Goal: Task Accomplishment & Management: Use online tool/utility

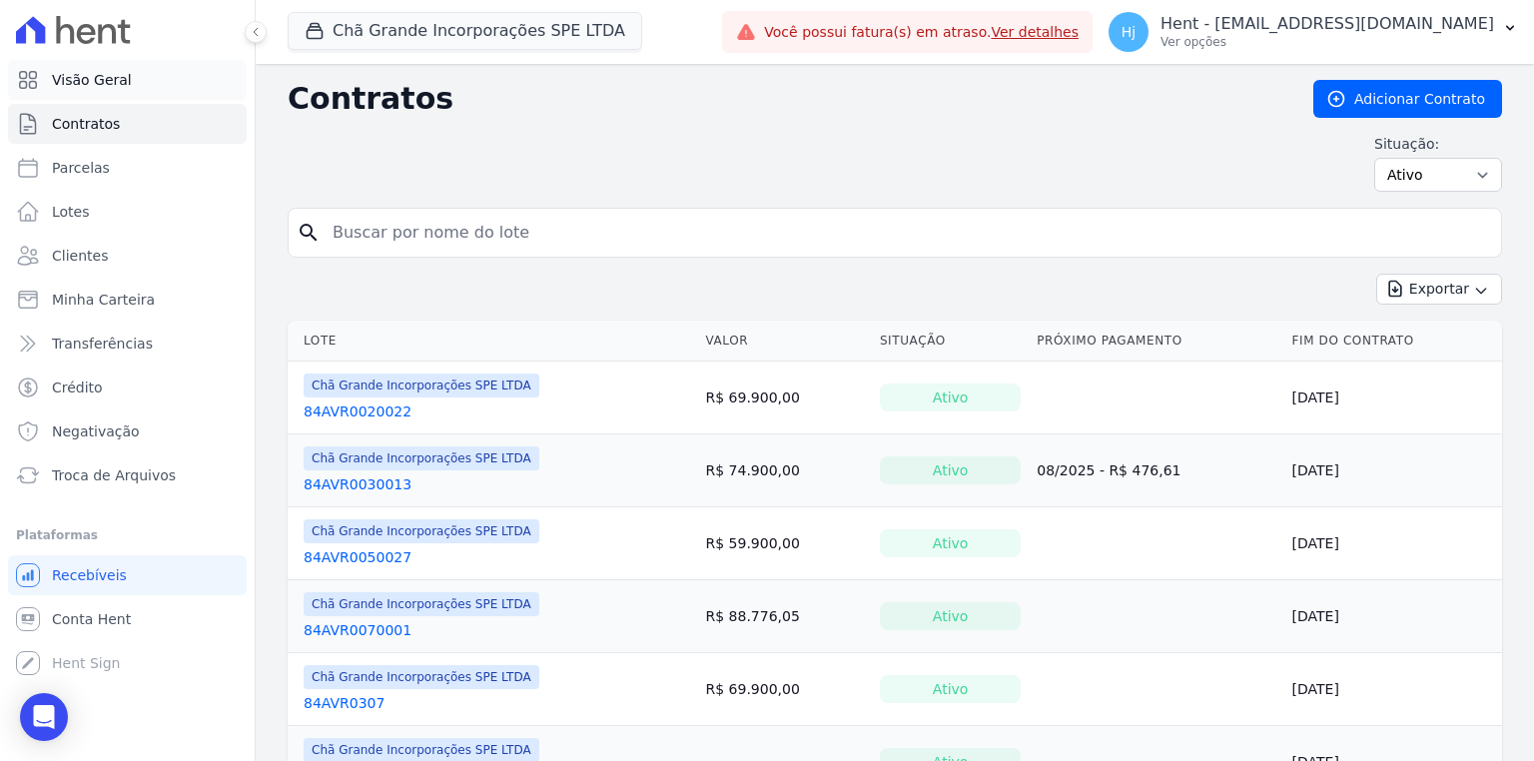
click at [122, 78] on span "Visão Geral" at bounding box center [92, 80] width 80 height 20
click at [439, 32] on button "Chã Grande Incorporações SPE LTDA" at bounding box center [465, 31] width 354 height 38
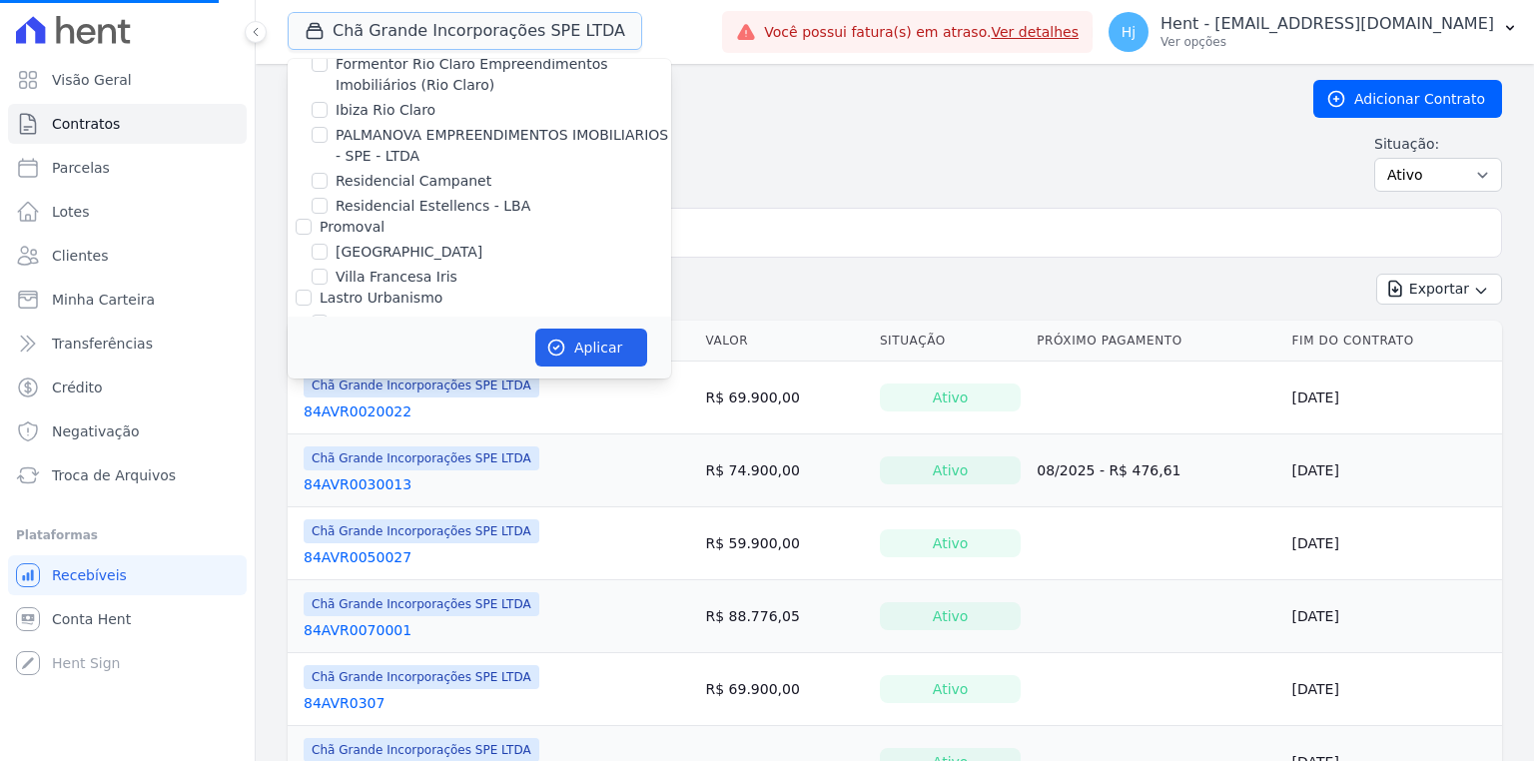
scroll to position [7891, 0]
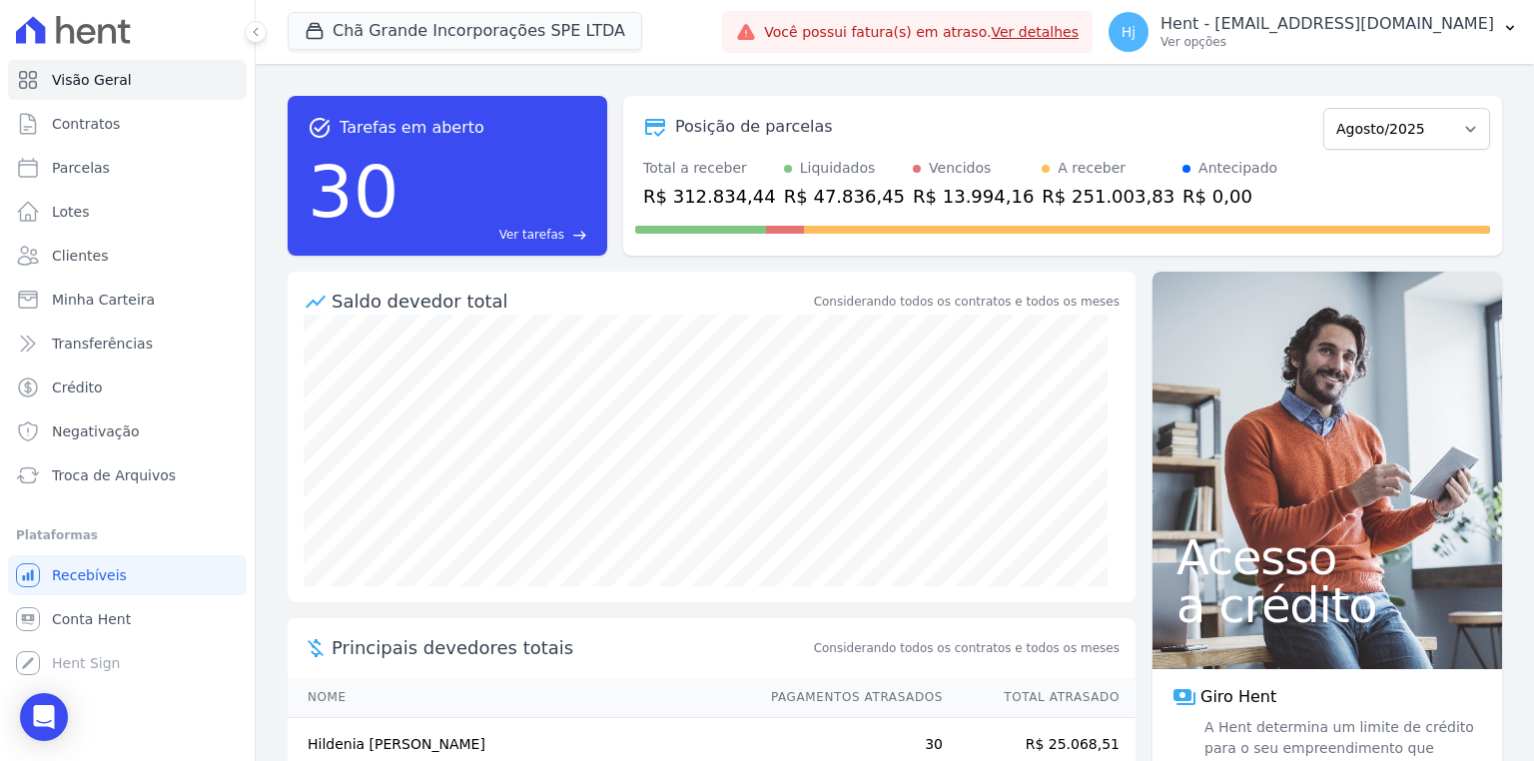
drag, startPoint x: 661, startPoint y: 79, endPoint x: 648, endPoint y: 220, distance: 141.4
click at [532, 27] on button "Chã Grande Incorporações SPE LTDA" at bounding box center [465, 31] width 354 height 38
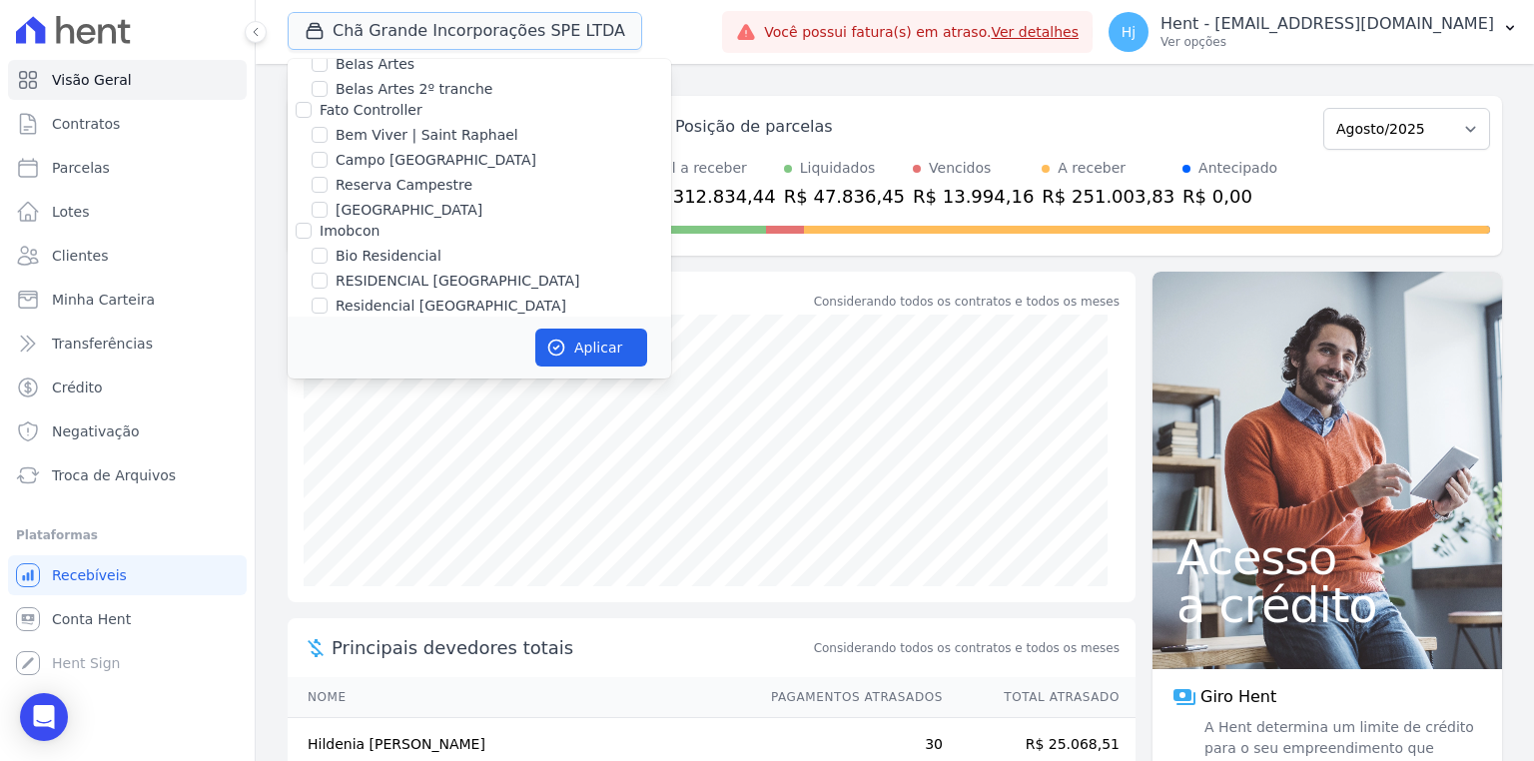
scroll to position [4113, 0]
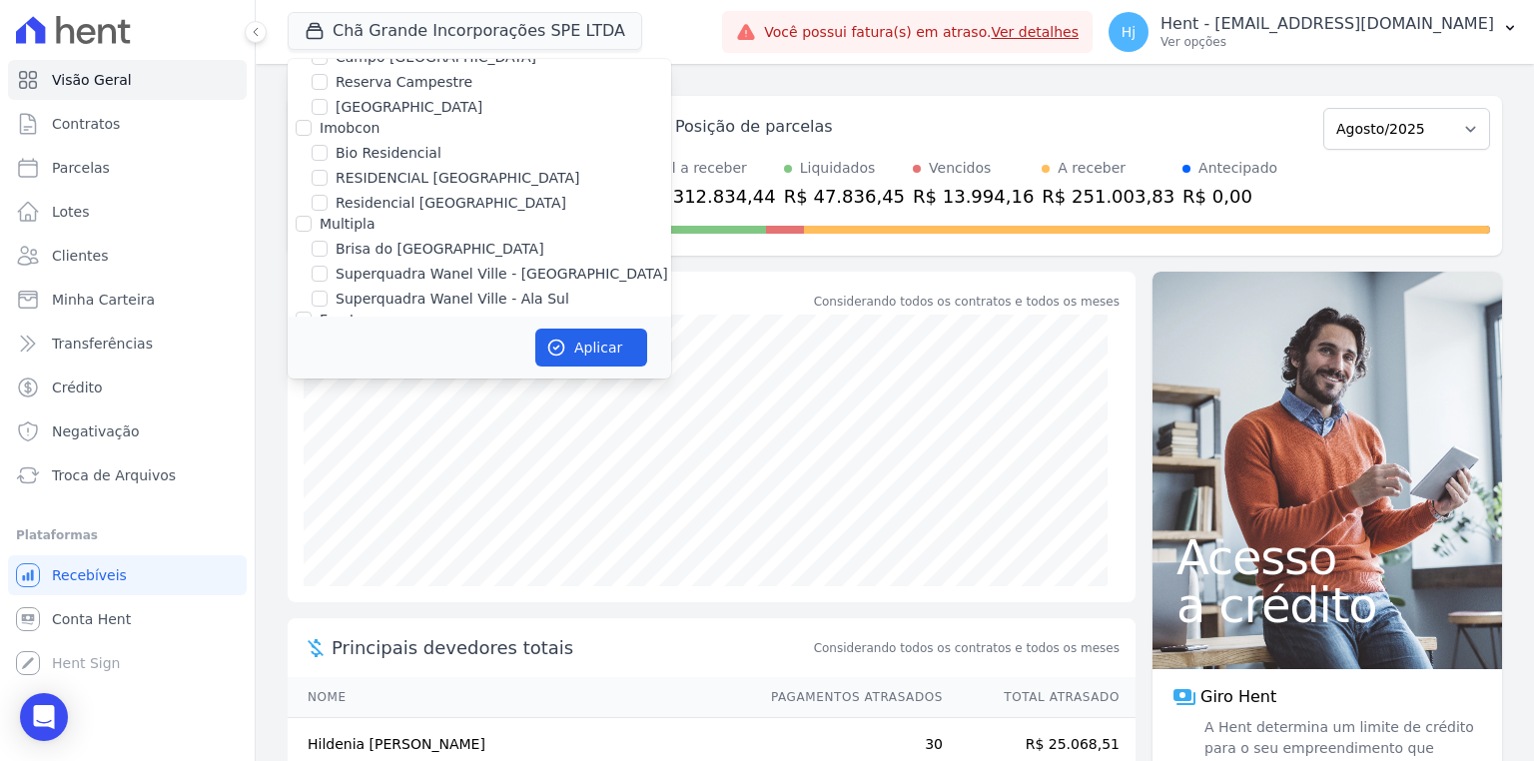
click at [320, 361] on input "Chã Grande Incorporações SPE LTDA" at bounding box center [320, 369] width 16 height 16
checkbox input "false"
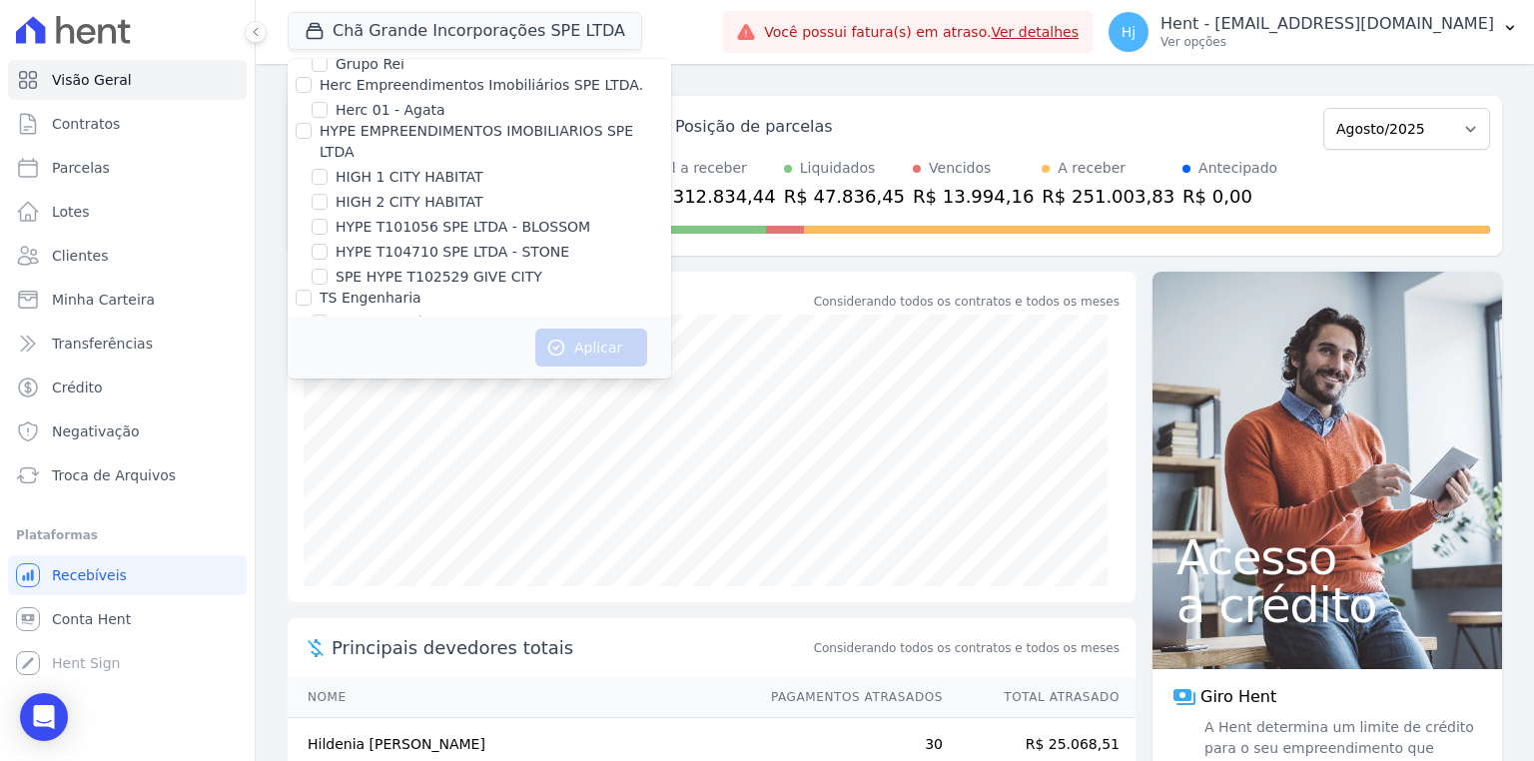
scroll to position [13881, 0]
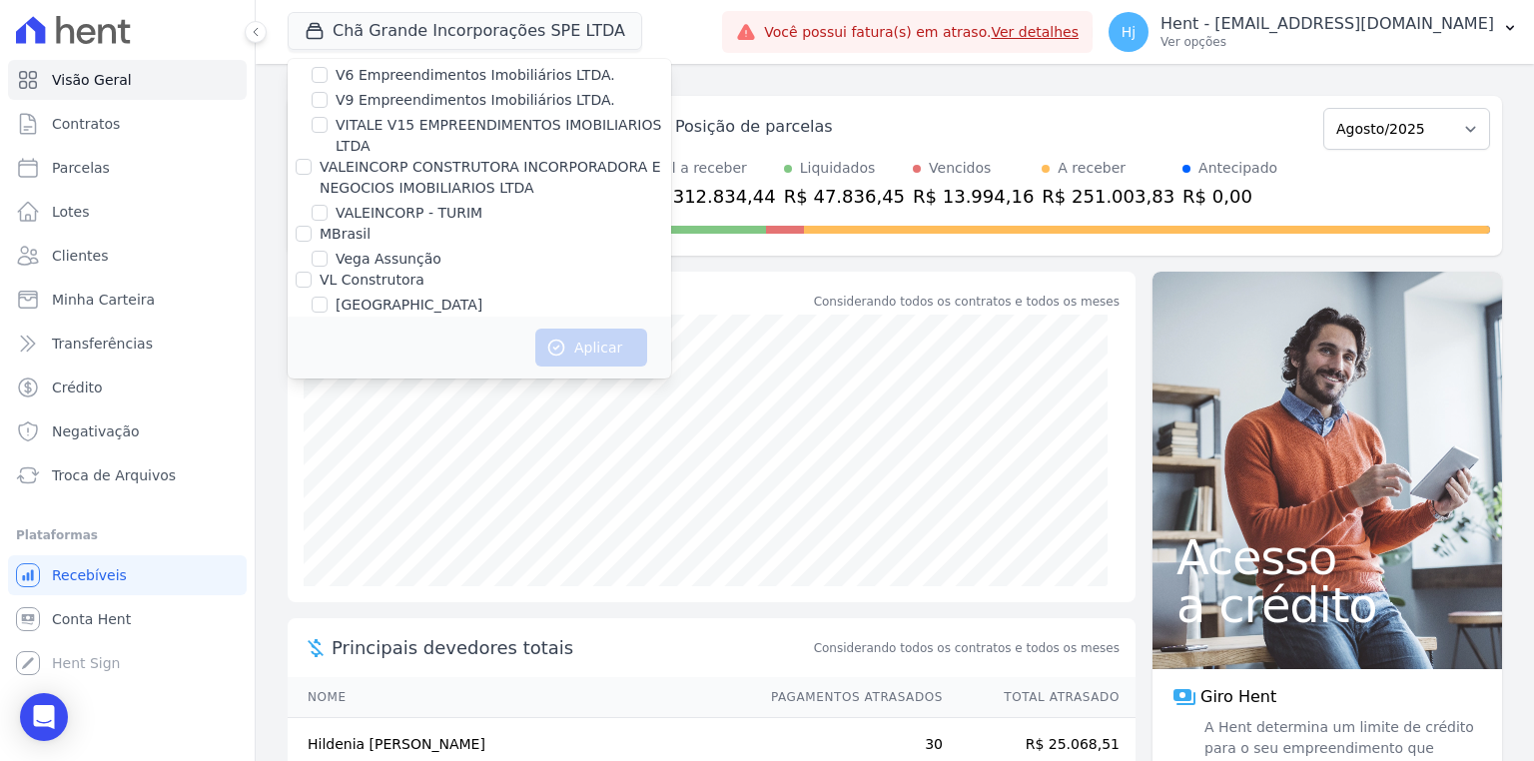
click at [322, 505] on input "VIVA VISTA HARMONIA" at bounding box center [320, 513] width 16 height 16
checkbox input "true"
click at [581, 344] on button "Aplicar" at bounding box center [591, 348] width 112 height 38
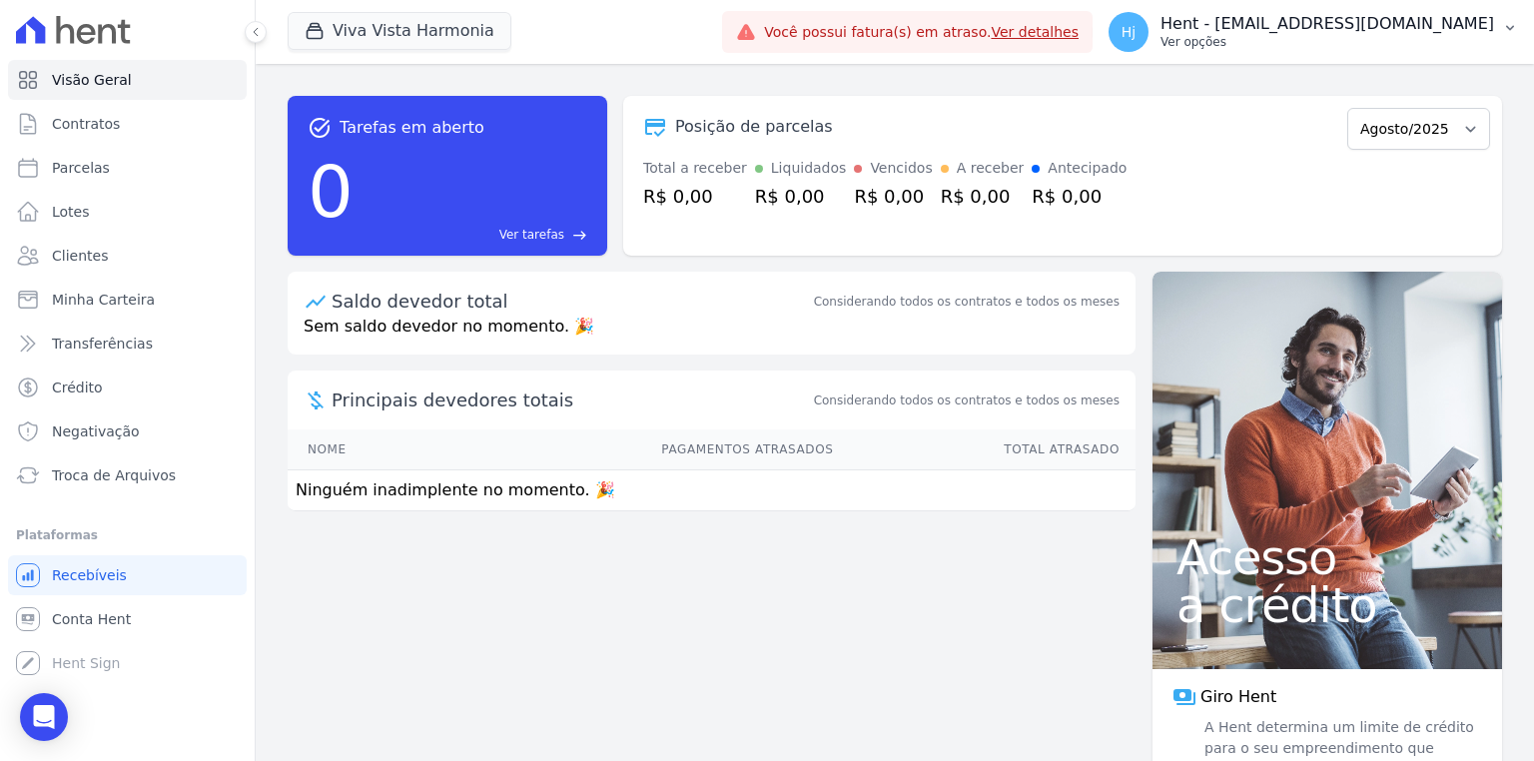
click at [1433, 22] on p "Hent - [EMAIL_ADDRESS][DOMAIN_NAME]" at bounding box center [1327, 24] width 334 height 20
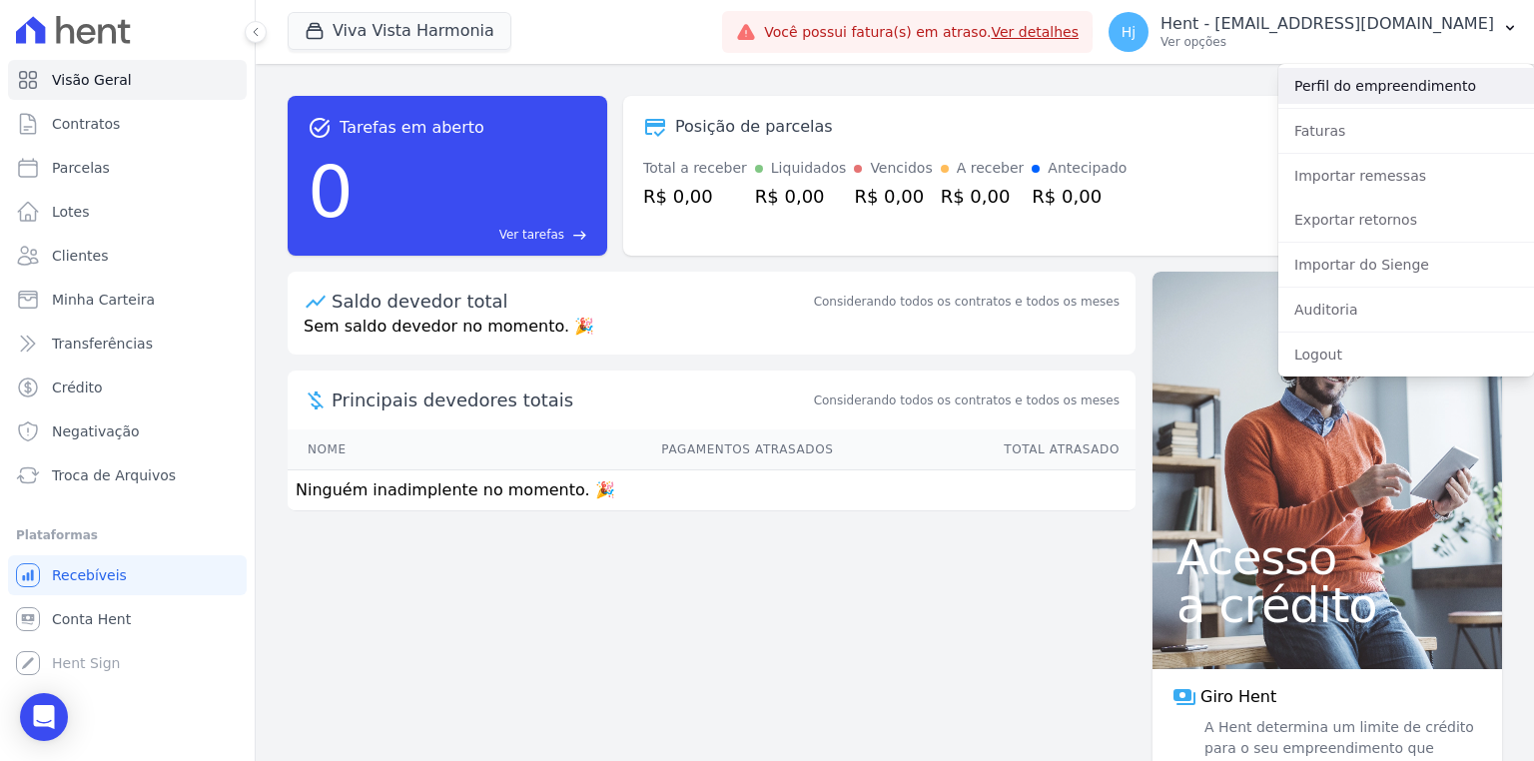
click at [1366, 72] on link "Perfil do empreendimento" at bounding box center [1406, 86] width 256 height 36
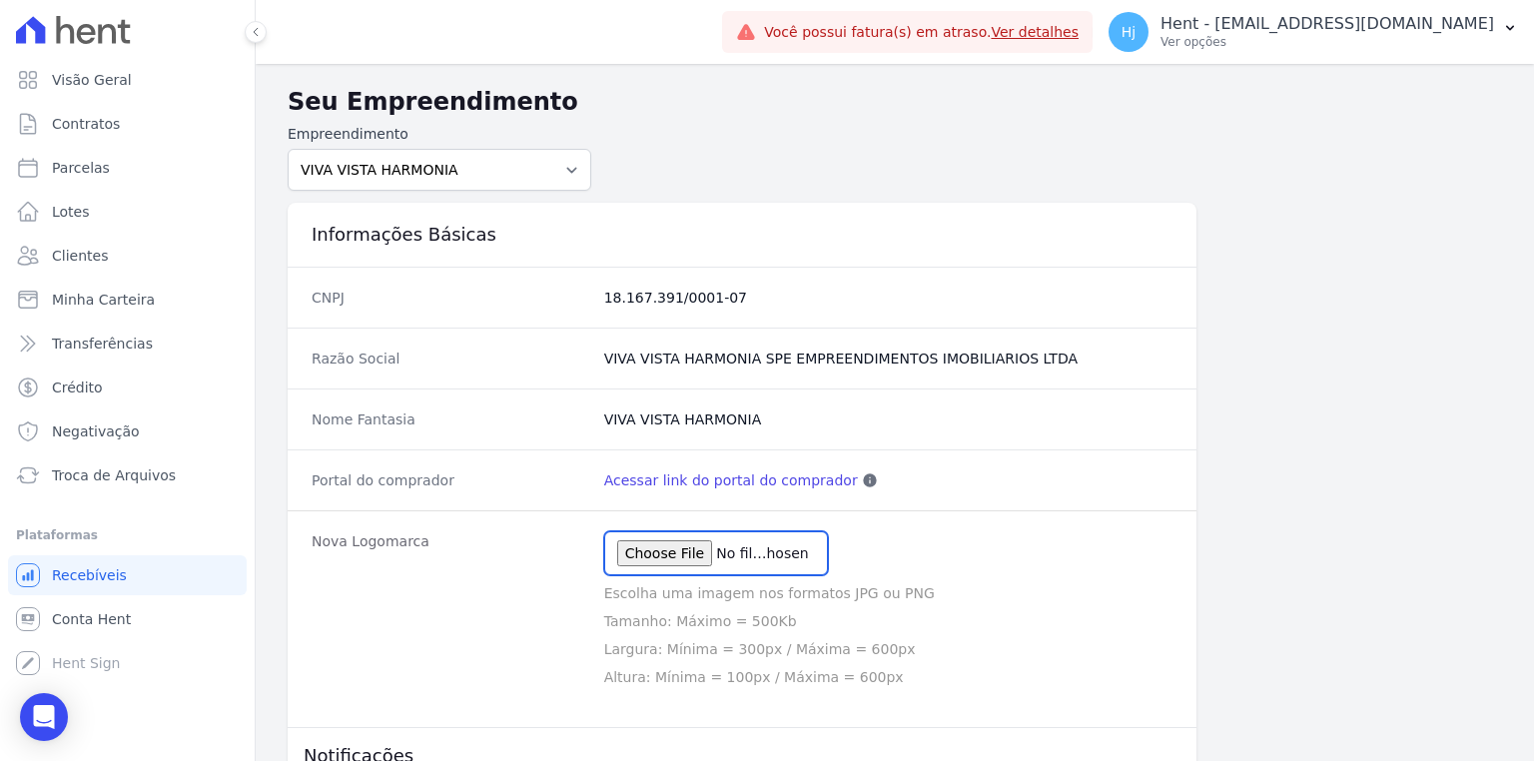
click at [652, 544] on input "file" at bounding box center [716, 553] width 224 height 44
type input "C:\fakepath\PHOTO-2025-08-11-11-05-01.jpg"
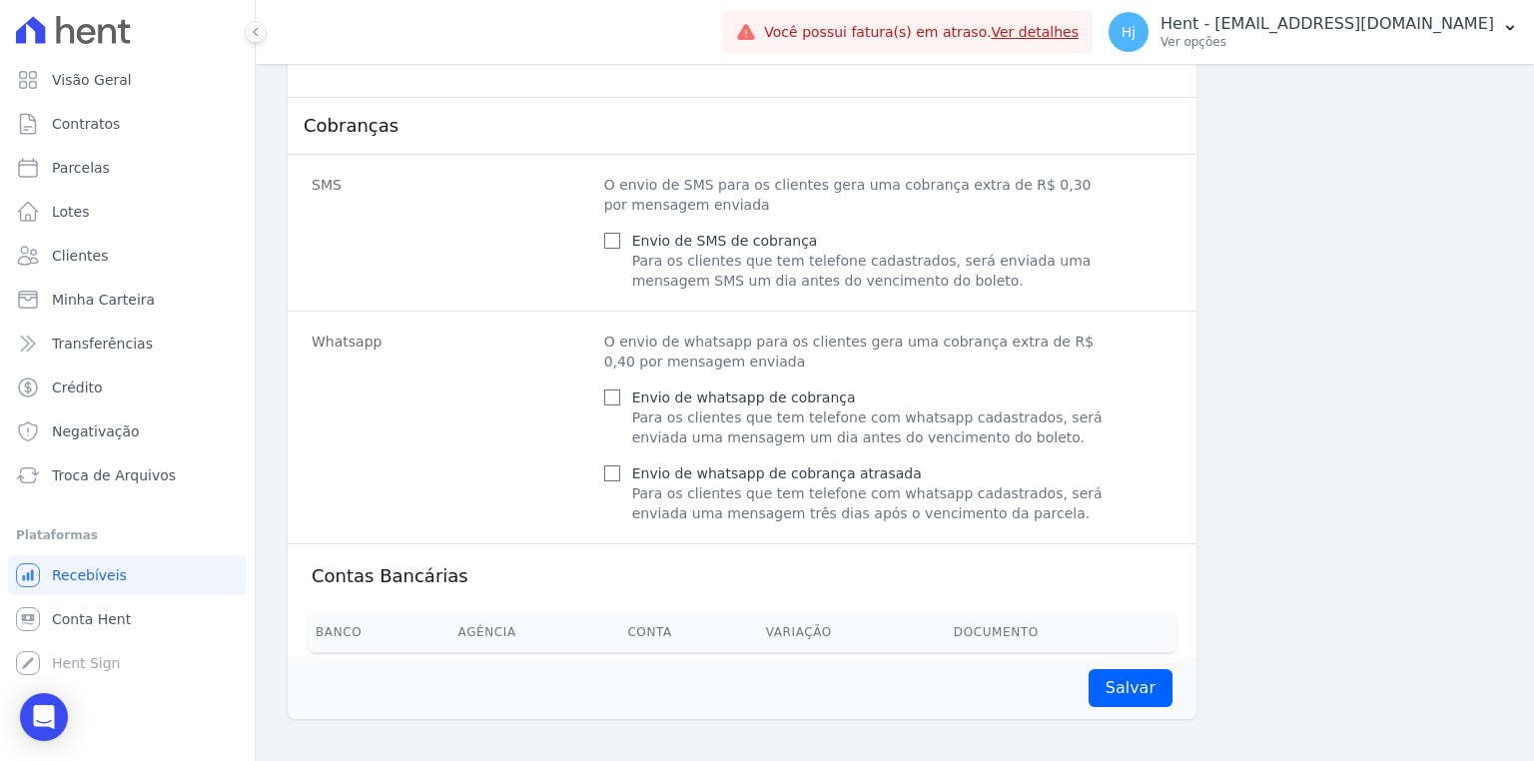
scroll to position [865, 0]
click at [1104, 685] on input "Salvar" at bounding box center [1130, 687] width 84 height 38
click at [1119, 681] on input "Salvar" at bounding box center [1130, 687] width 84 height 38
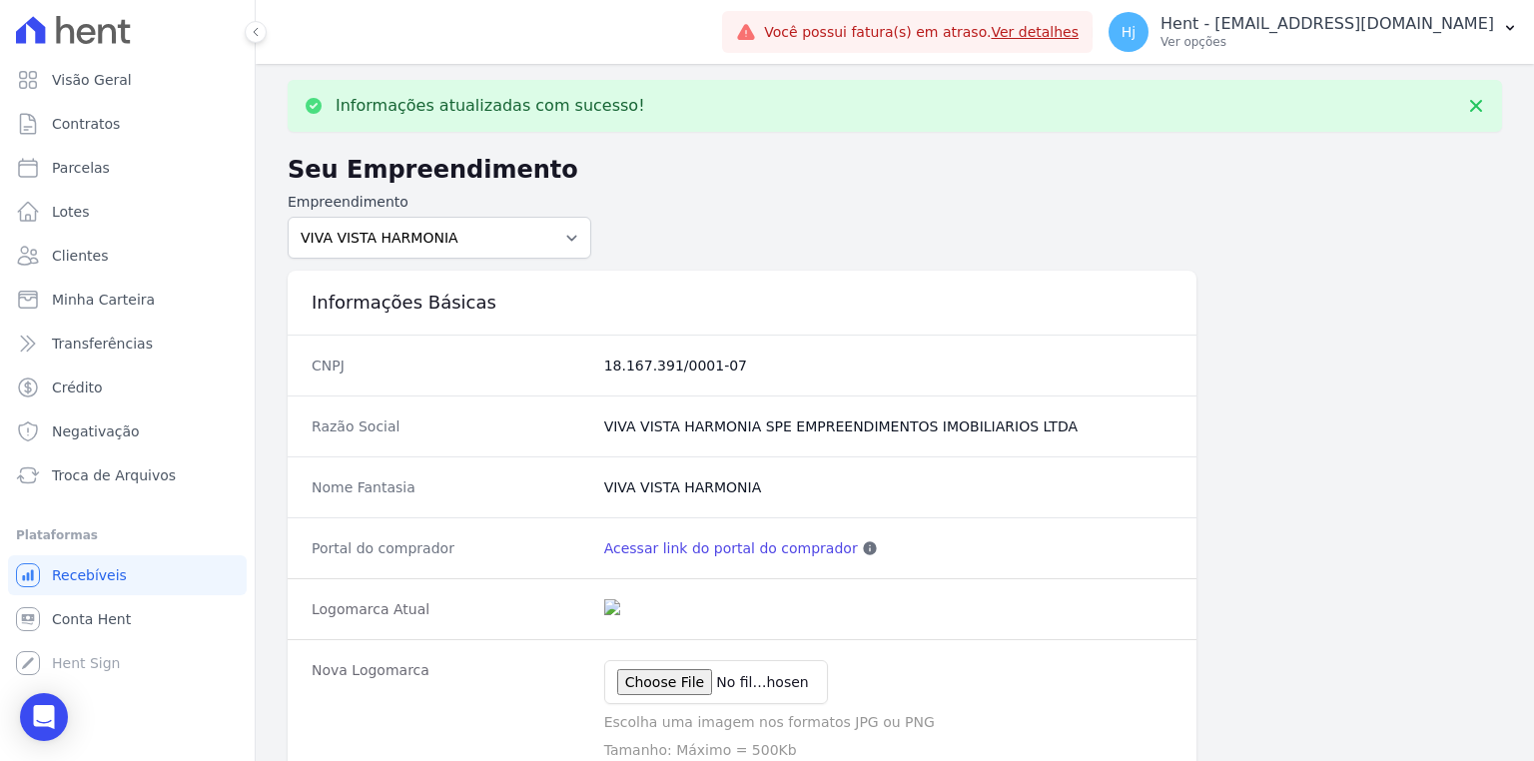
click at [1119, 681] on div at bounding box center [888, 682] width 568 height 44
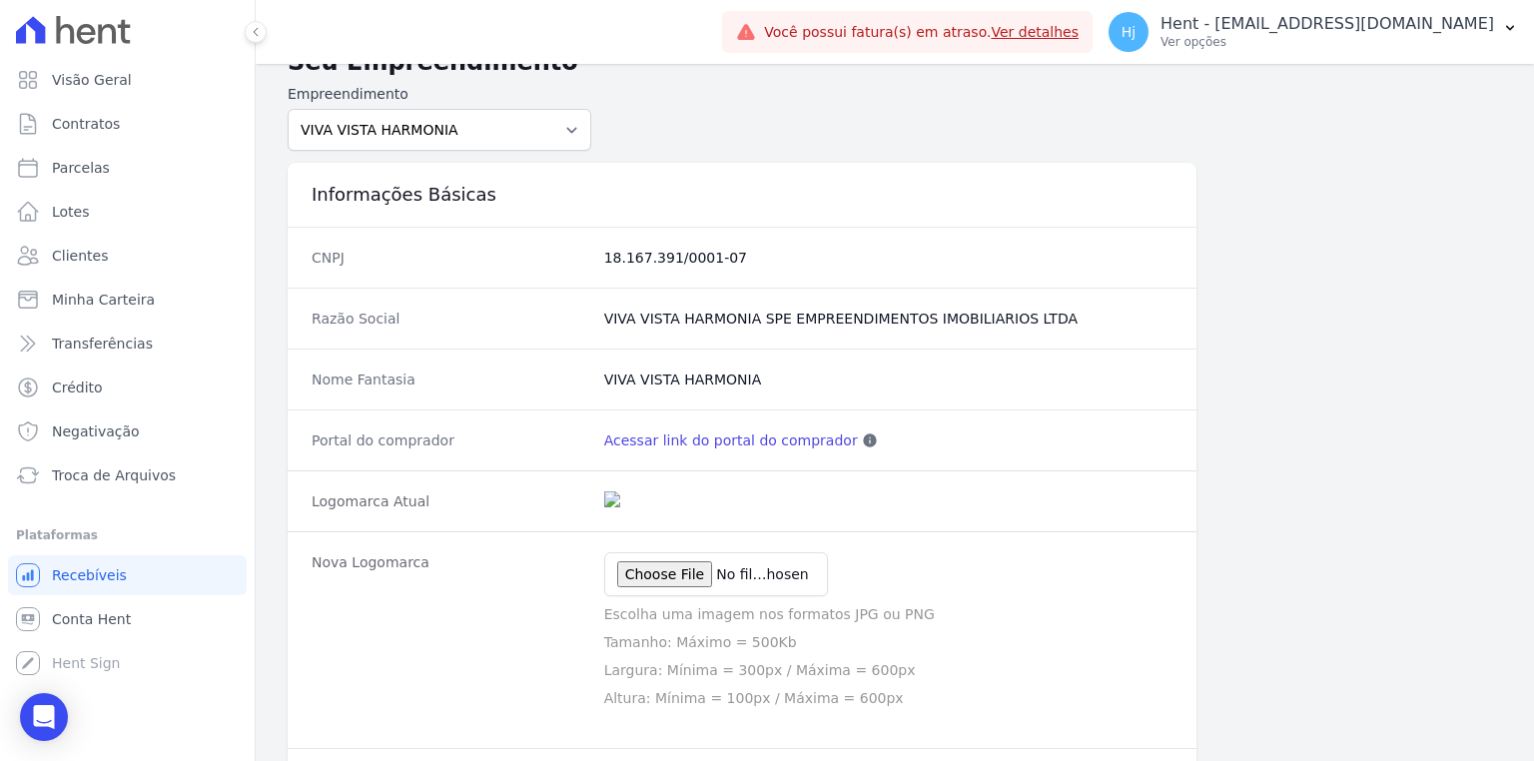
scroll to position [0, 0]
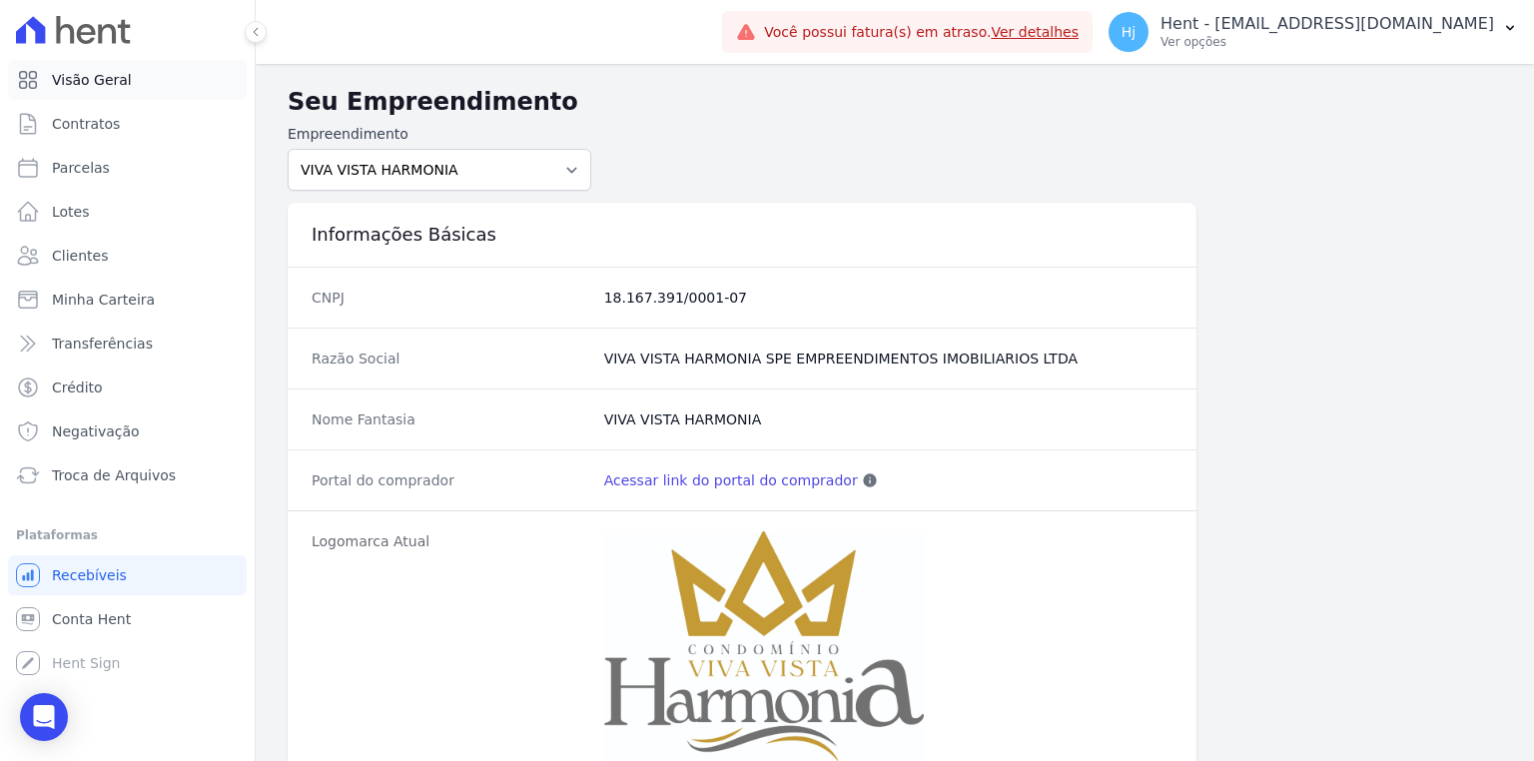
click at [63, 81] on span "Visão Geral" at bounding box center [92, 80] width 80 height 20
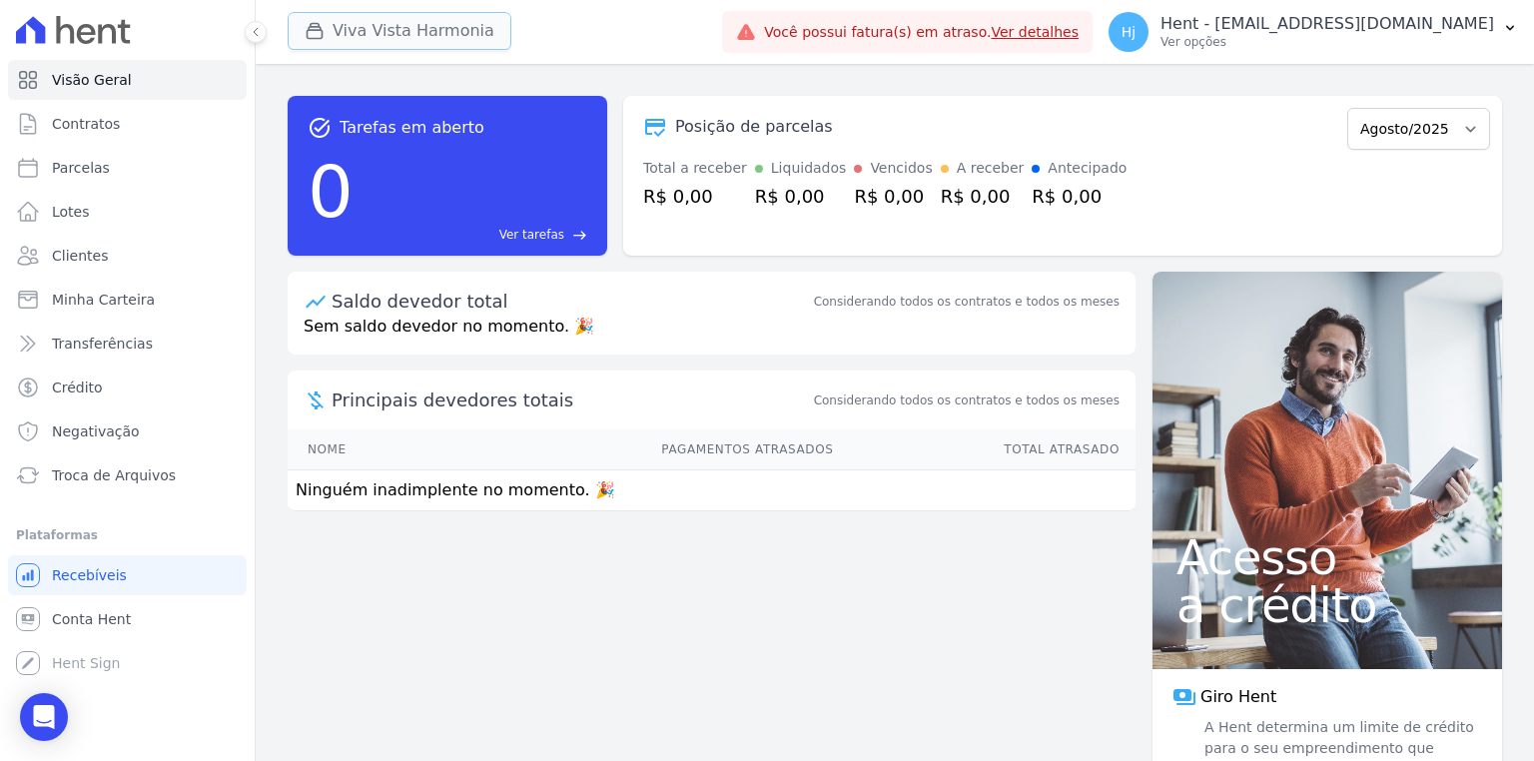
click at [382, 38] on button "Viva Vista Harmonia" at bounding box center [400, 31] width 224 height 38
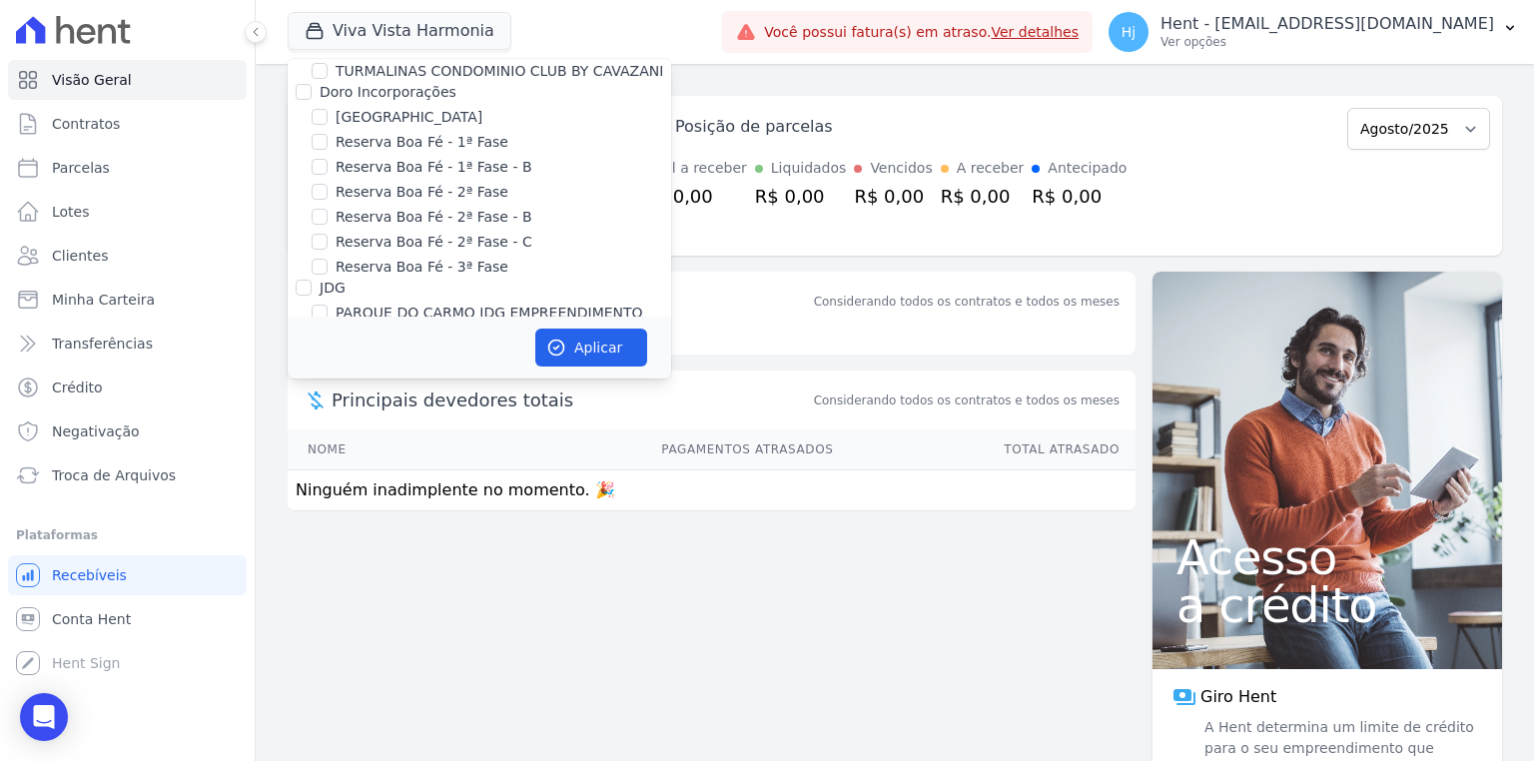
scroll to position [13881, 0]
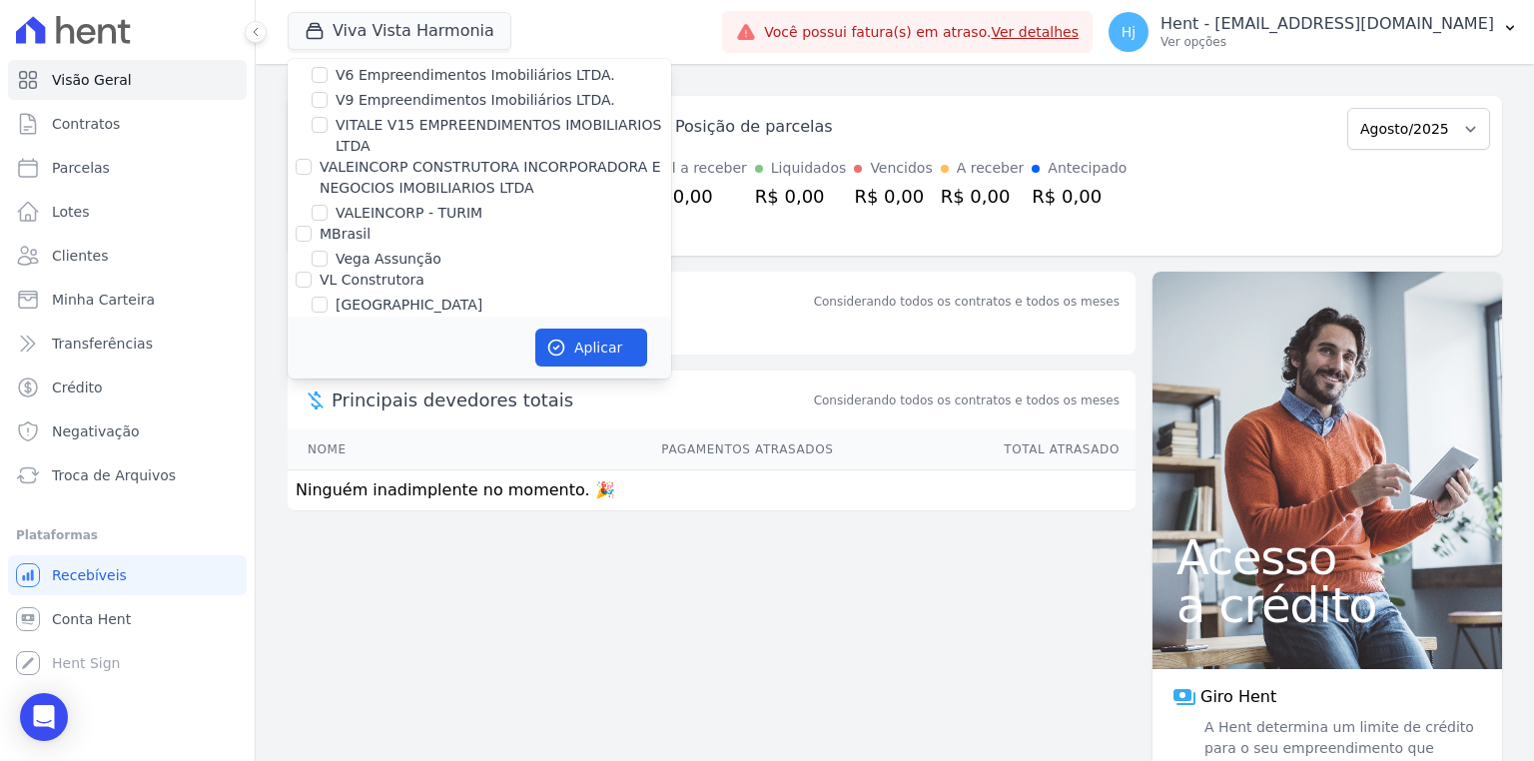
click at [322, 505] on input "VIVA VISTA HARMONIA" at bounding box center [320, 513] width 16 height 16
checkbox input "false"
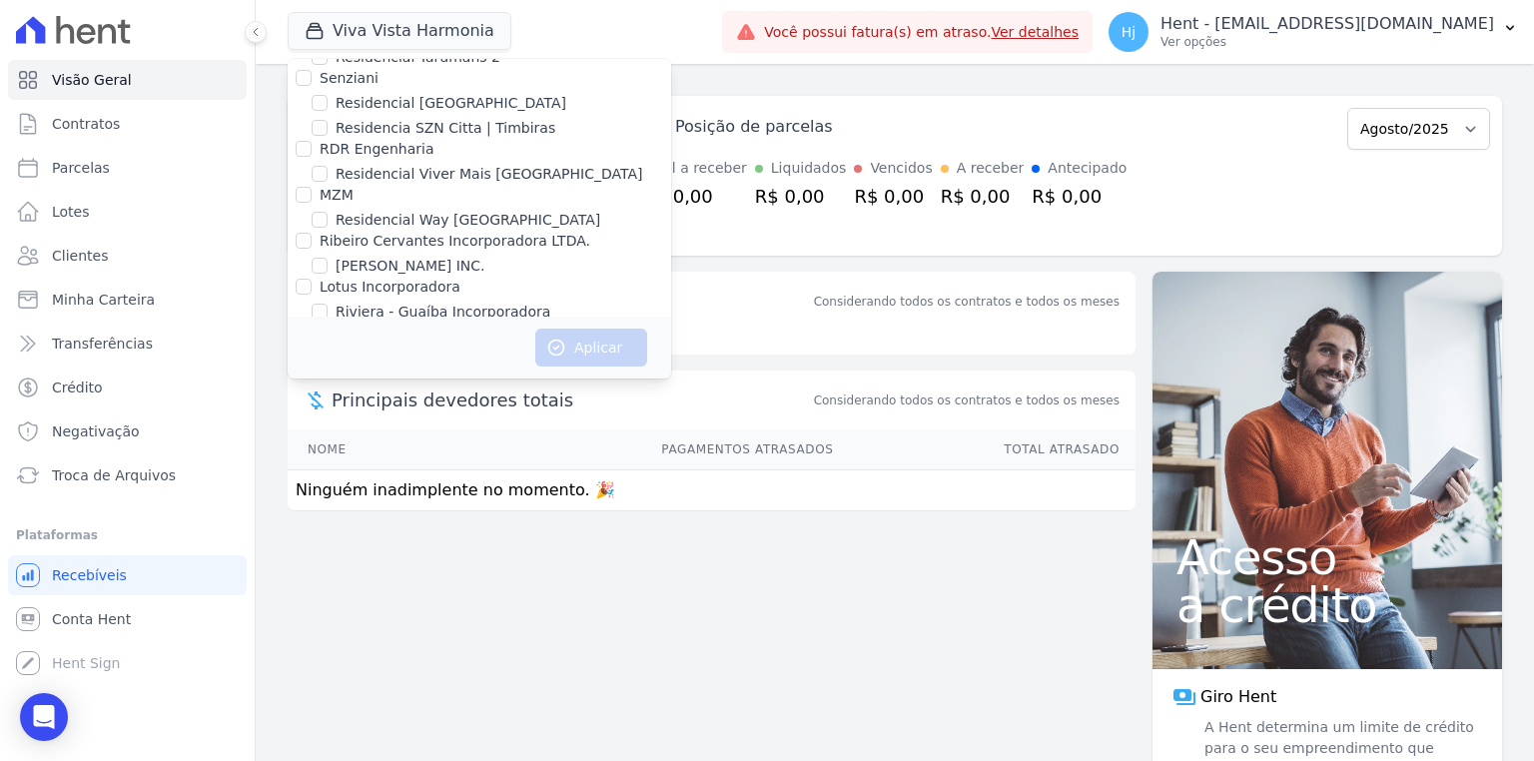
click at [322, 495] on input "[GEOGRAPHIC_DATA]" at bounding box center [320, 503] width 16 height 16
checkbox input "true"
click at [550, 344] on icon "button" at bounding box center [556, 348] width 20 height 20
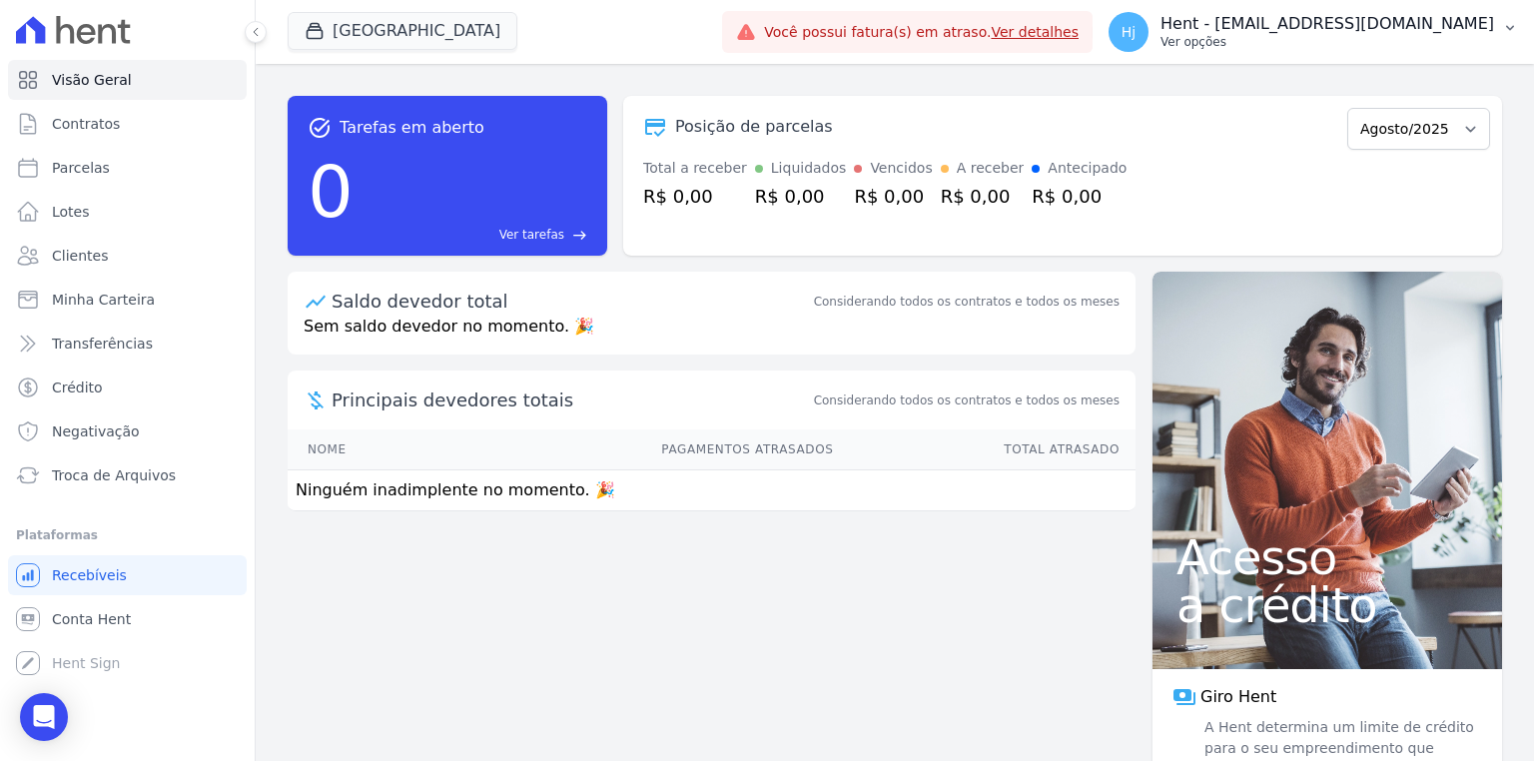
click at [1402, 19] on p "Hent - [EMAIL_ADDRESS][DOMAIN_NAME]" at bounding box center [1327, 24] width 334 height 20
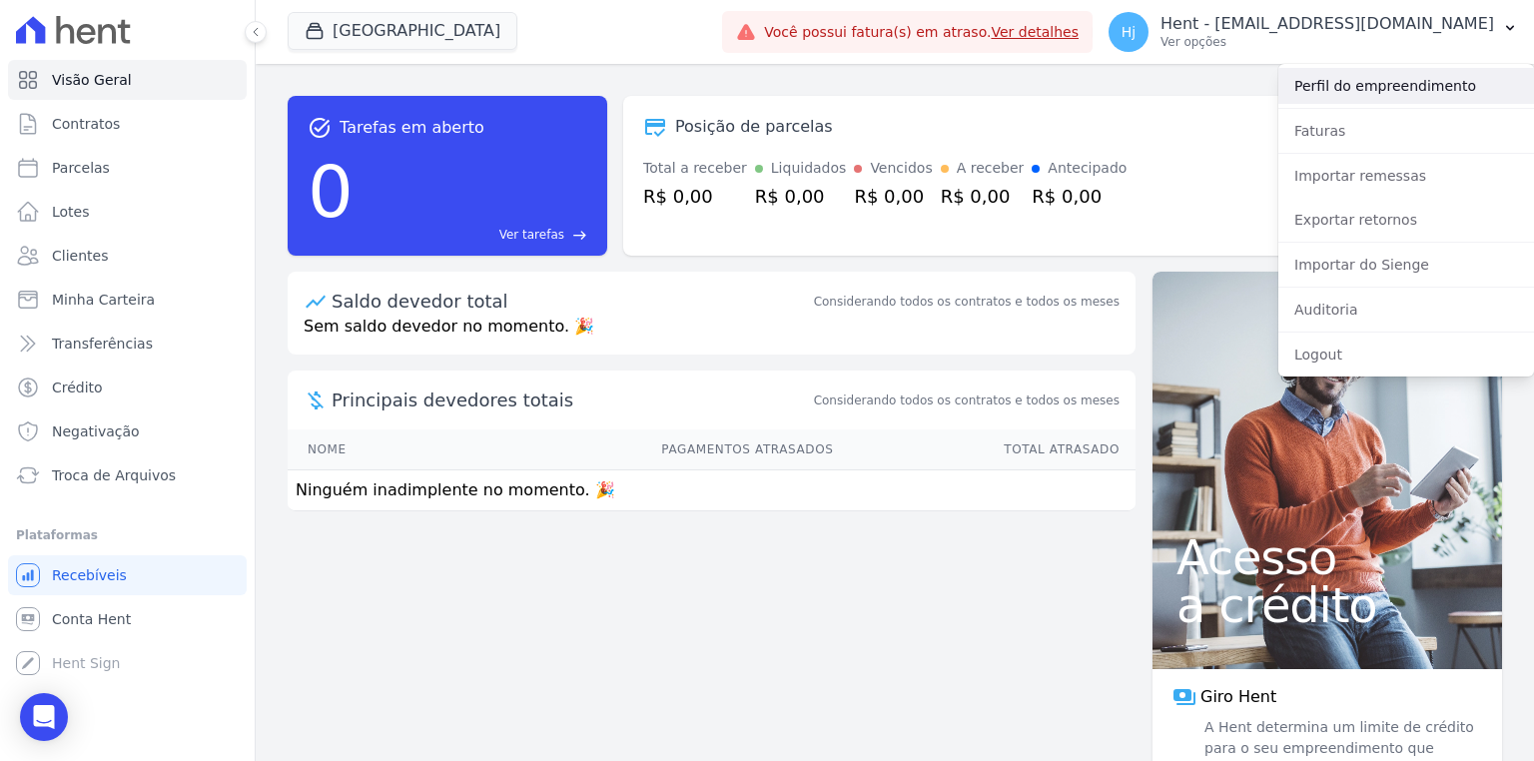
click at [1364, 90] on link "Perfil do empreendimento" at bounding box center [1406, 86] width 256 height 36
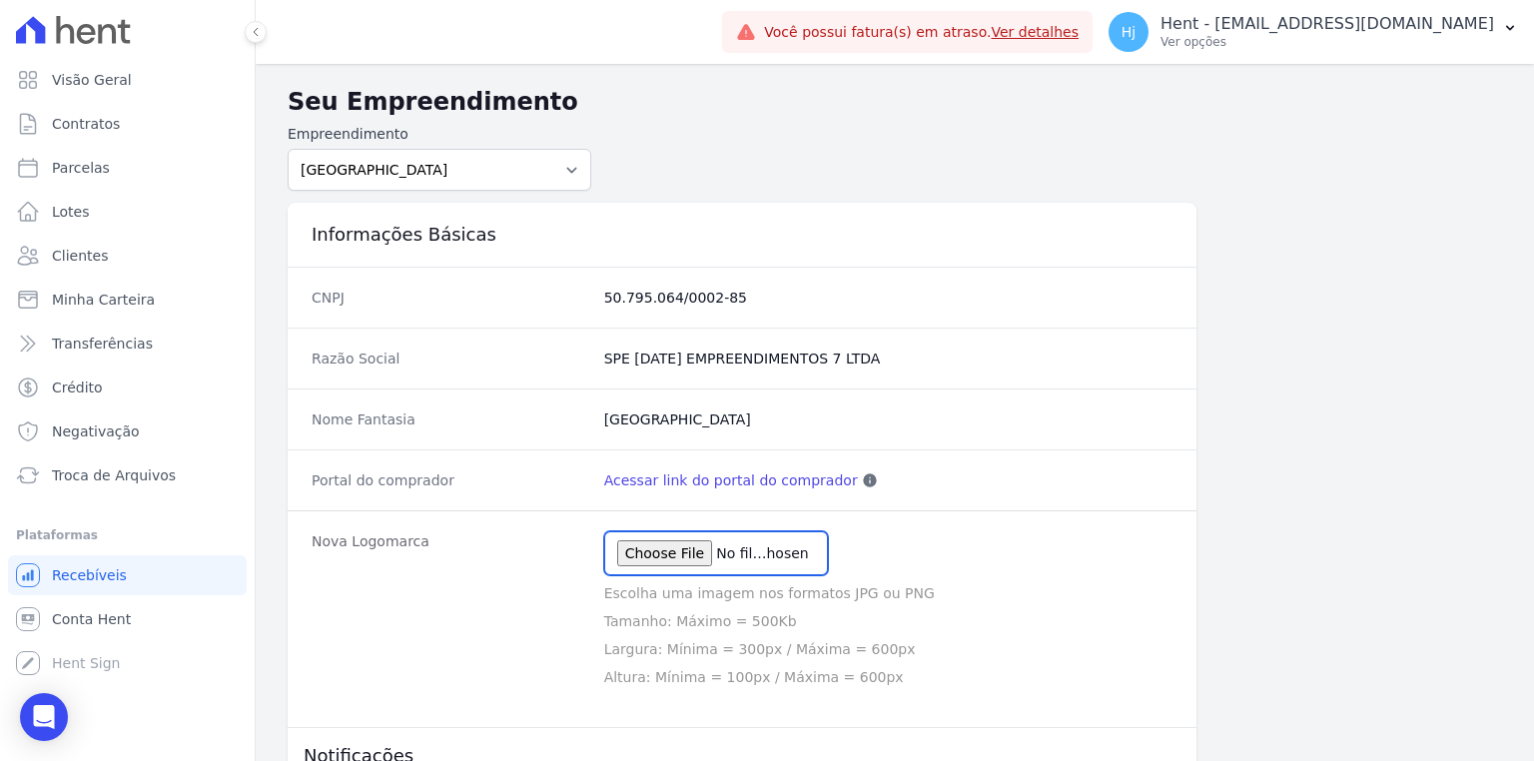
click at [681, 548] on input "file" at bounding box center [716, 553] width 224 height 44
type input "C:\fakepath\Logo - [GEOGRAPHIC_DATA]jpeg"
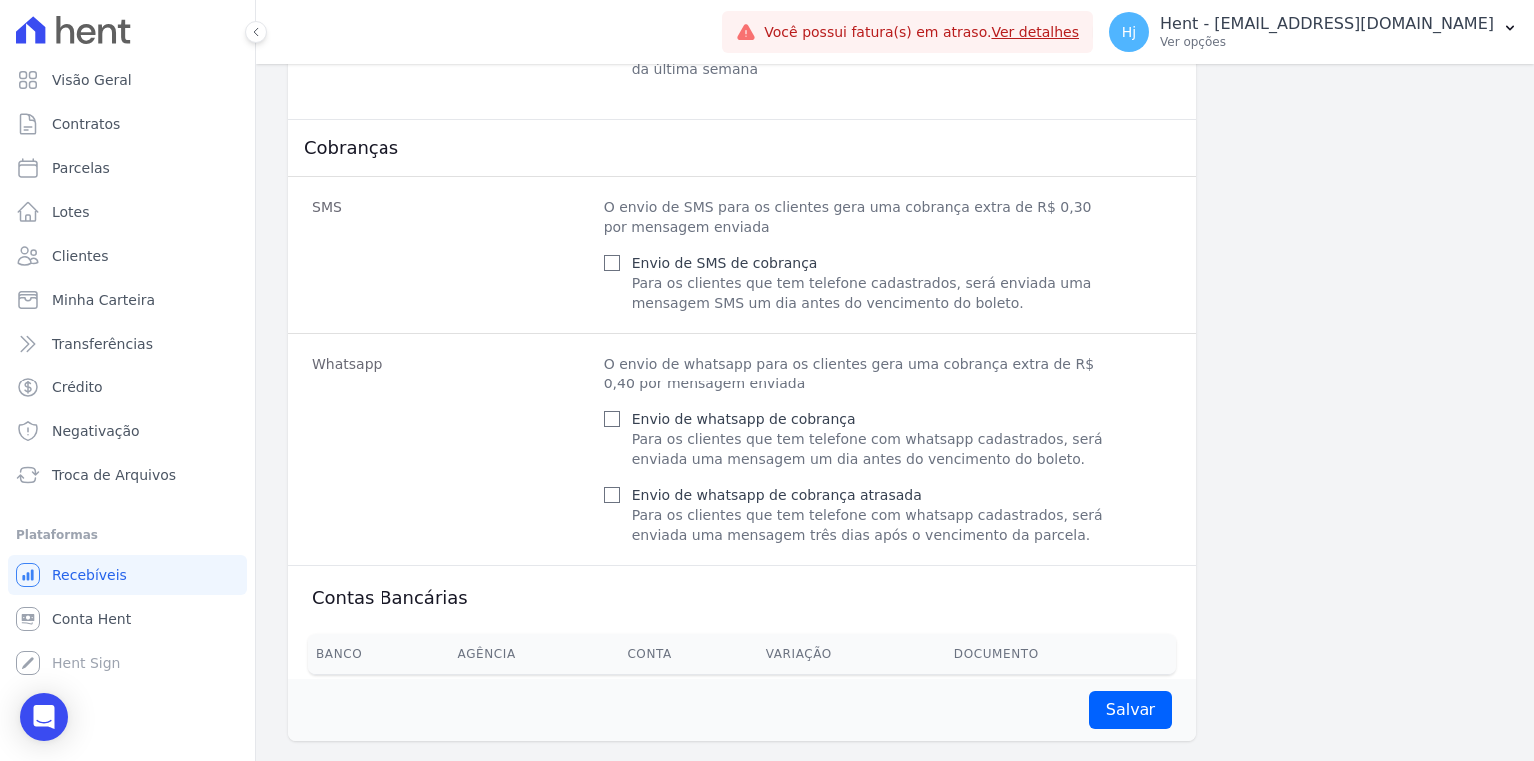
scroll to position [865, 0]
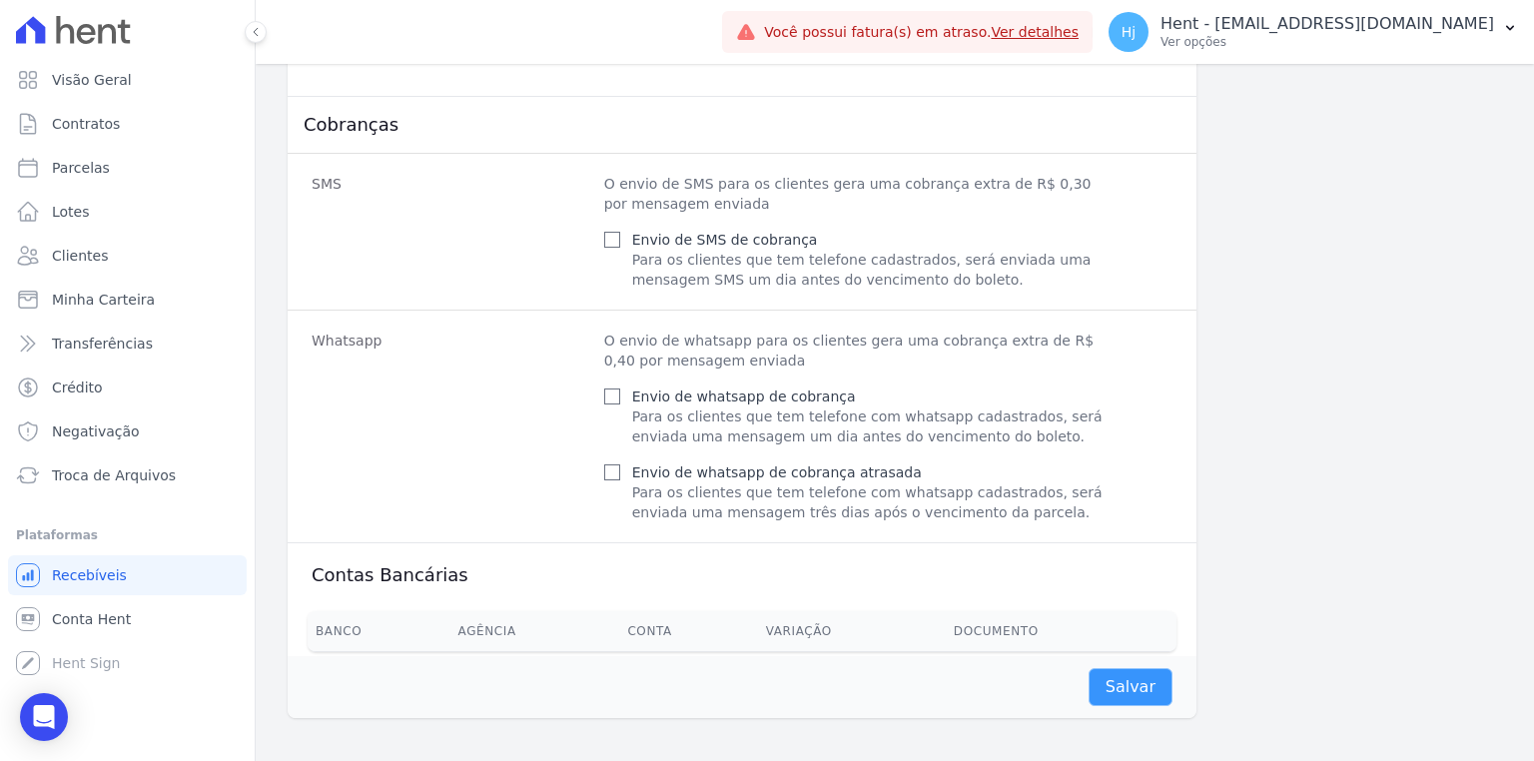
drag, startPoint x: 1117, startPoint y: 679, endPoint x: 1028, endPoint y: 671, distance: 90.2
click at [1117, 679] on input "Salvar" at bounding box center [1130, 687] width 84 height 38
click at [1123, 701] on div "Salvar" at bounding box center [742, 687] width 909 height 62
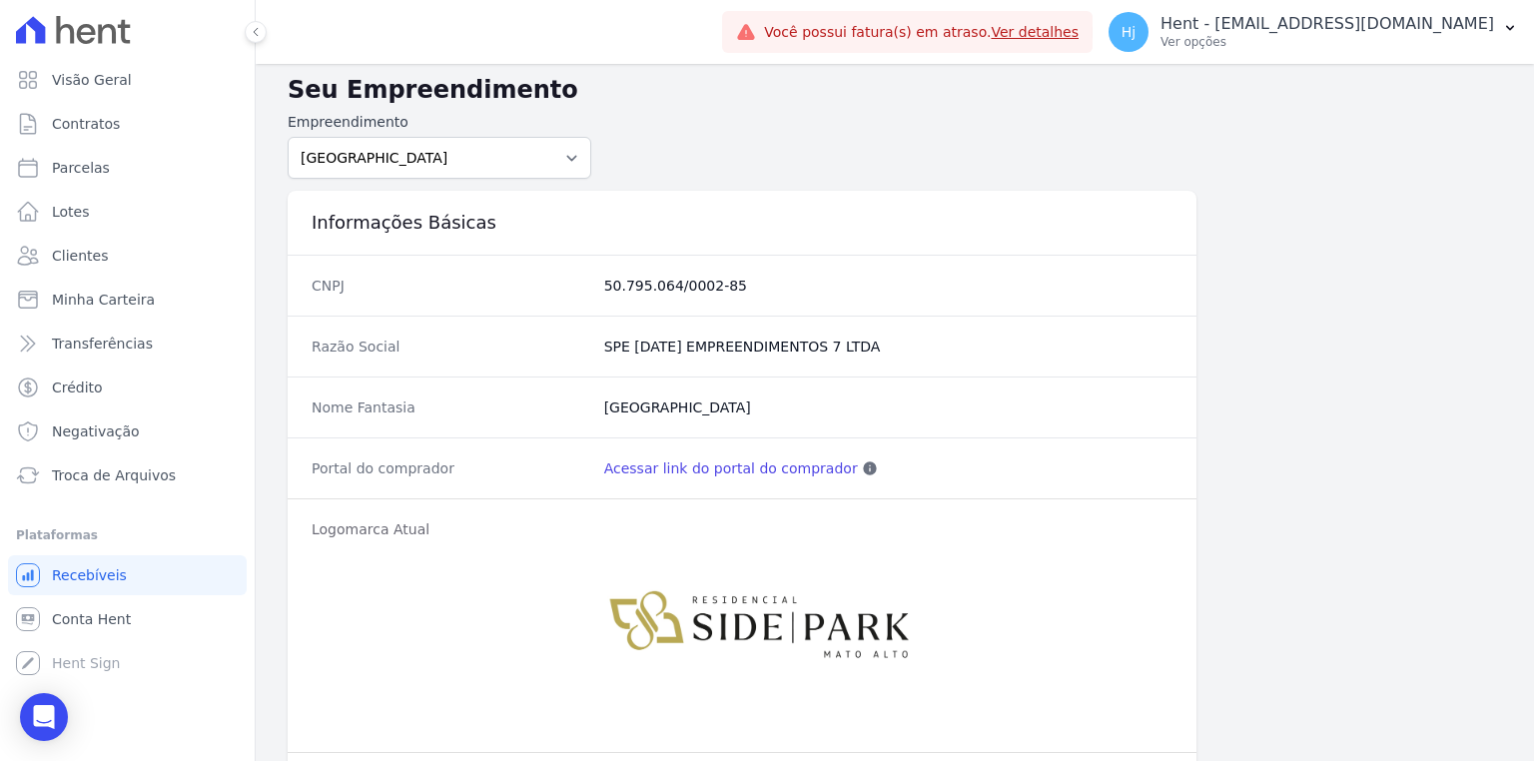
scroll to position [12, 0]
click at [104, 27] on icon at bounding box center [107, 33] width 18 height 19
click at [92, 124] on span "Contratos" at bounding box center [86, 124] width 68 height 20
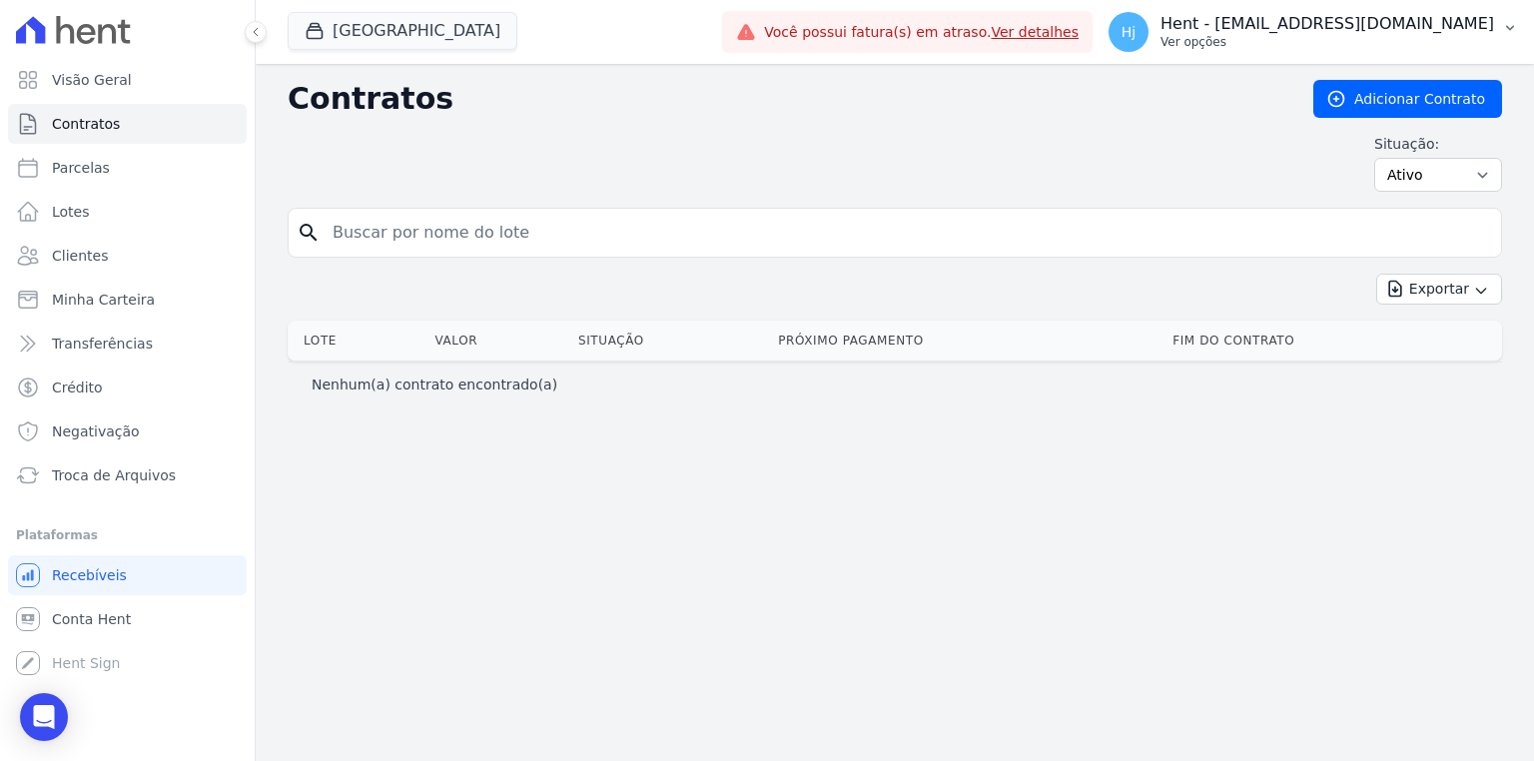
click at [1462, 36] on p "Ver opções" at bounding box center [1327, 42] width 334 height 16
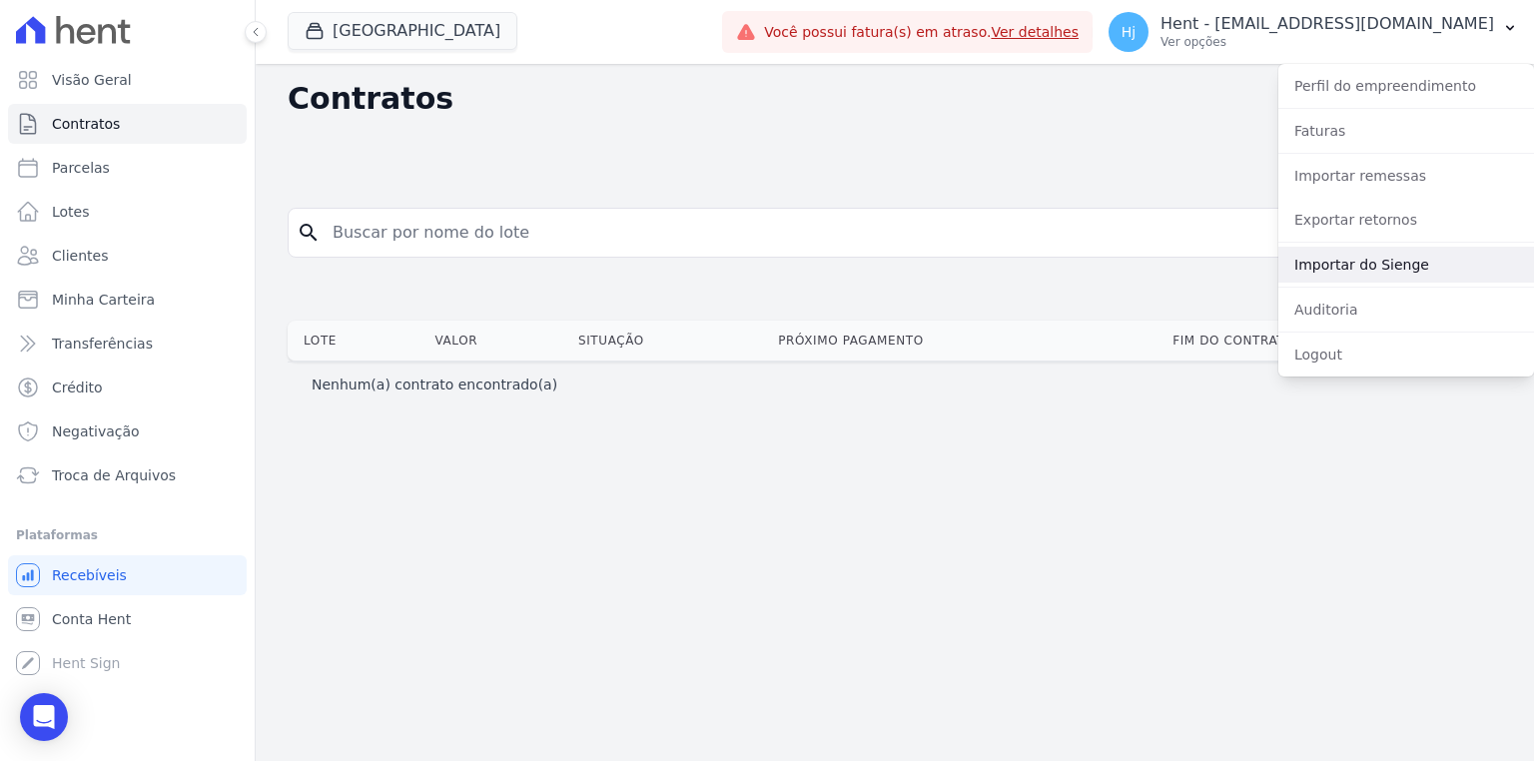
click at [1361, 264] on link "Importar do Sienge" at bounding box center [1406, 265] width 256 height 36
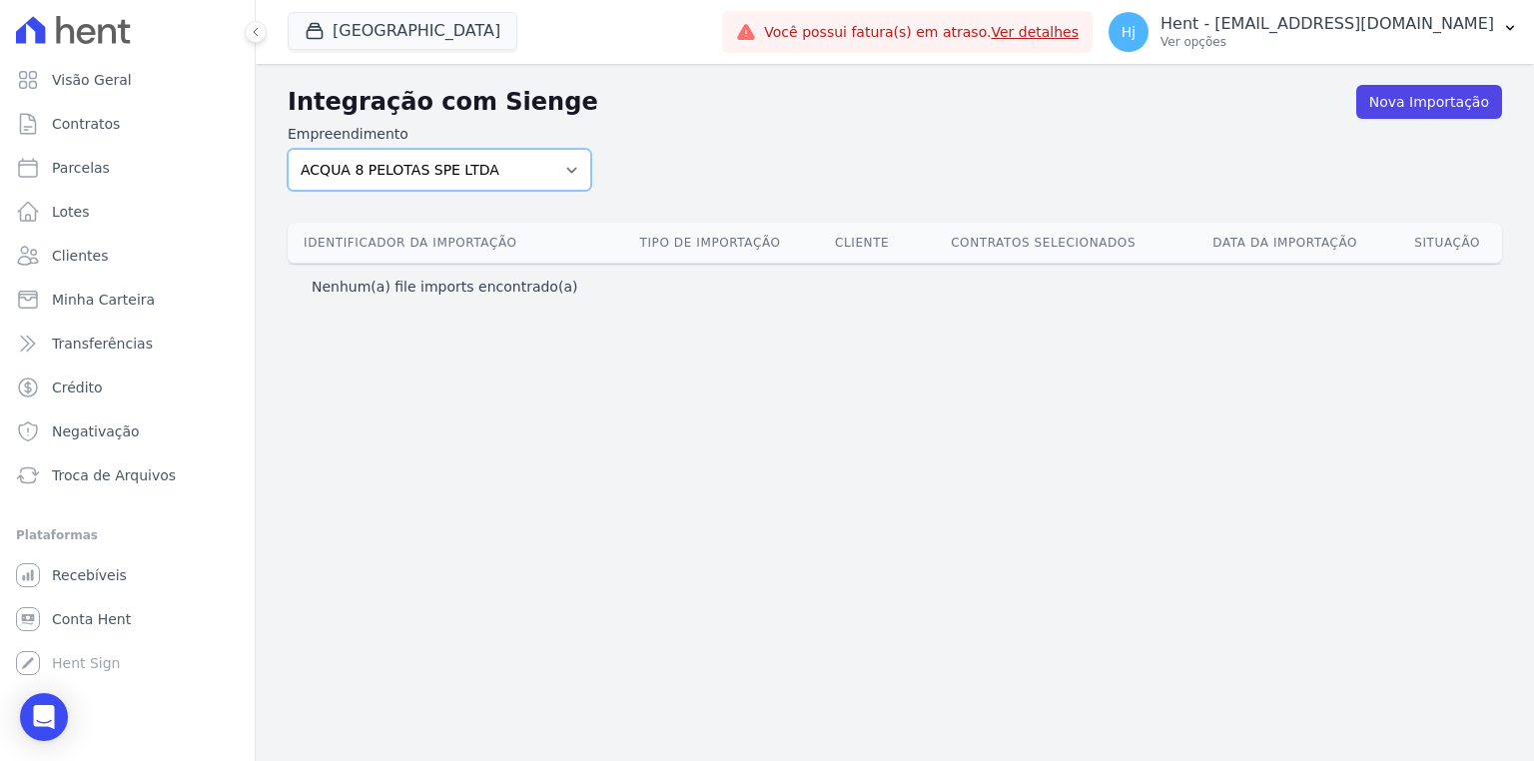
click at [566, 181] on select "ACQUA 8 PELOTAS SPE LTDA ACQUA LIFE CLUB Administrativo ALTOS DE SANTANA Amaré …" at bounding box center [440, 170] width 304 height 42
select select "0ec540b7-9ef3-482d-bf01-89ffe9ca34f5"
click at [288, 149] on select "ACQUA 8 PELOTAS SPE LTDA ACQUA LIFE CLUB Administrativo ALTOS DE SANTANA Amaré …" at bounding box center [440, 170] width 304 height 42
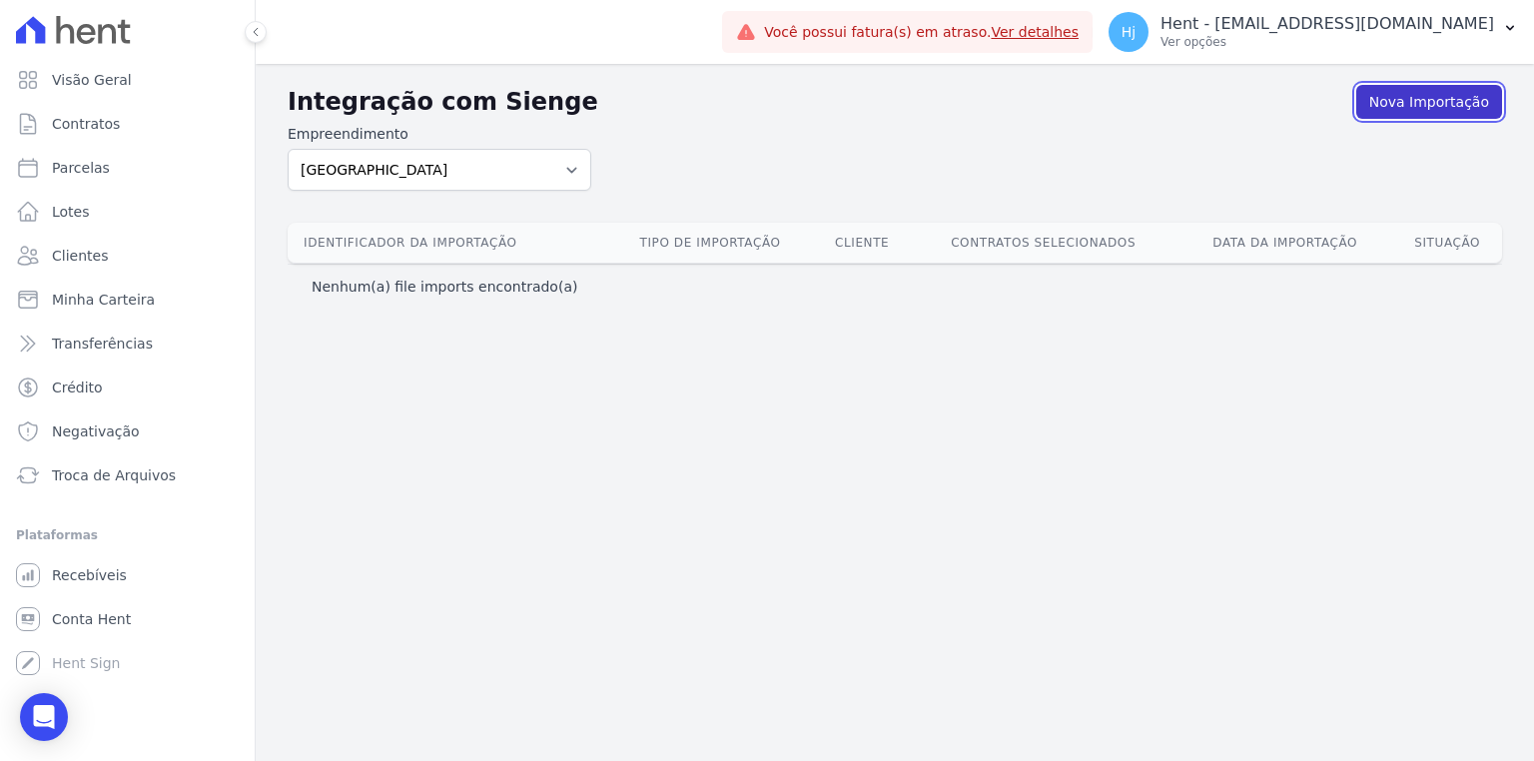
click at [1400, 105] on link "Nova Importação" at bounding box center [1429, 102] width 146 height 34
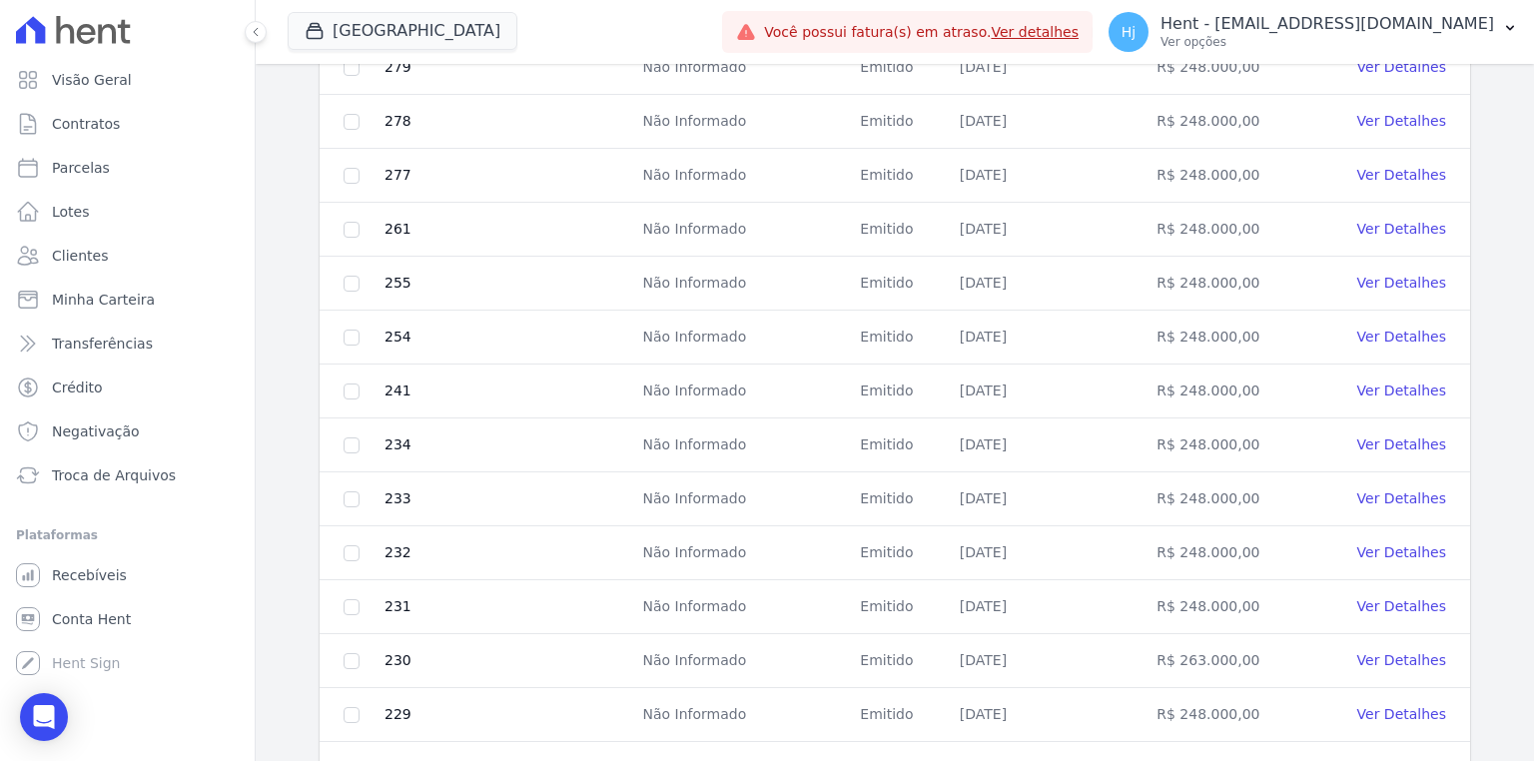
scroll to position [851, 0]
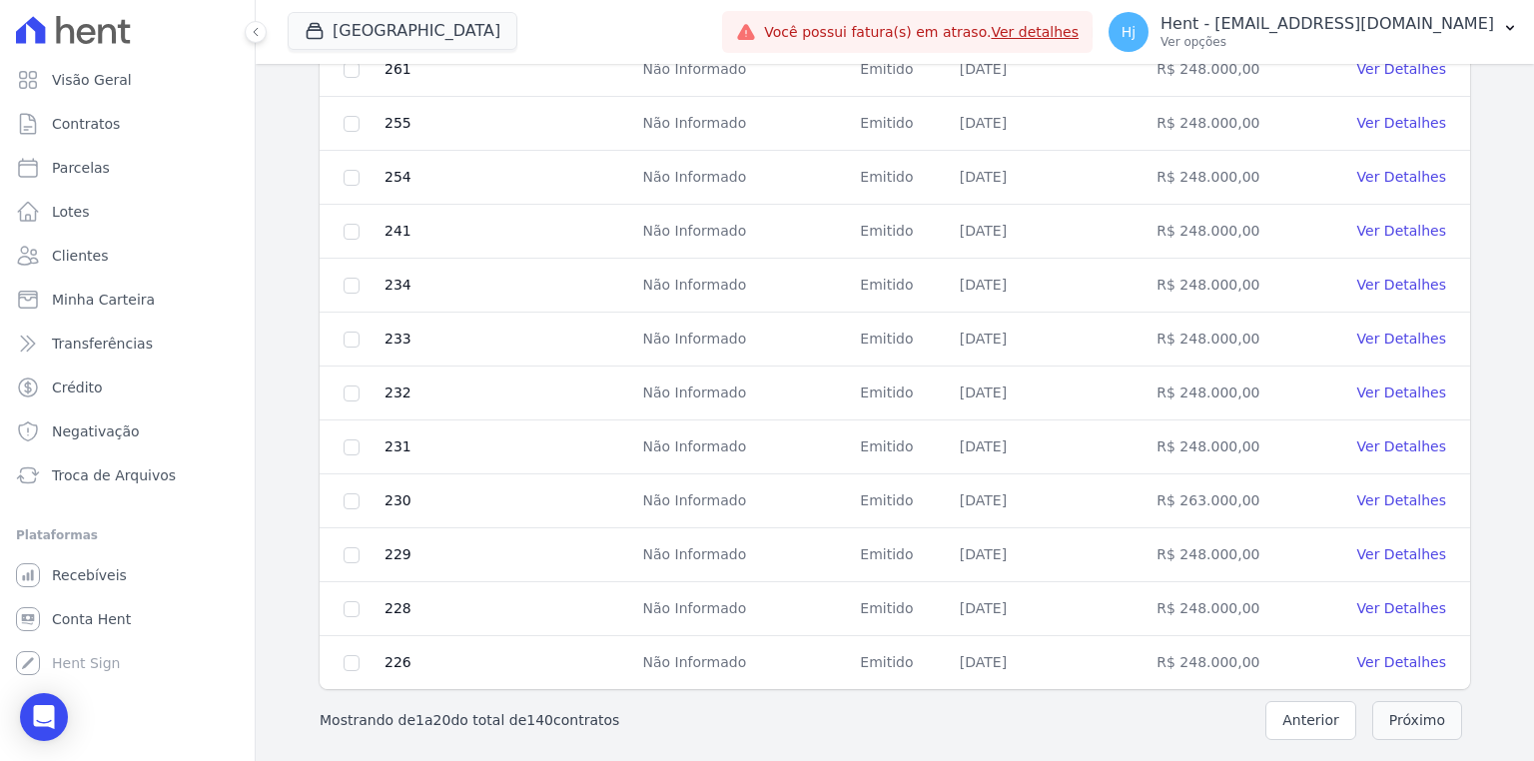
click at [1414, 723] on button "Próximo" at bounding box center [1417, 720] width 90 height 39
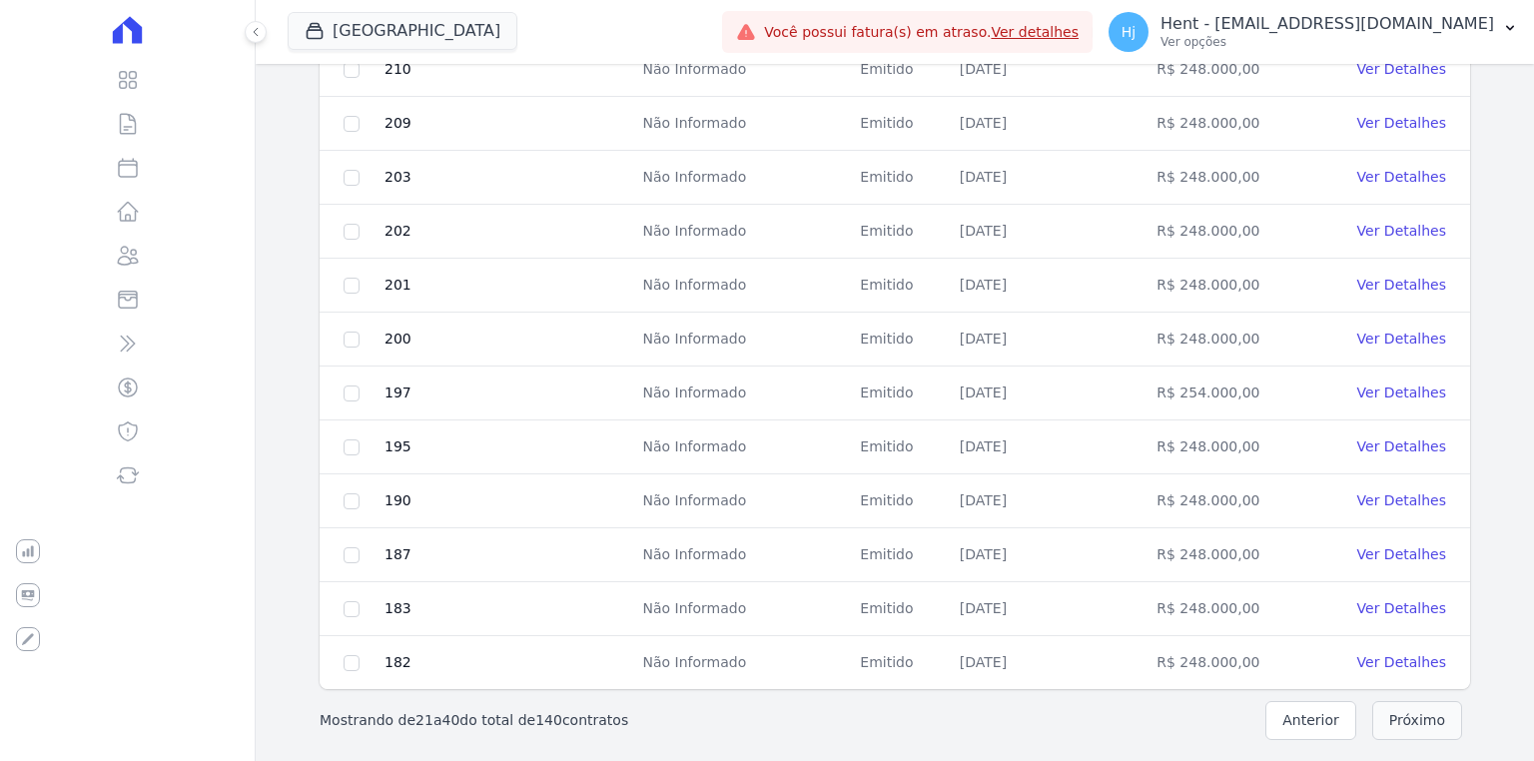
click at [1408, 723] on button "Próximo" at bounding box center [1417, 720] width 90 height 39
click at [1422, 722] on button "Próximo" at bounding box center [1417, 720] width 90 height 39
click at [1382, 659] on link "Ver Detalhes" at bounding box center [1401, 662] width 89 height 16
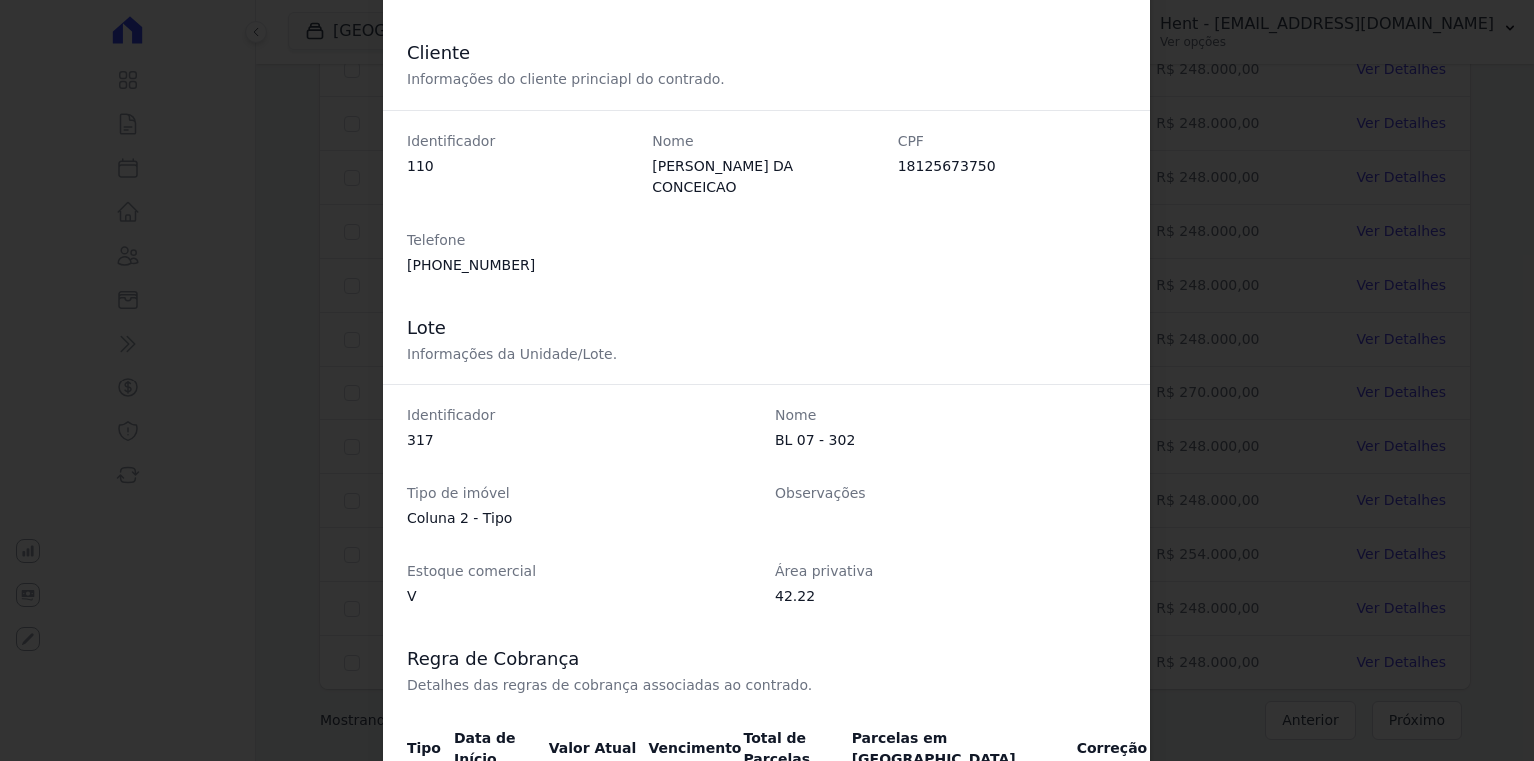
scroll to position [320, 0]
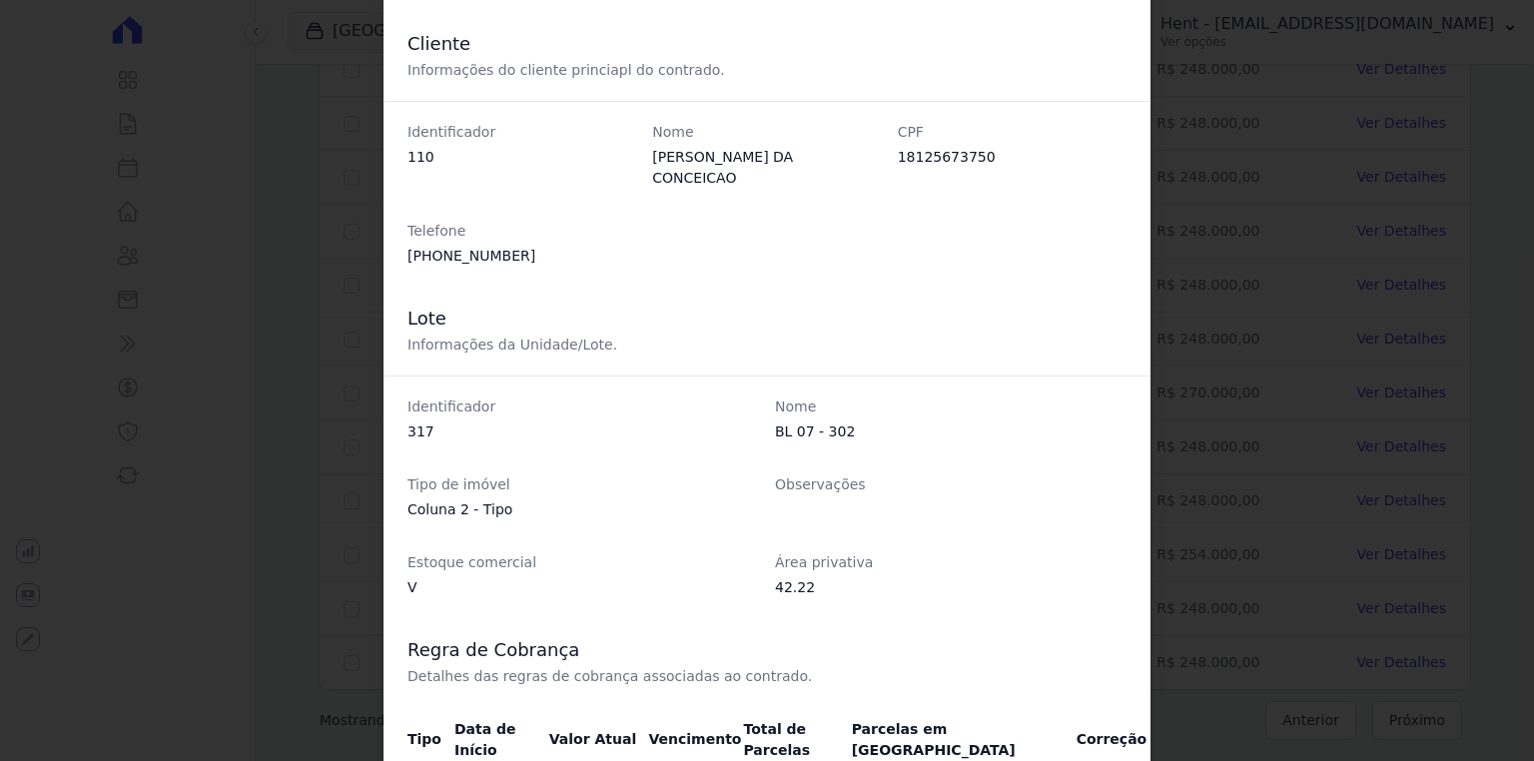
click at [1202, 468] on div "Contrato Detalhamento do contrato registrado na base Sienge. Identificador 113 …" at bounding box center [767, 380] width 1534 height 761
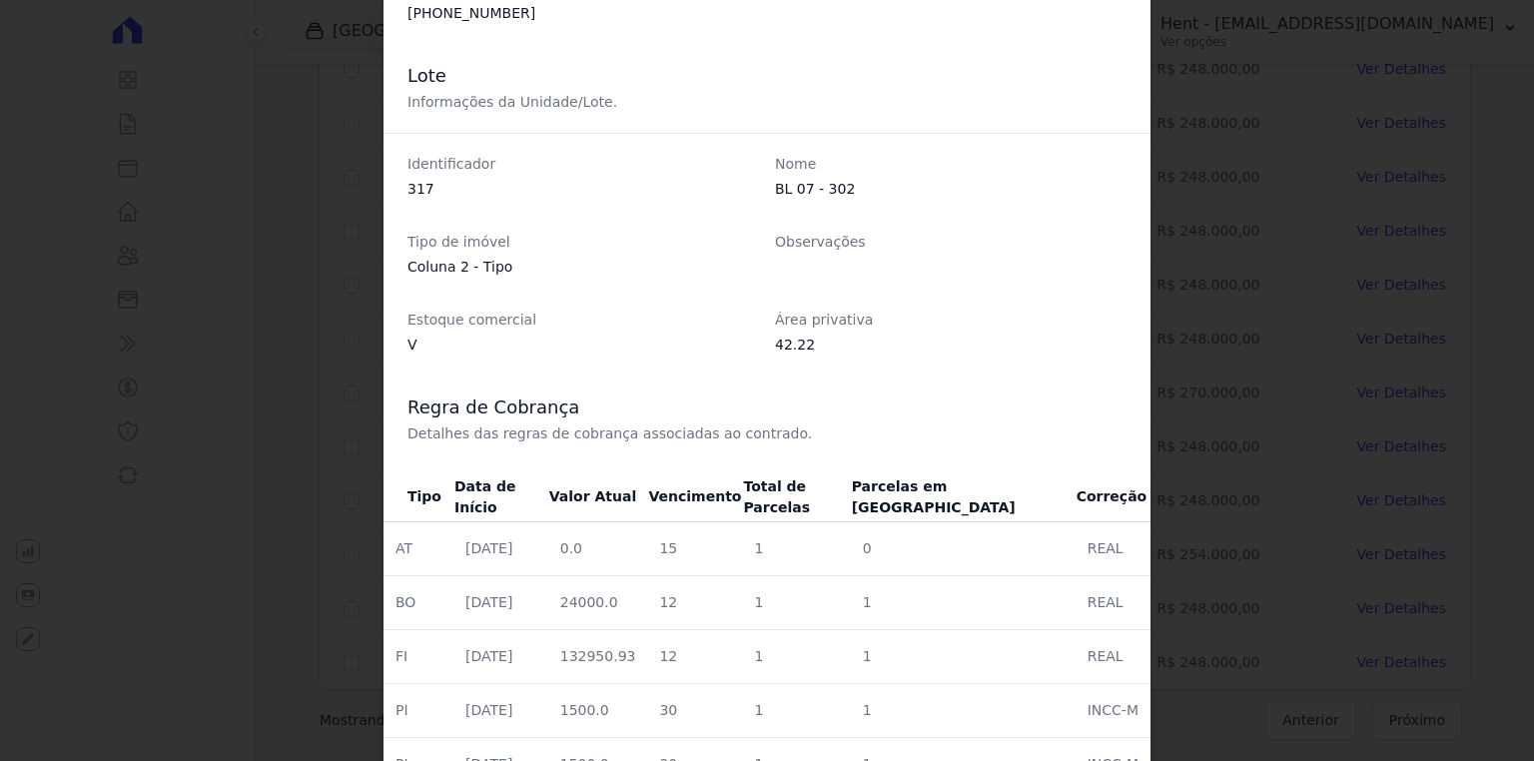
scroll to position [783, 0]
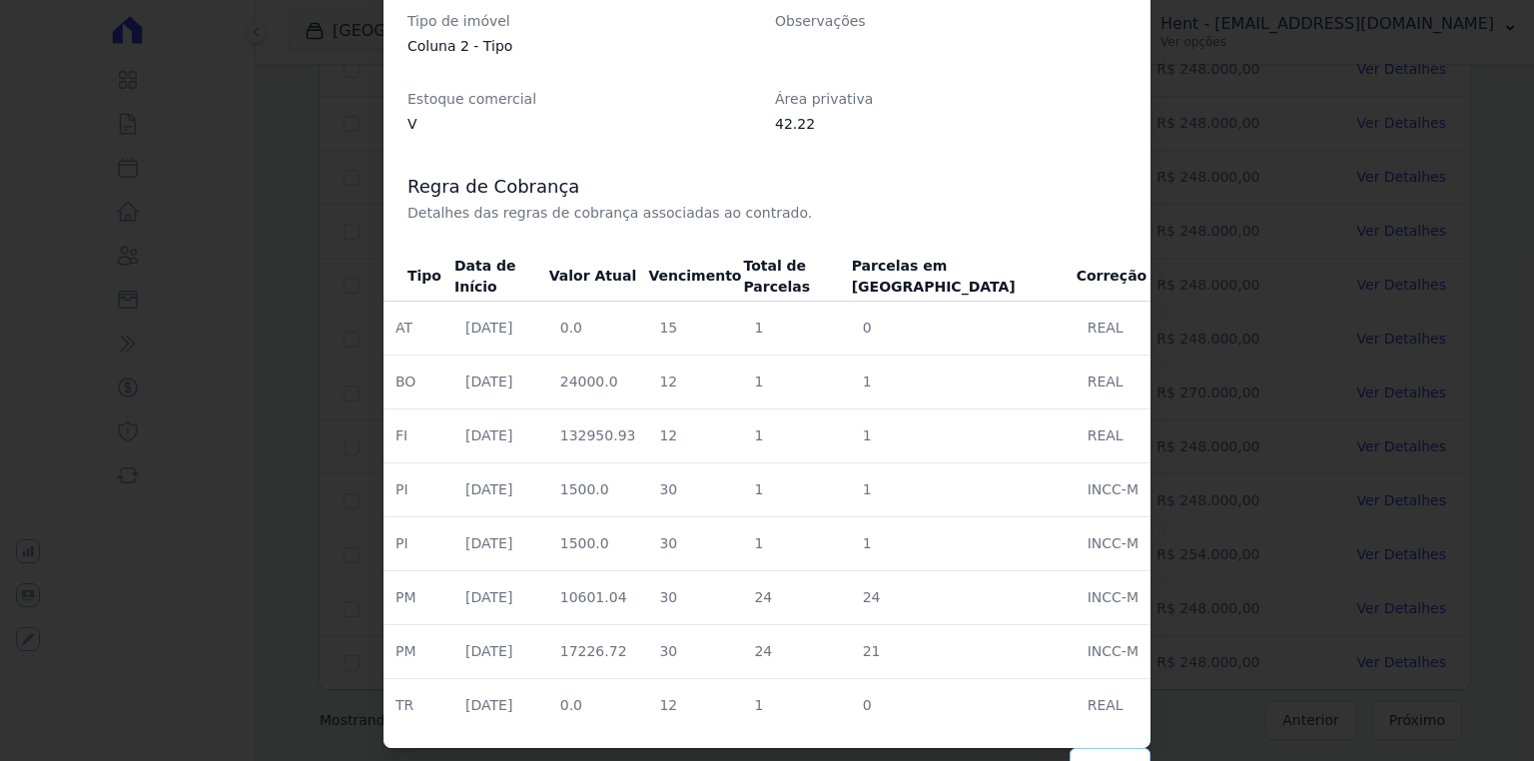
click at [1103, 750] on button "Fechar" at bounding box center [1109, 767] width 81 height 38
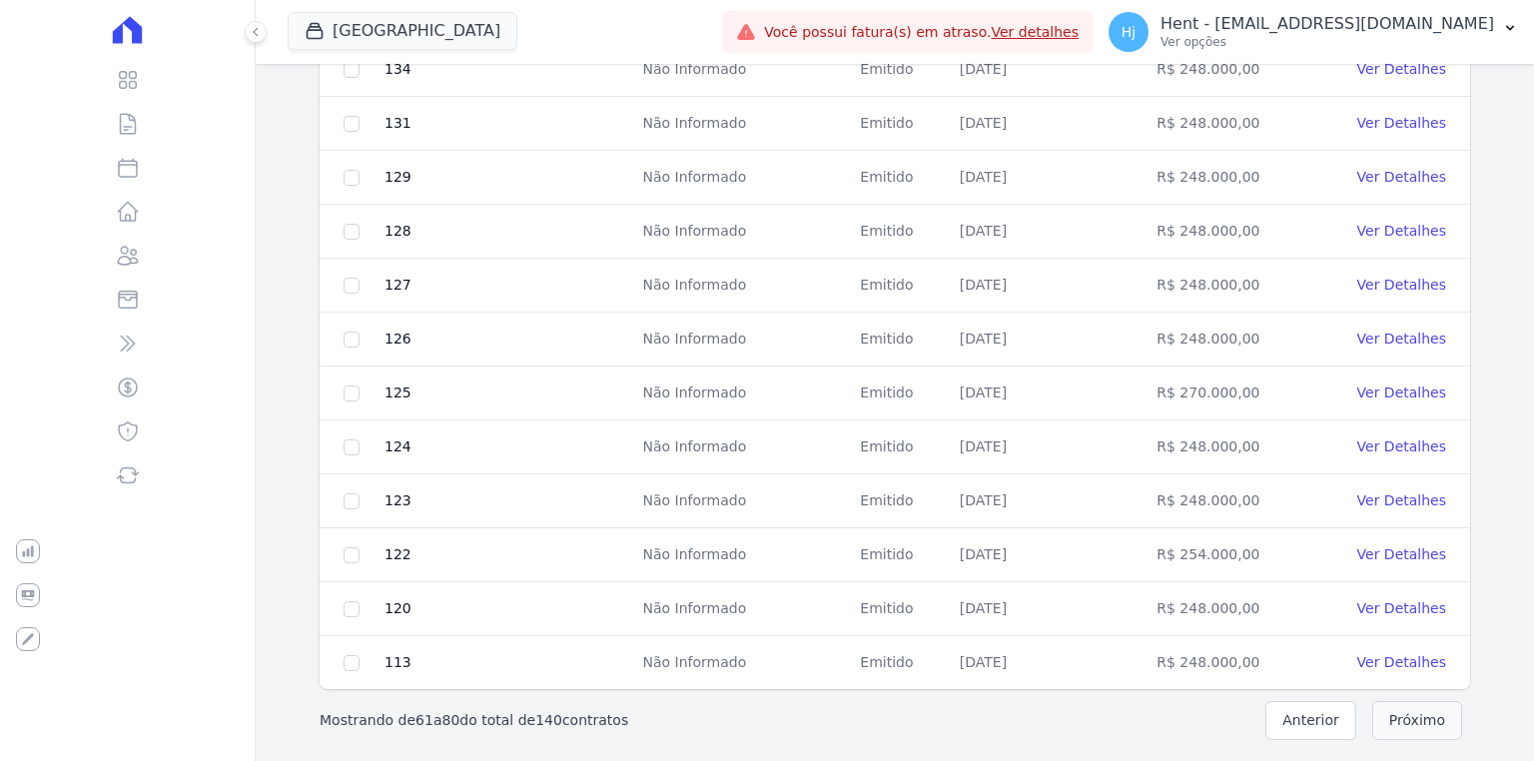
click at [1394, 720] on button "Próximo" at bounding box center [1417, 720] width 90 height 39
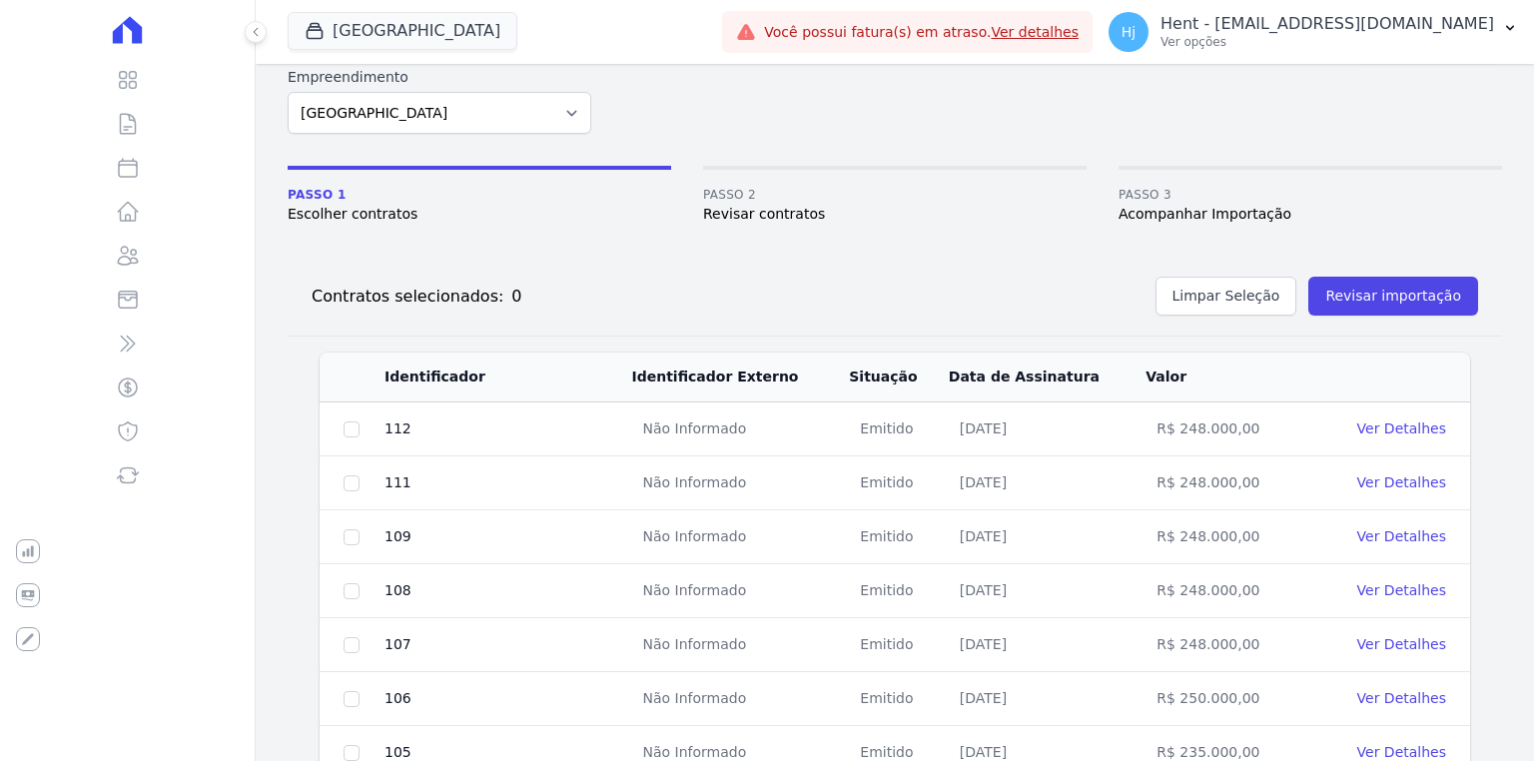
scroll to position [851, 0]
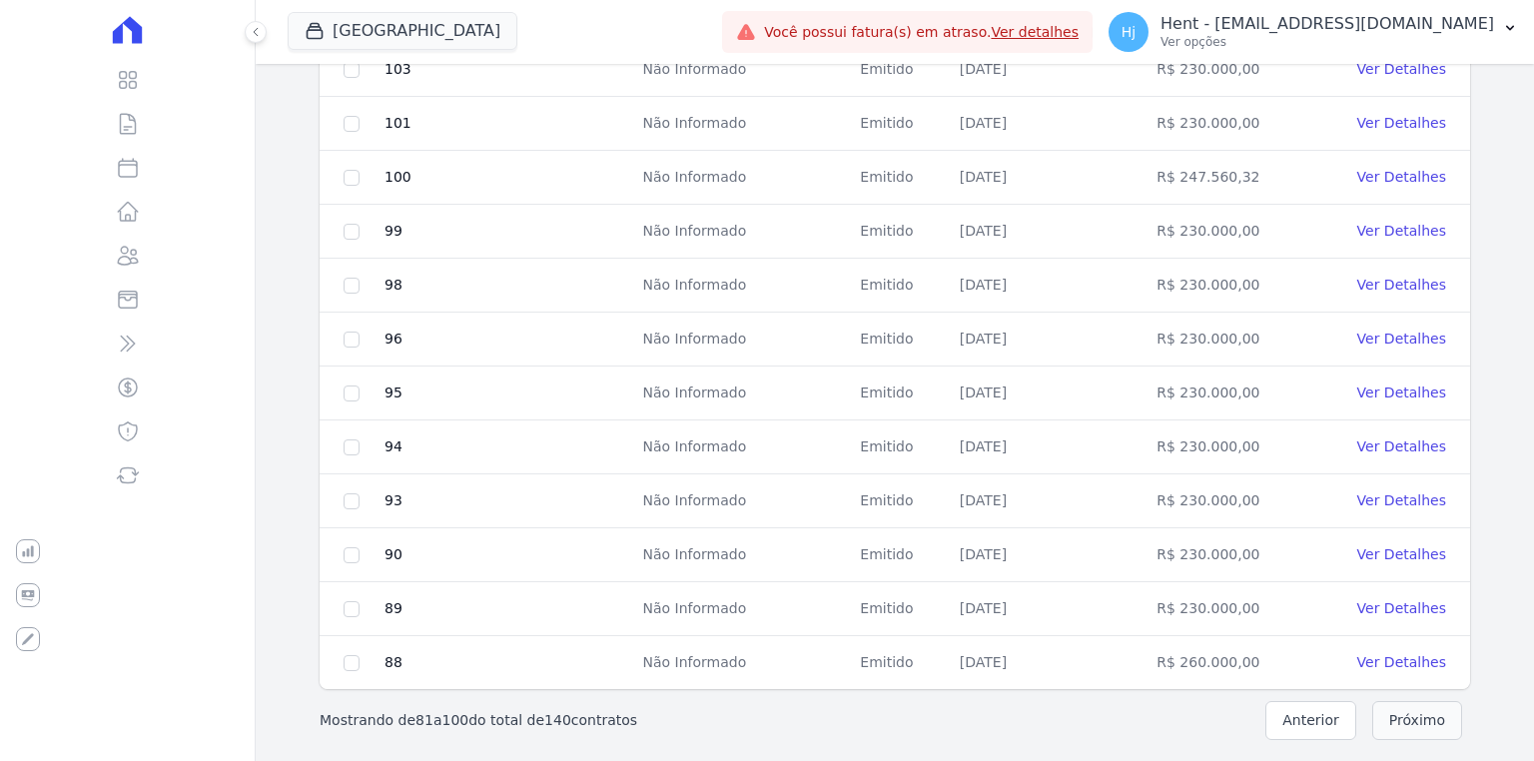
click at [1418, 715] on button "Próximo" at bounding box center [1417, 720] width 90 height 39
click at [1395, 711] on button "Próximo" at bounding box center [1417, 720] width 90 height 39
click at [1378, 654] on link "Ver Detalhes" at bounding box center [1401, 662] width 89 height 16
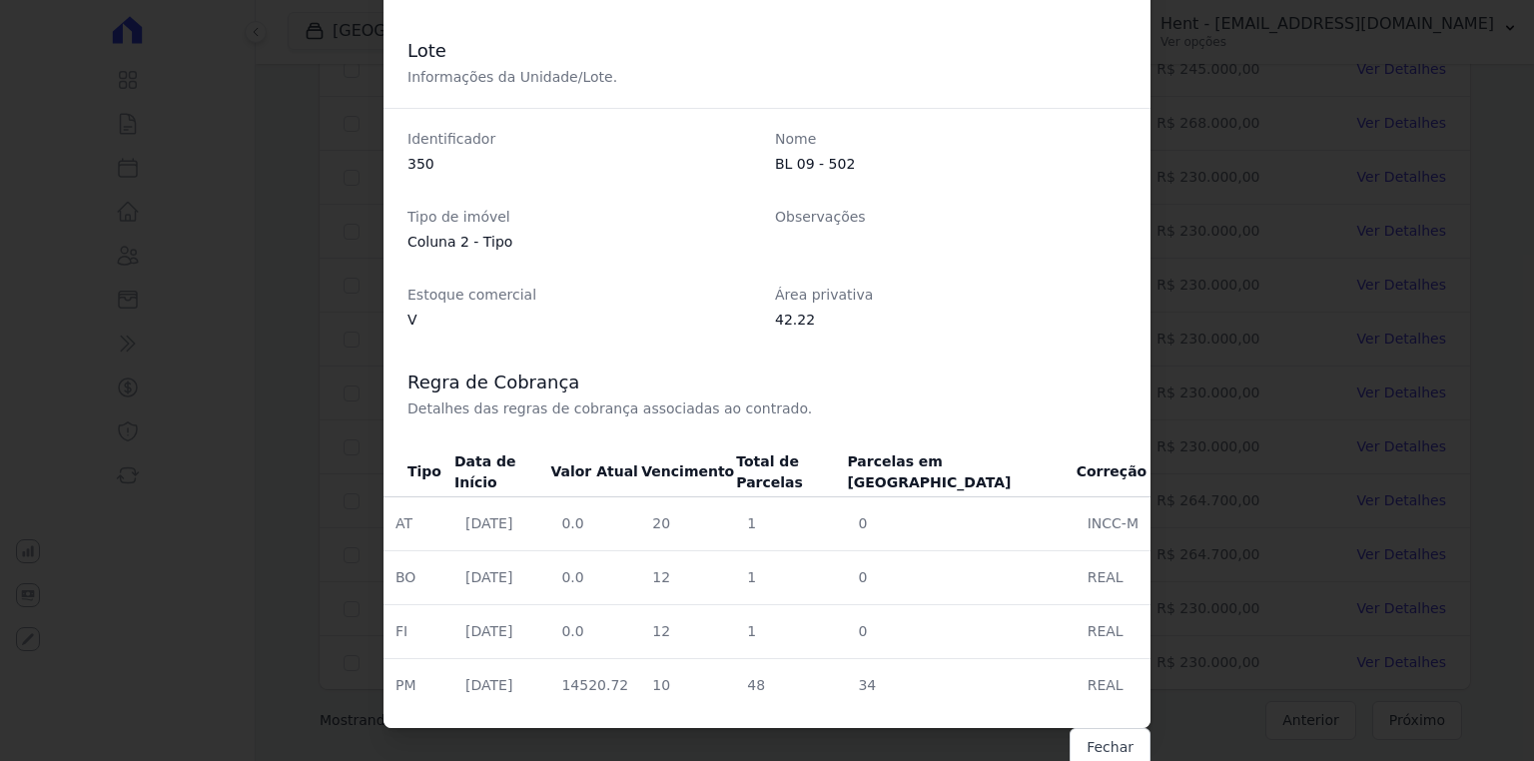
scroll to position [568, 0]
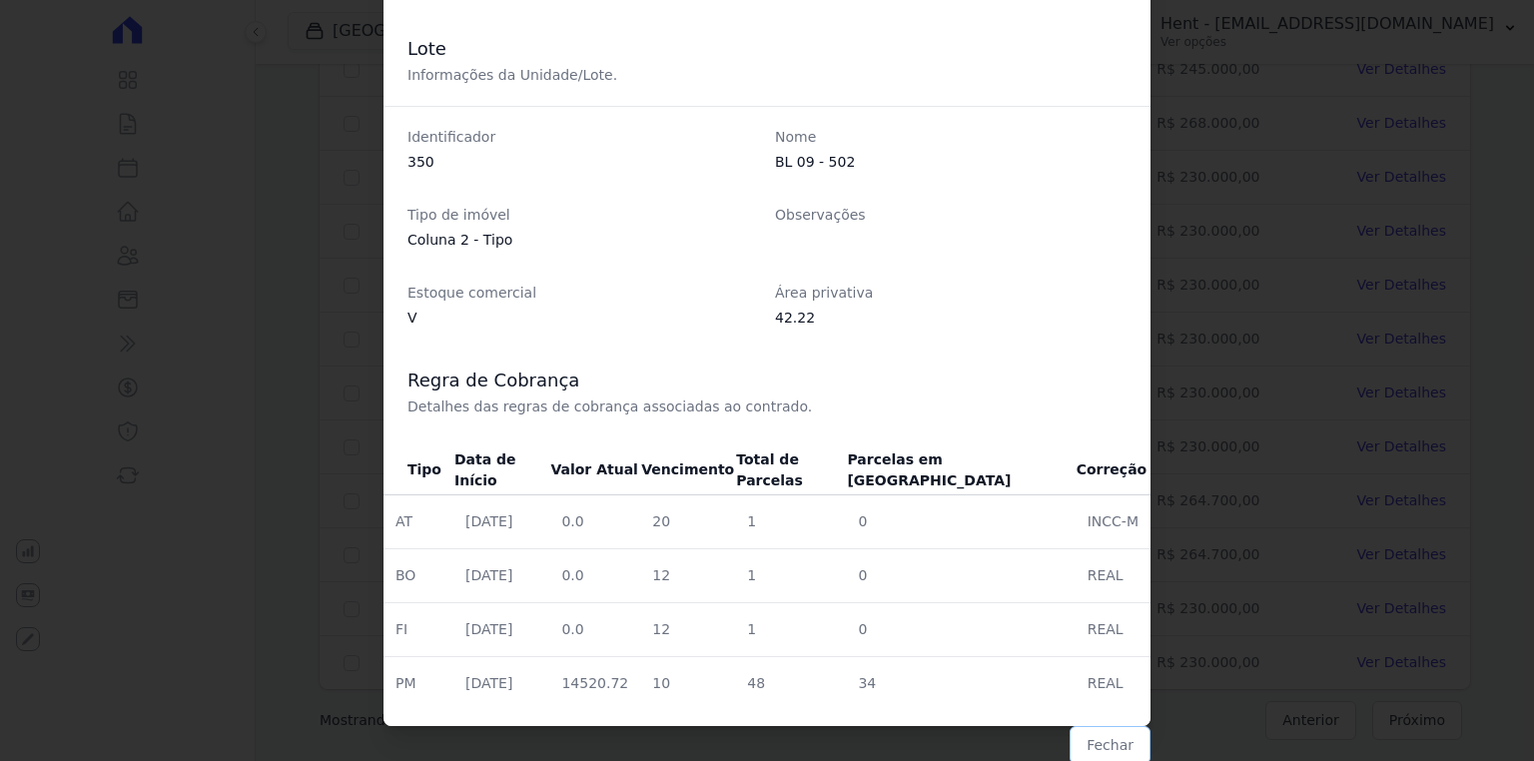
click at [1090, 744] on button "Fechar" at bounding box center [1109, 745] width 81 height 38
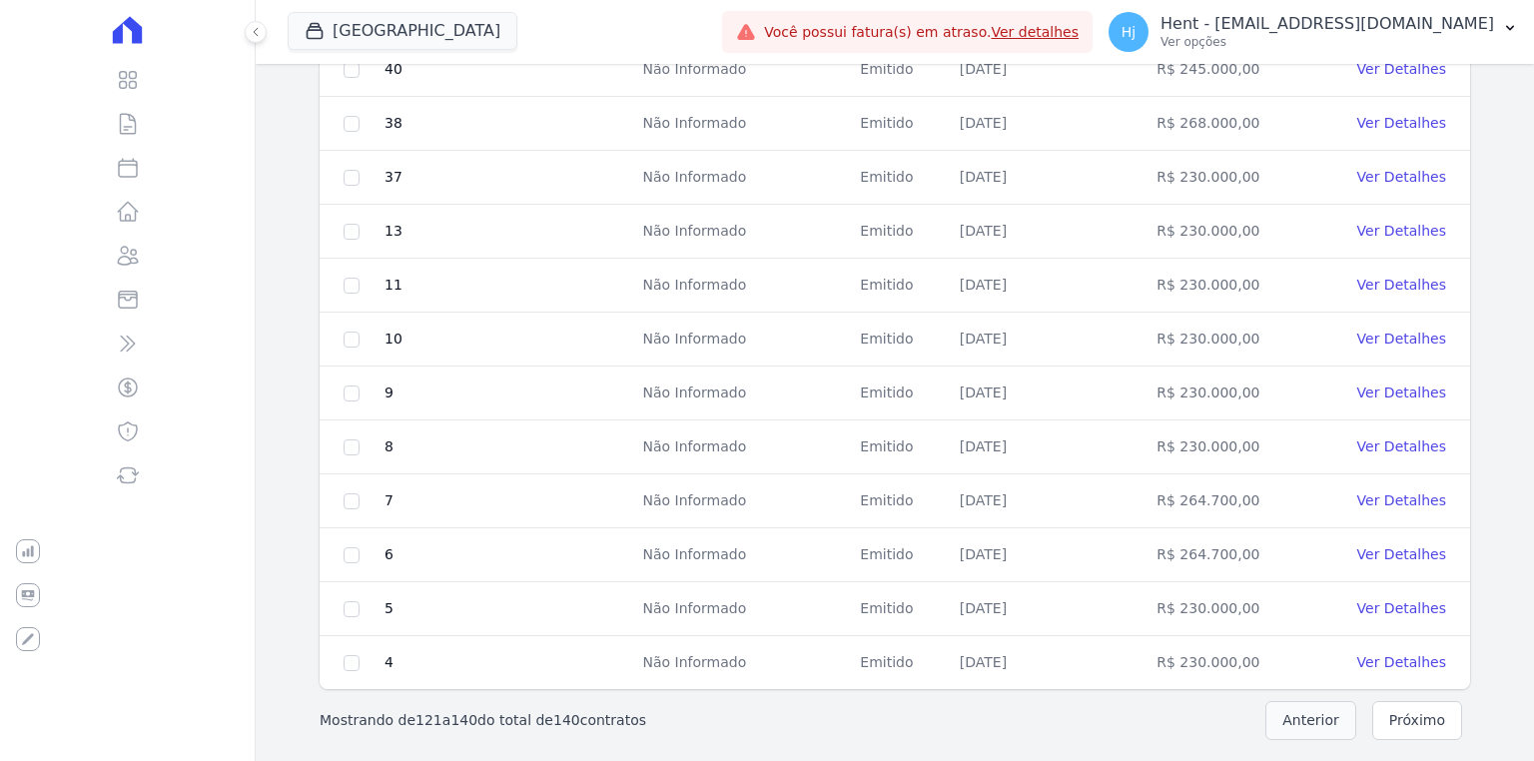
click at [1309, 709] on button "Anterior" at bounding box center [1310, 720] width 91 height 39
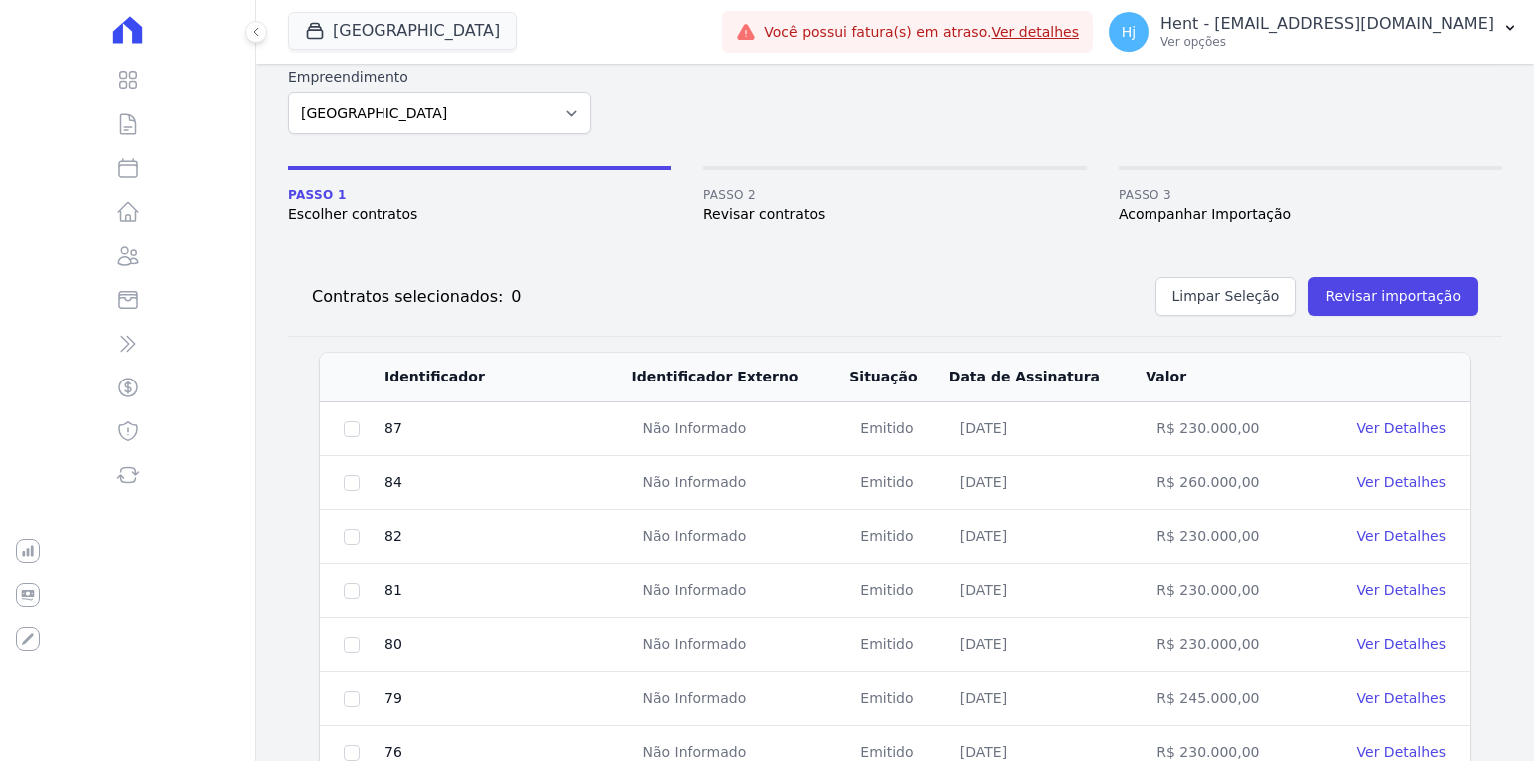
scroll to position [851, 0]
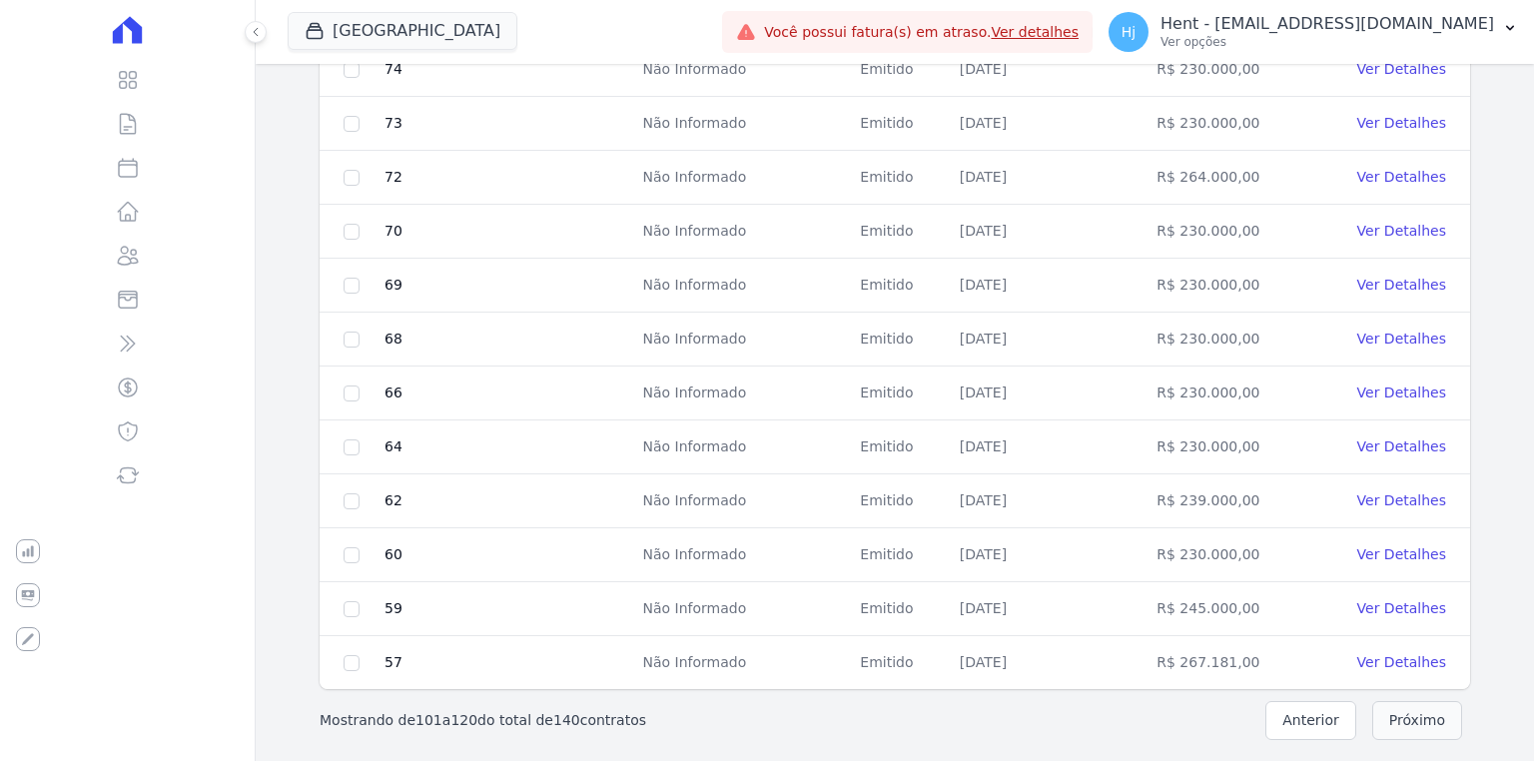
click at [1413, 723] on button "Próximo" at bounding box center [1417, 720] width 90 height 39
click at [1316, 712] on button "Anterior" at bounding box center [1310, 720] width 91 height 39
click at [1392, 716] on button "Próximo" at bounding box center [1417, 720] width 90 height 39
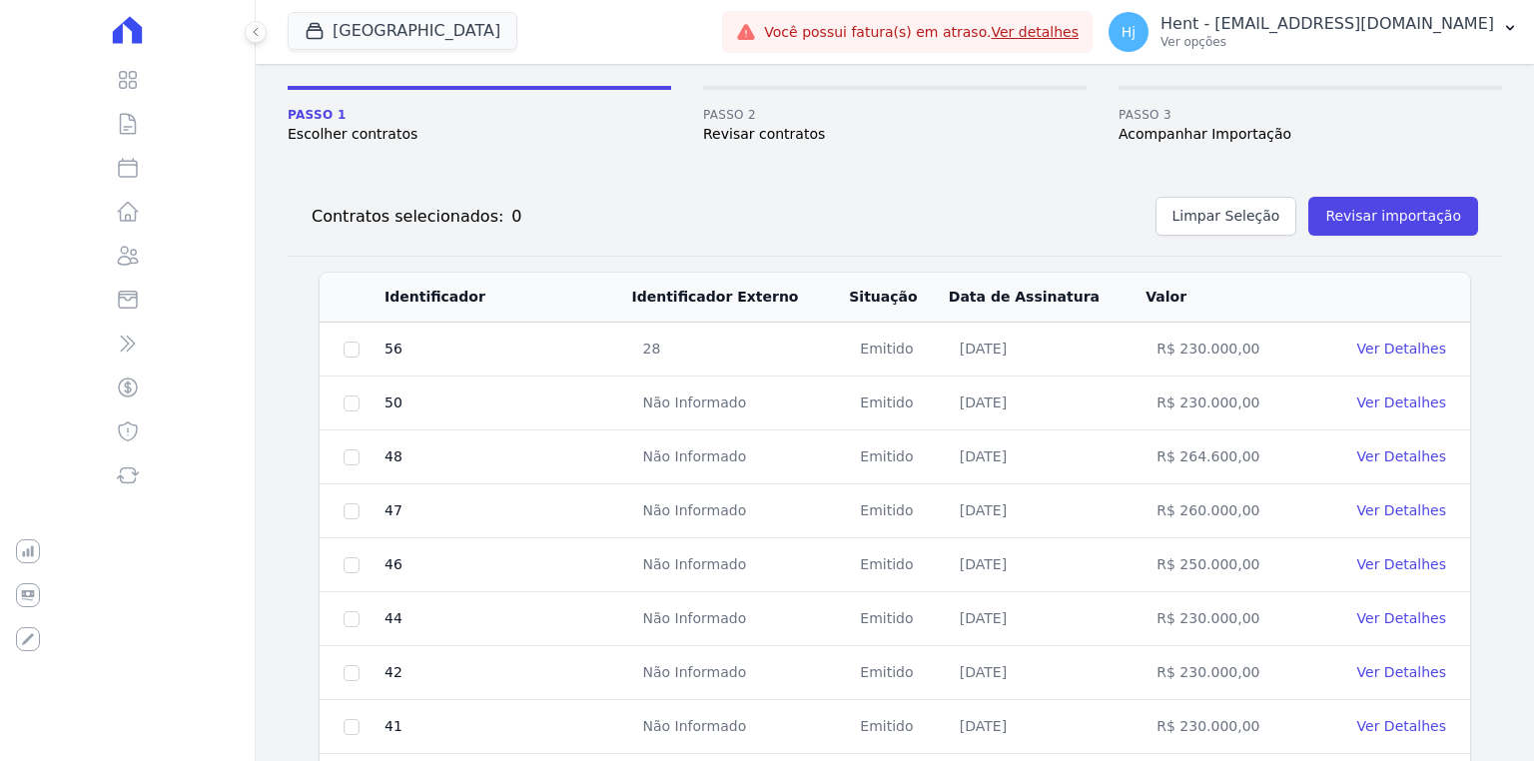
scroll to position [300, 0]
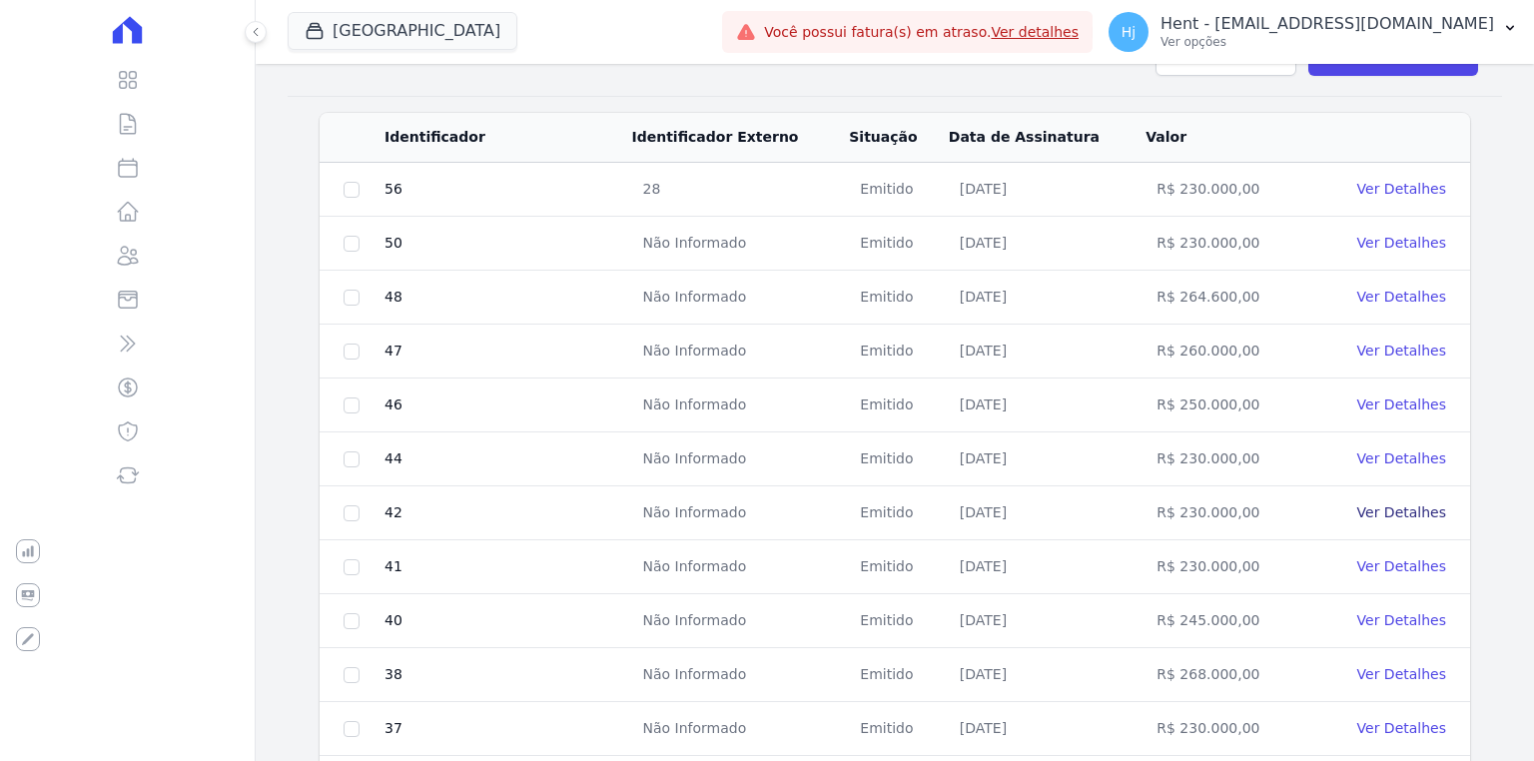
click at [1427, 504] on link "Ver Detalhes" at bounding box center [1401, 512] width 89 height 16
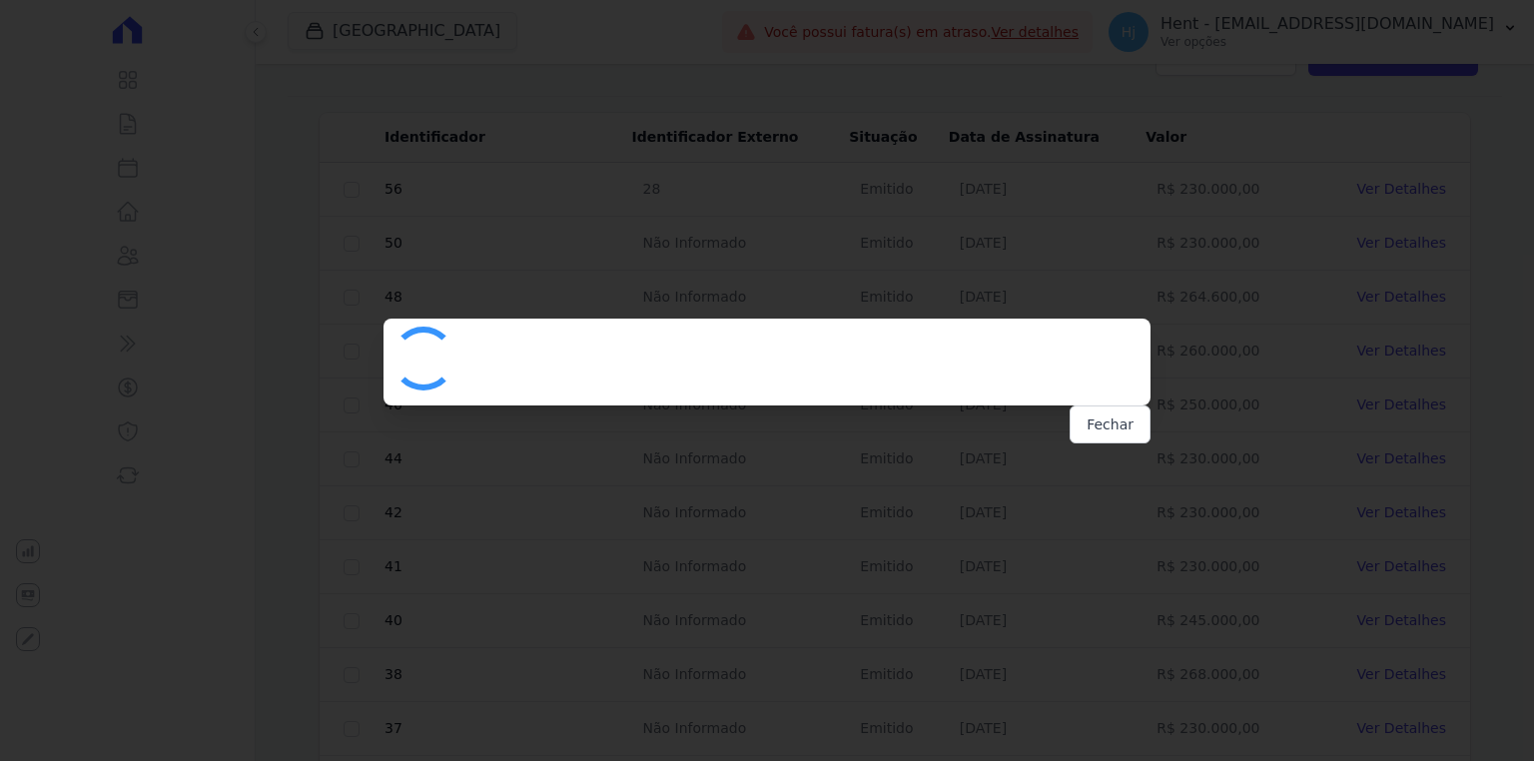
scroll to position [0, 0]
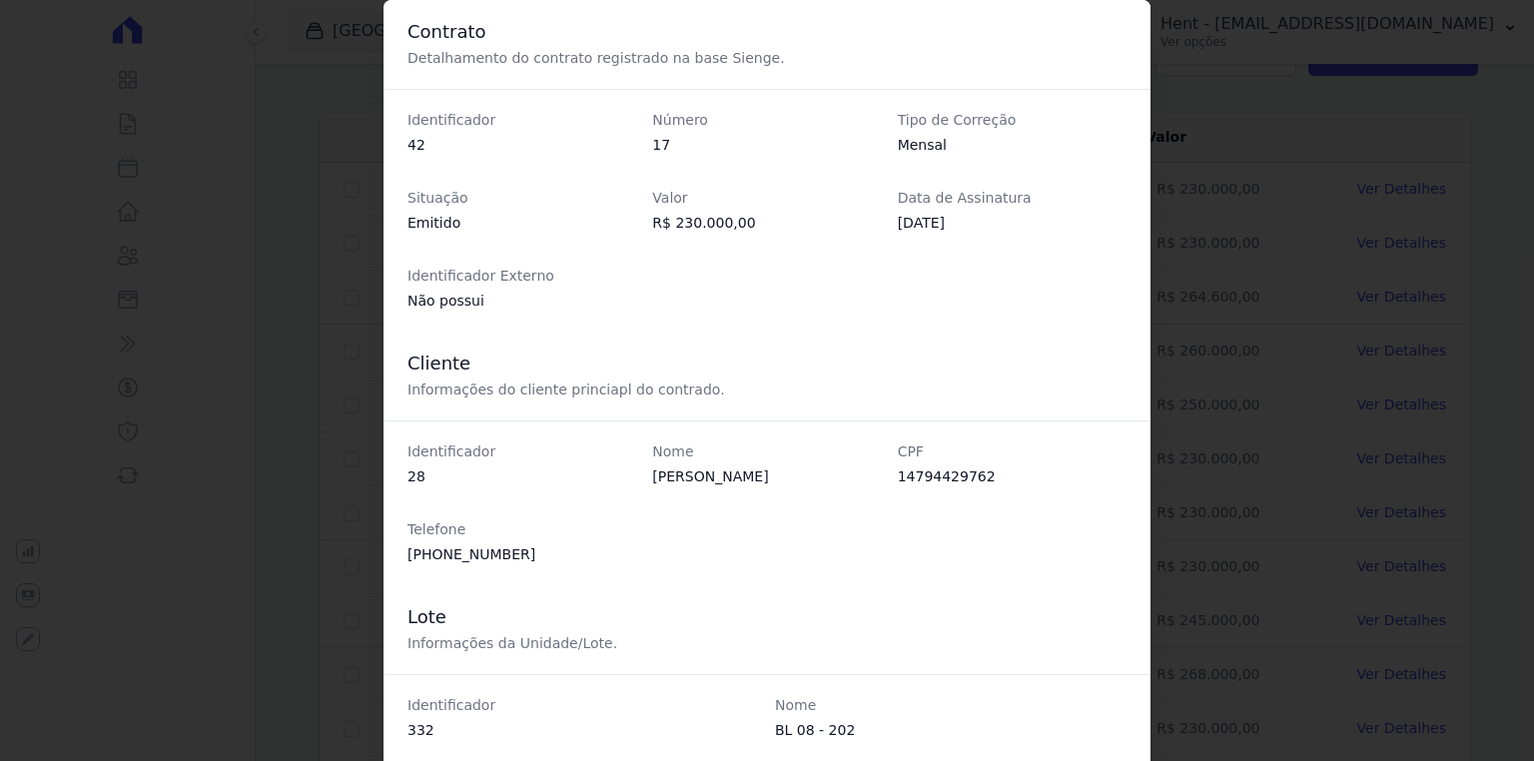
click at [1238, 497] on div "Contrato Detalhamento do contrato registrado na base Sienge. Identificador 42 N…" at bounding box center [767, 380] width 1534 height 761
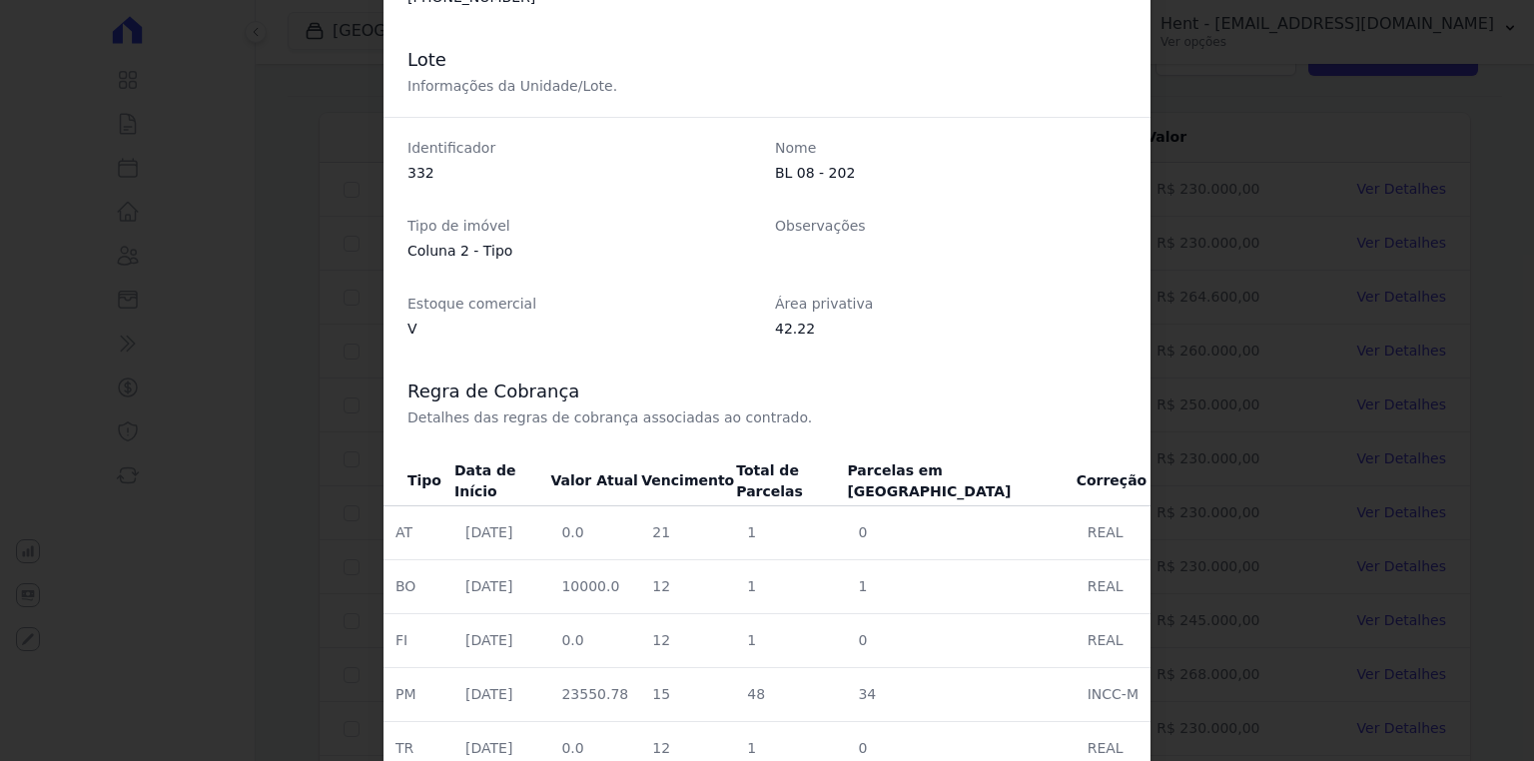
scroll to position [643, 0]
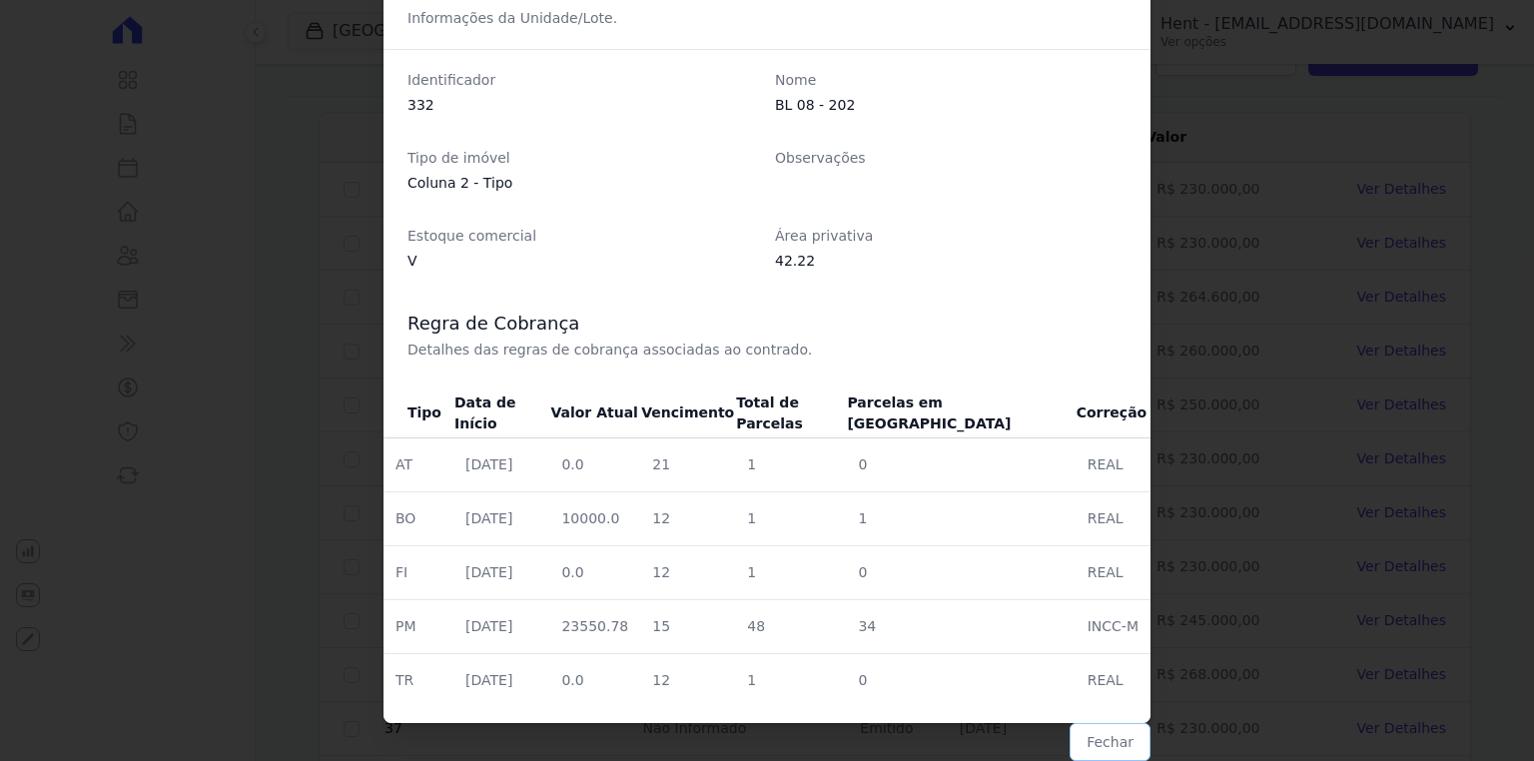
click at [1099, 739] on button "Fechar" at bounding box center [1109, 742] width 81 height 38
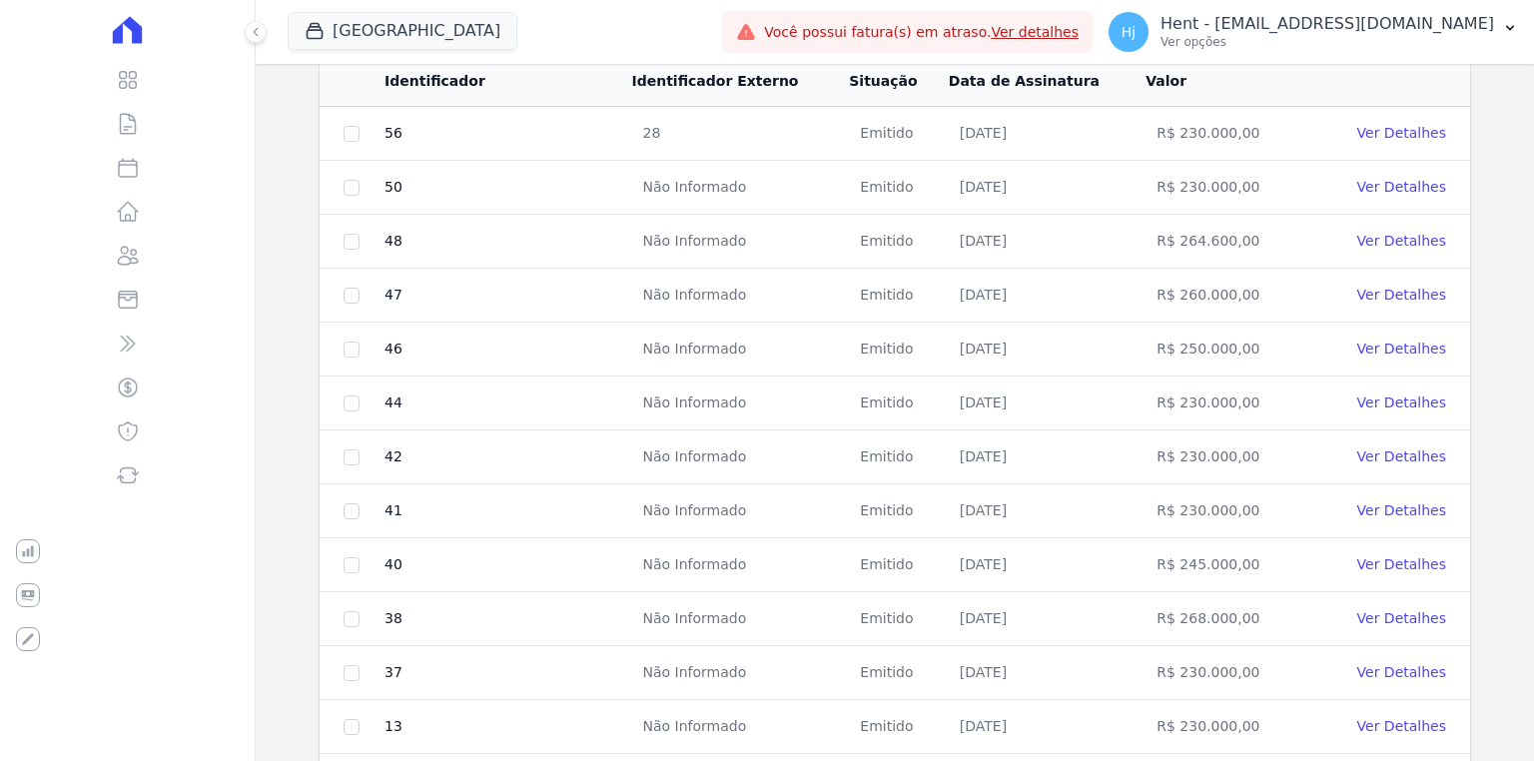
scroll to position [379, 0]
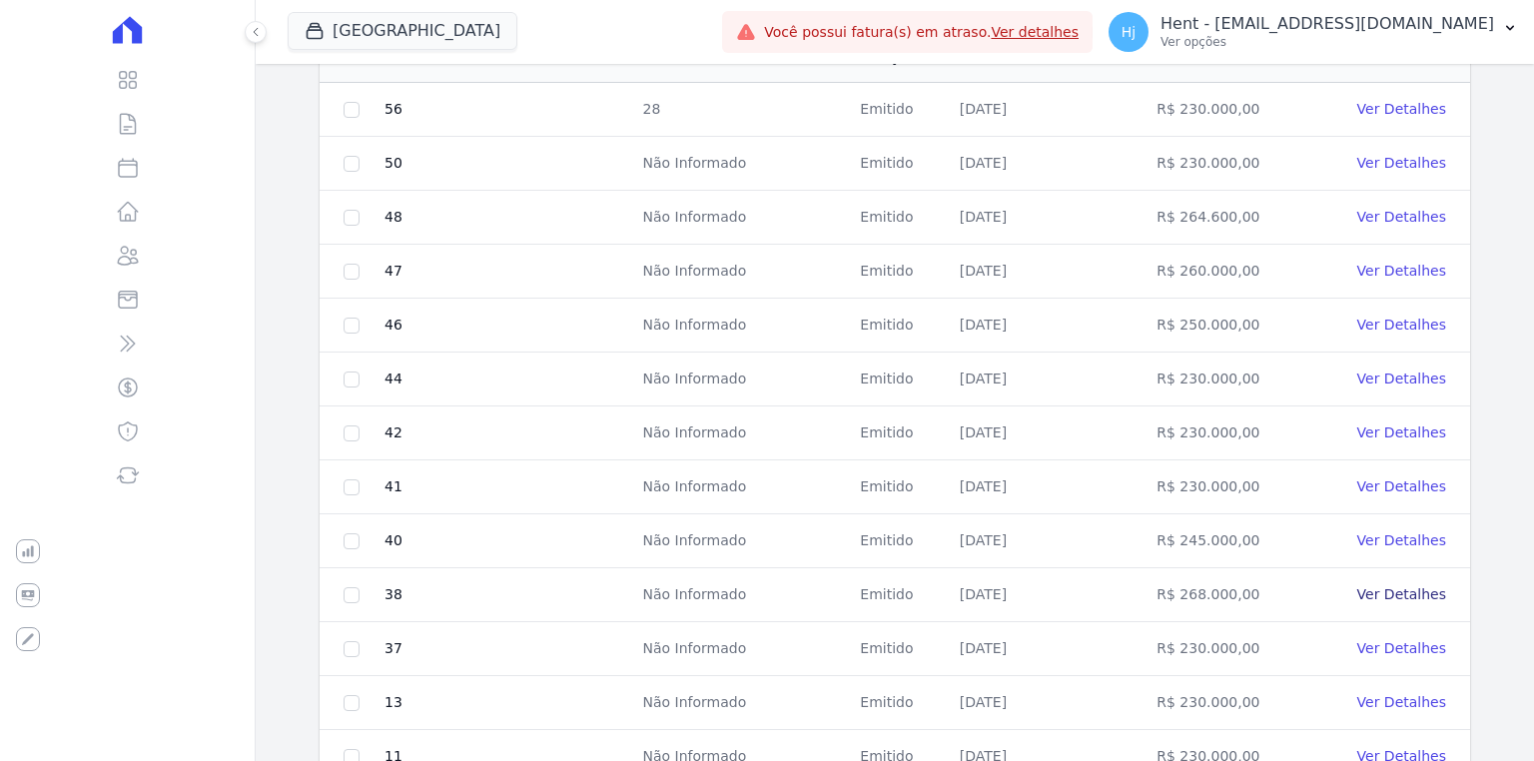
click at [1395, 589] on link "Ver Detalhes" at bounding box center [1401, 594] width 89 height 16
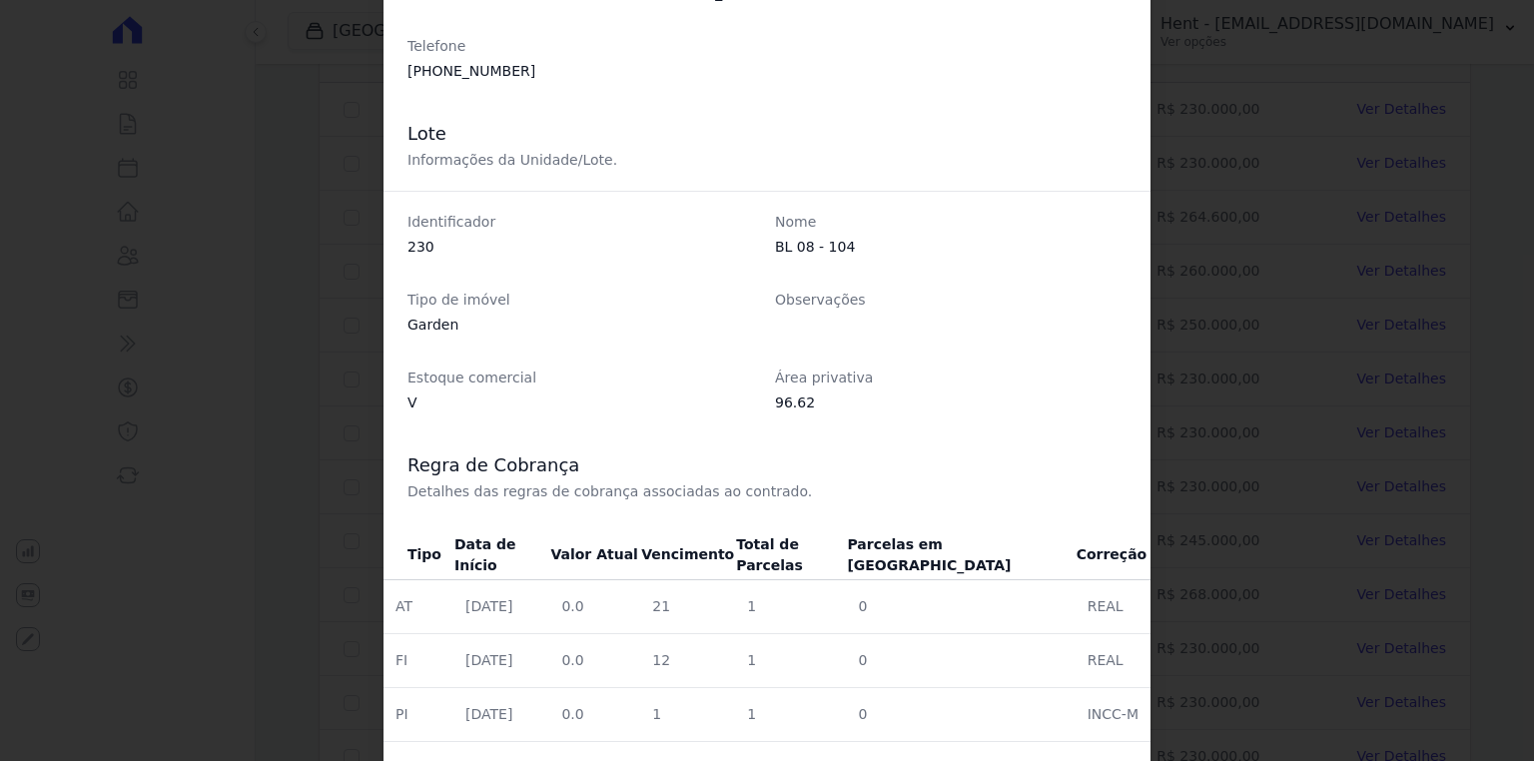
scroll to position [639, 0]
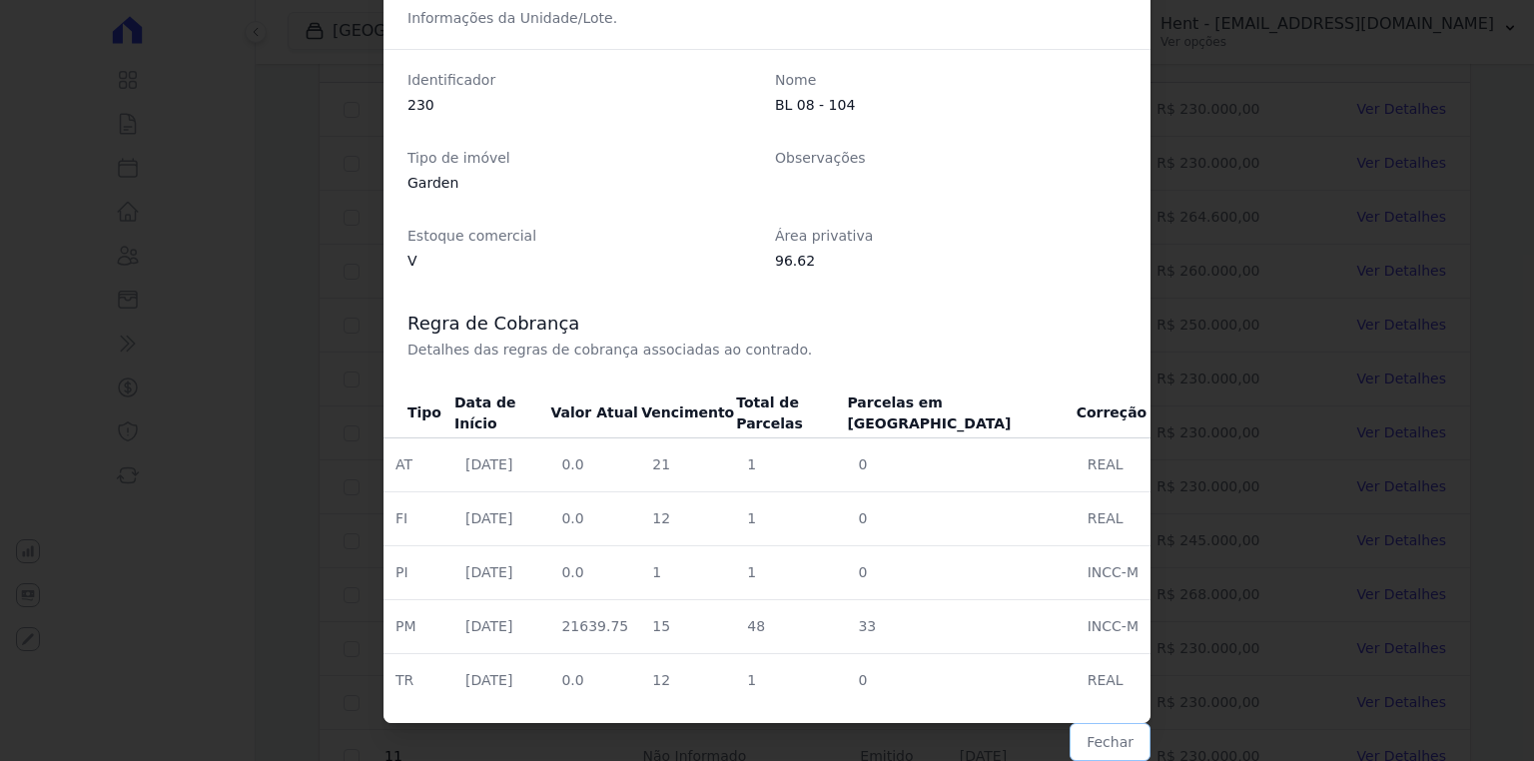
click at [1095, 746] on button "Fechar" at bounding box center [1109, 742] width 81 height 38
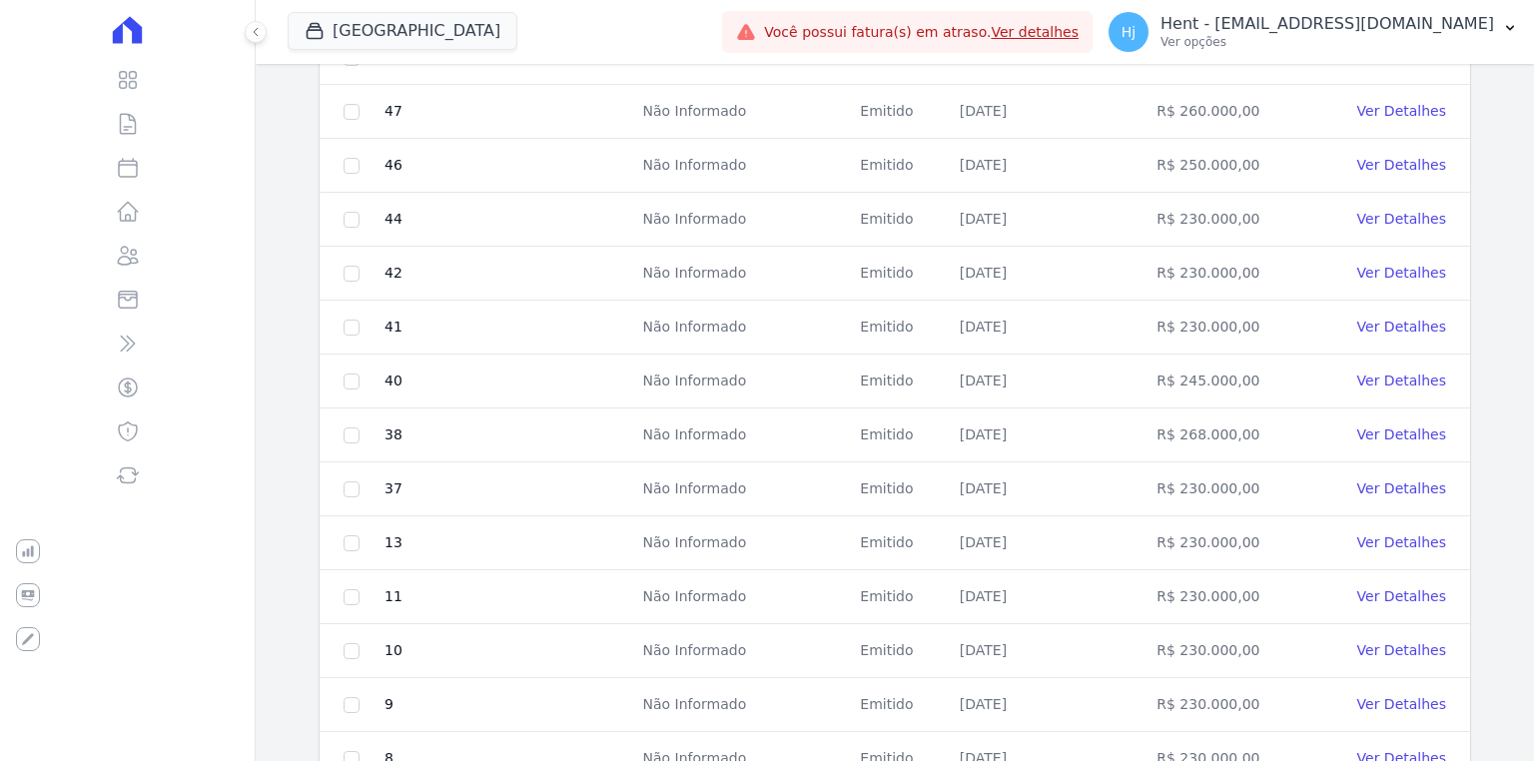
scroll to position [459, 0]
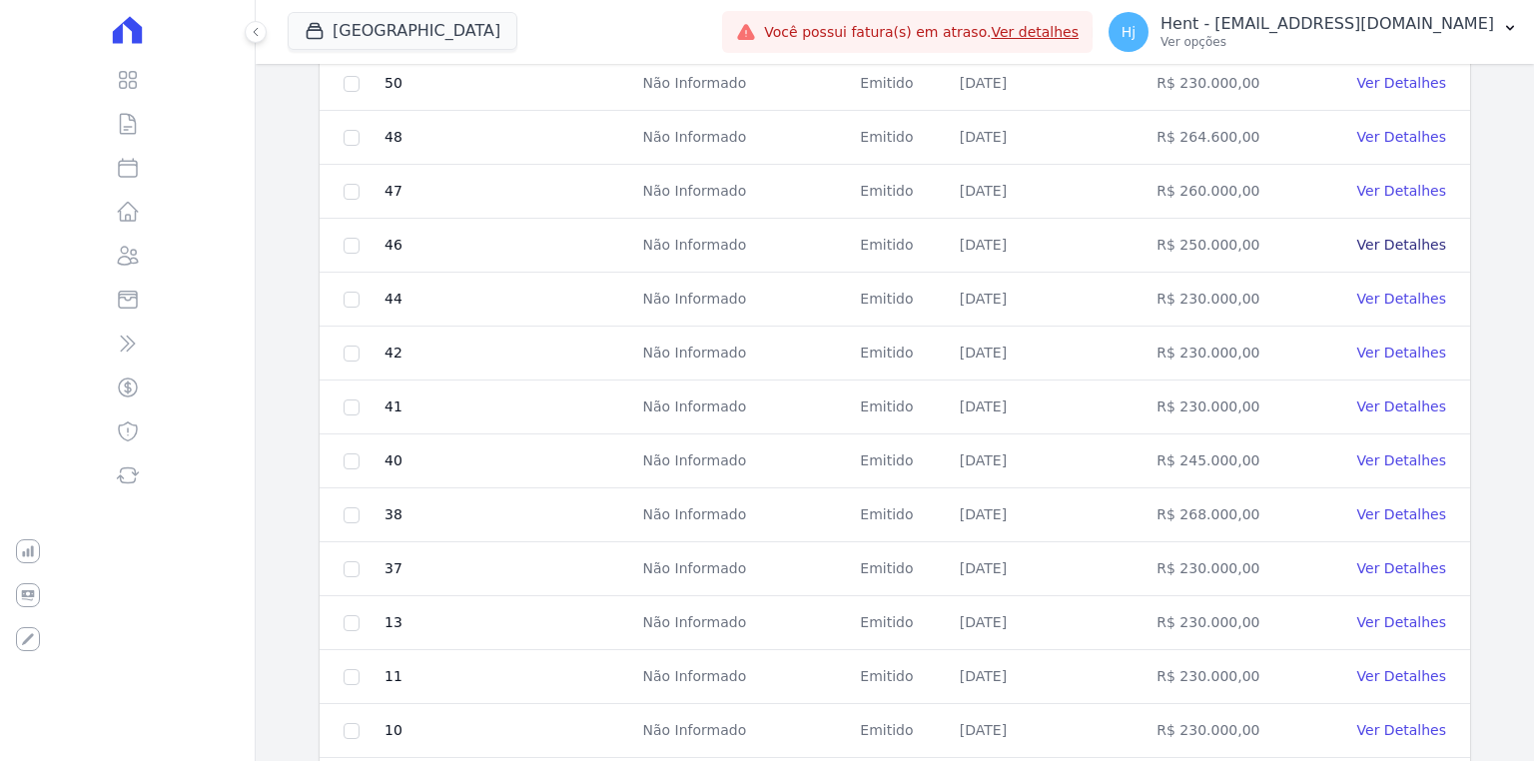
click at [1388, 240] on link "Ver Detalhes" at bounding box center [1401, 245] width 89 height 16
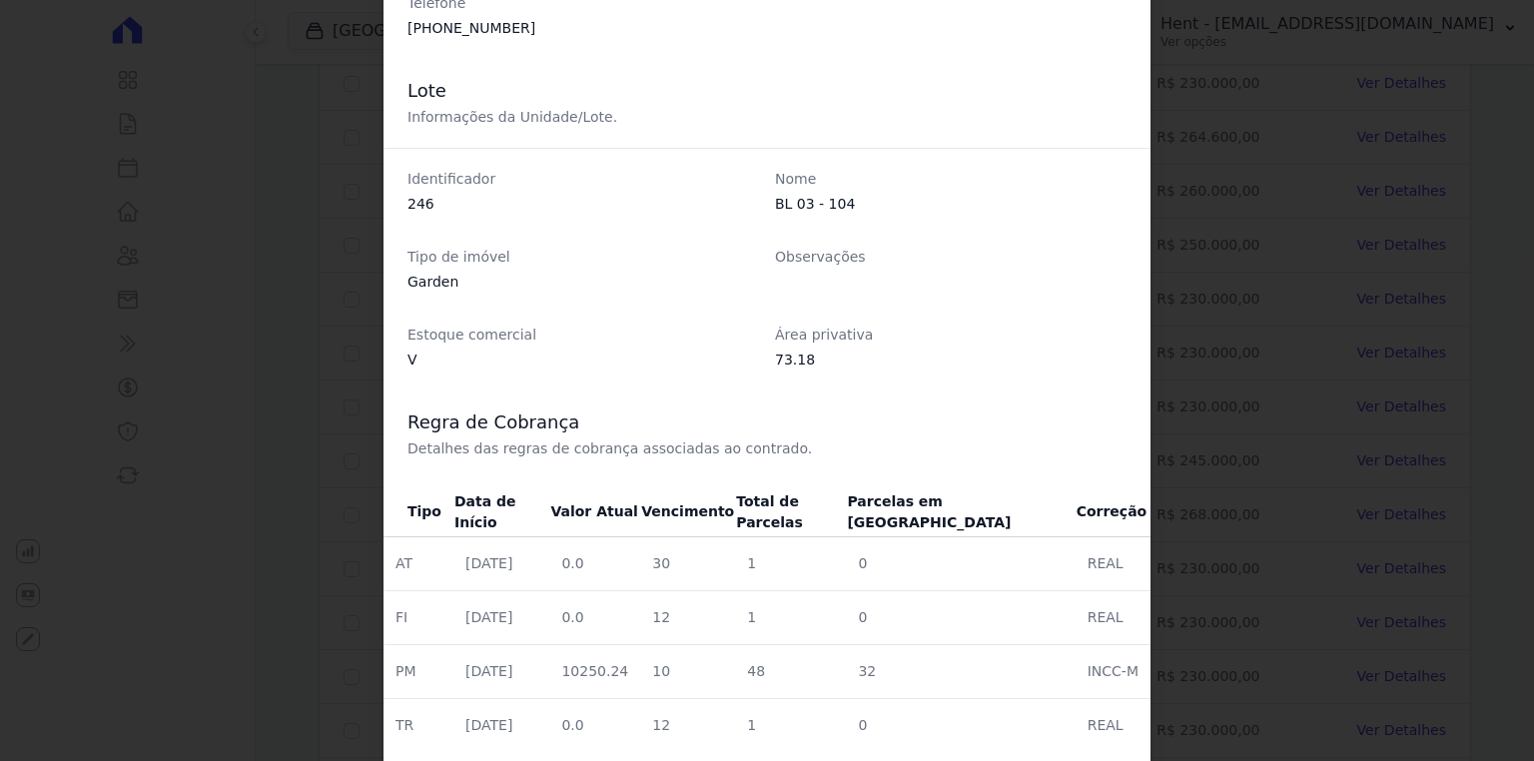
scroll to position [559, 0]
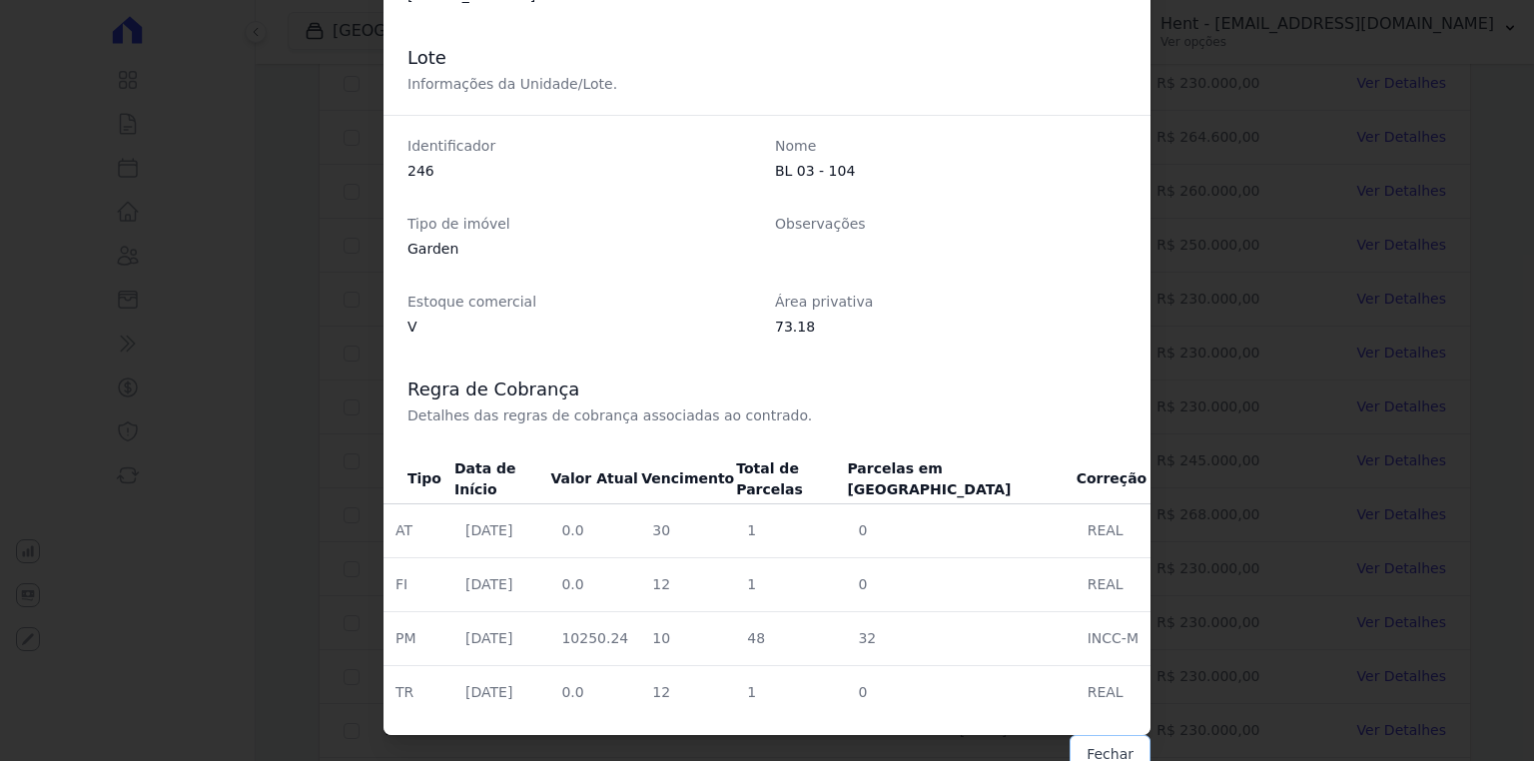
click at [1105, 747] on button "Fechar" at bounding box center [1109, 754] width 81 height 38
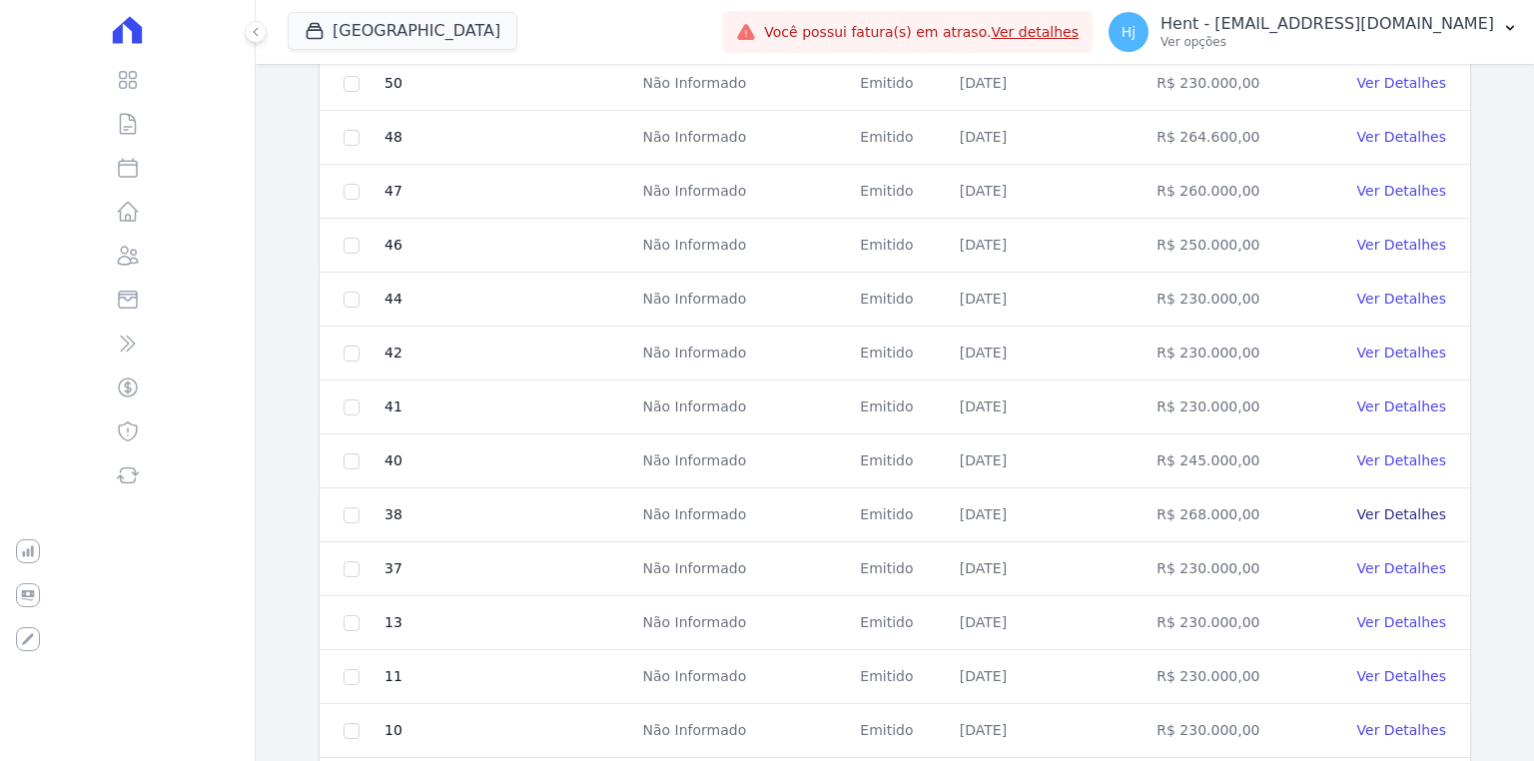
click at [1373, 512] on link "Ver Detalhes" at bounding box center [1401, 514] width 89 height 16
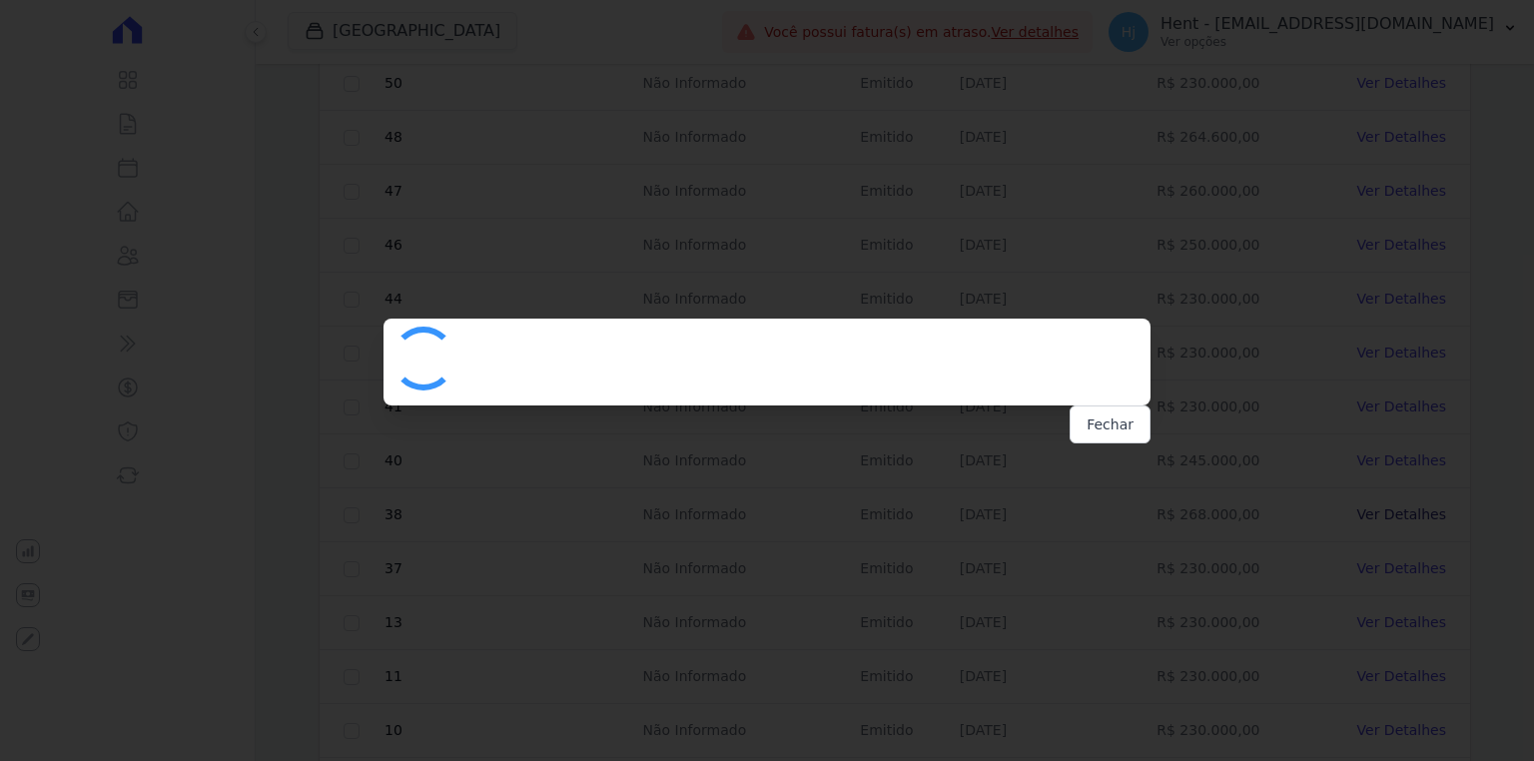
scroll to position [0, 0]
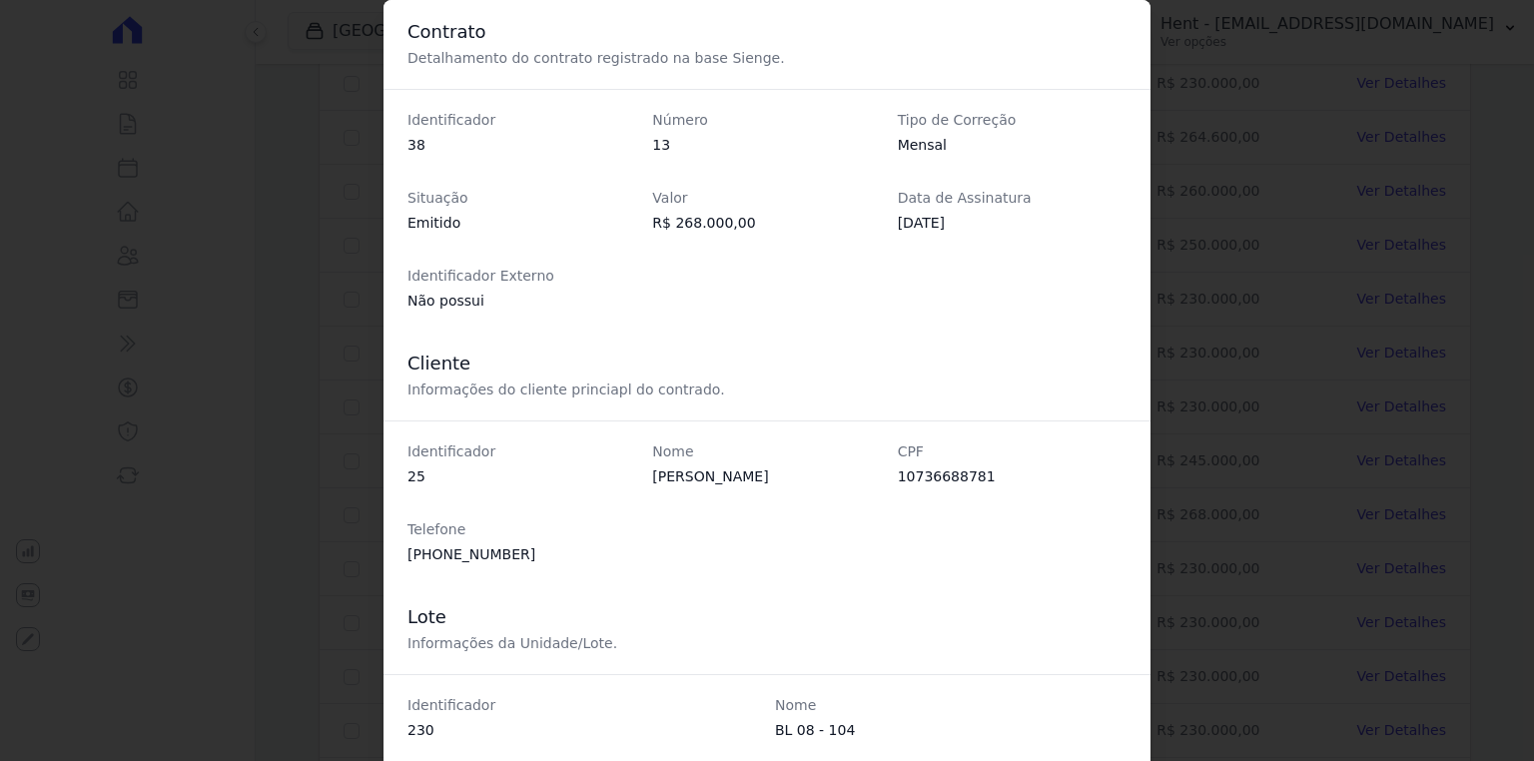
click at [1221, 413] on div "Contrato Detalhamento do contrato registrado na base Sienge. Identificador 38 N…" at bounding box center [767, 380] width 1534 height 761
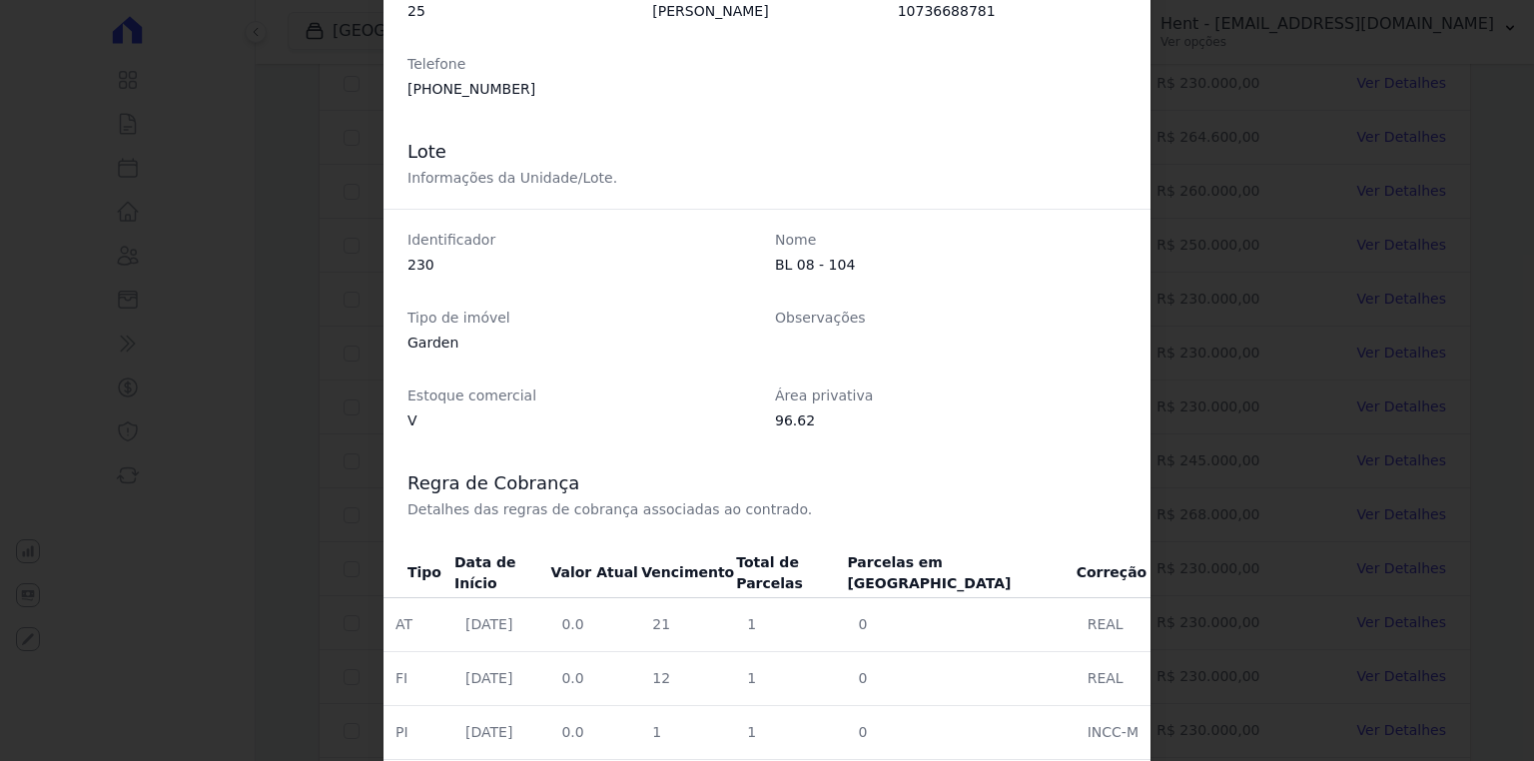
scroll to position [643, 0]
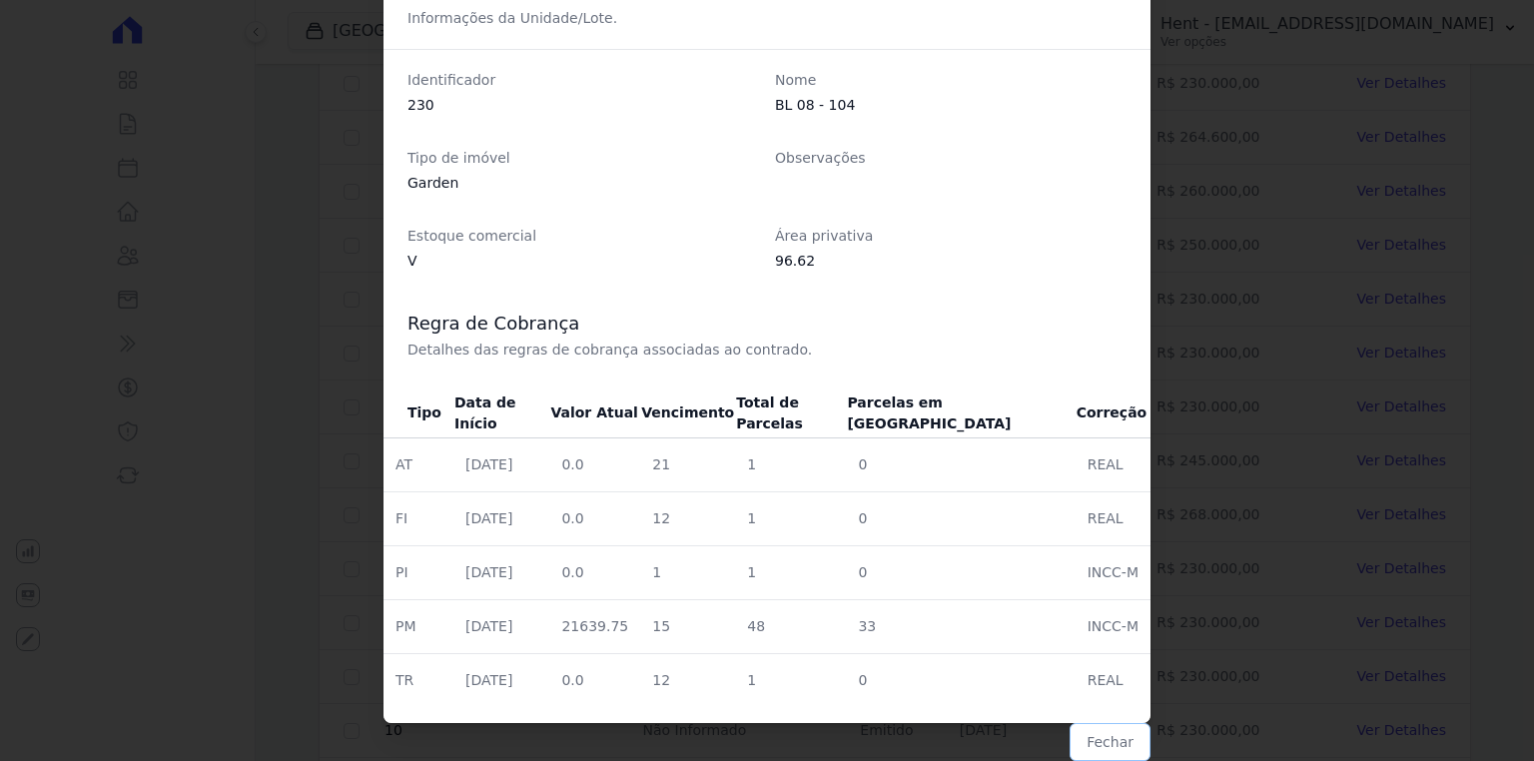
click at [1082, 738] on button "Fechar" at bounding box center [1109, 742] width 81 height 38
